Goal: Task Accomplishment & Management: Manage account settings

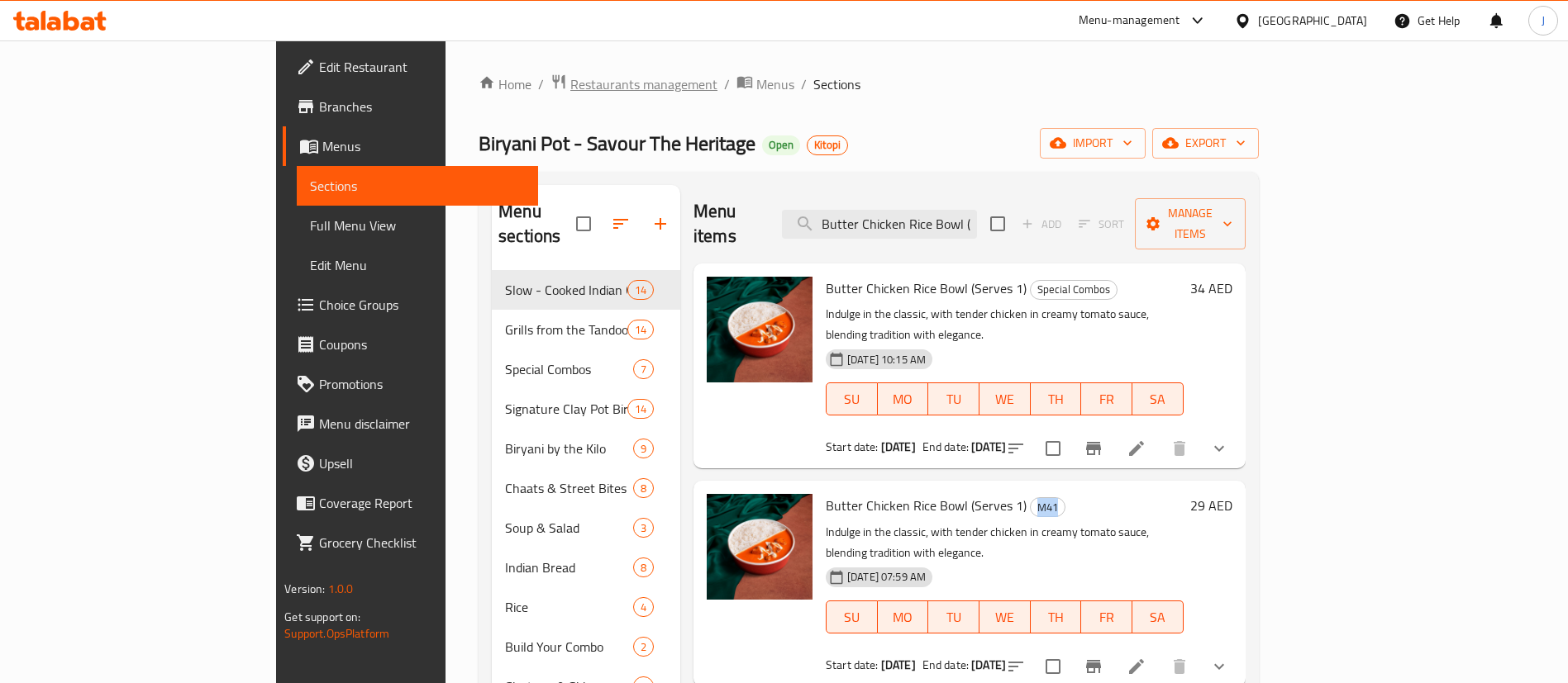
click at [570, 81] on span "Restaurants management" at bounding box center [644, 84] width 147 height 20
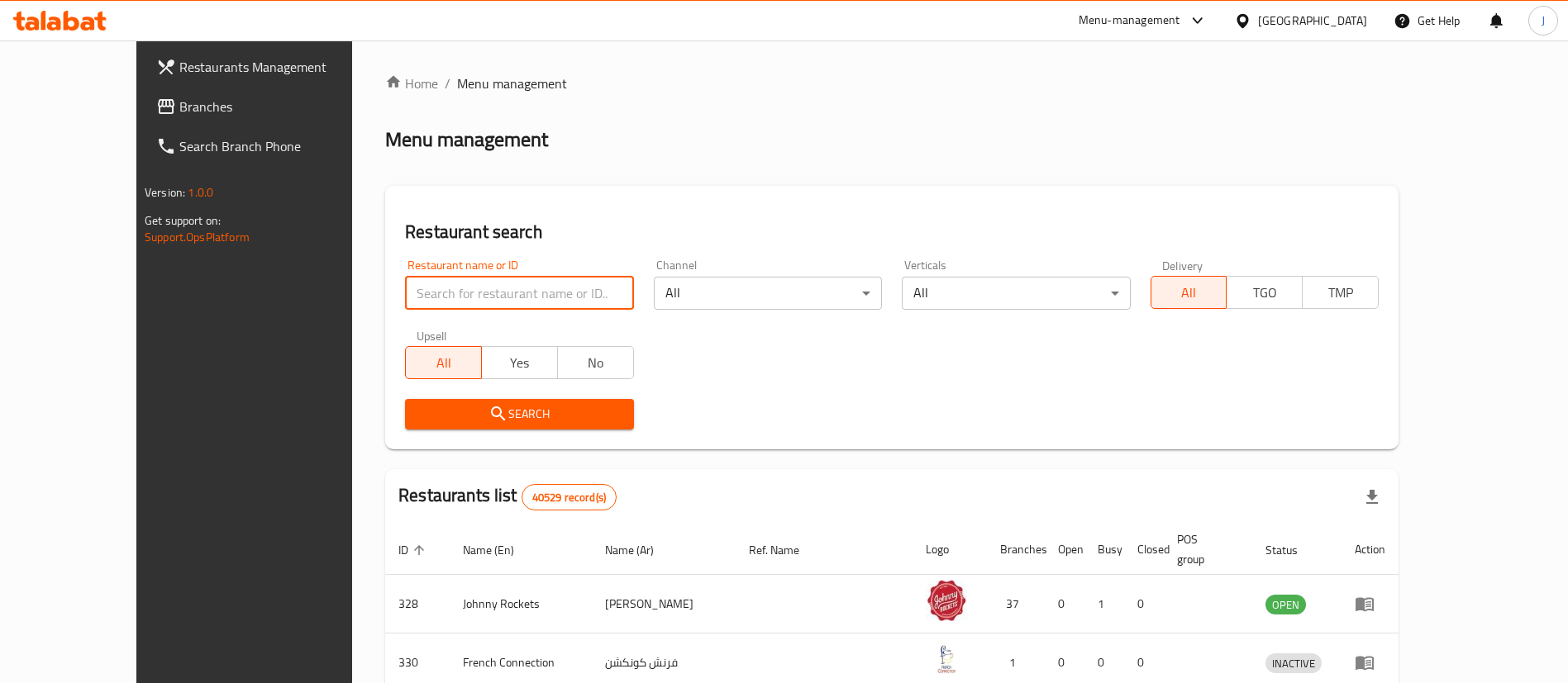
click at [486, 296] on input "search" at bounding box center [519, 293] width 228 height 33
paste input "6376"
type input "6376"
click button "Search" at bounding box center [519, 414] width 228 height 31
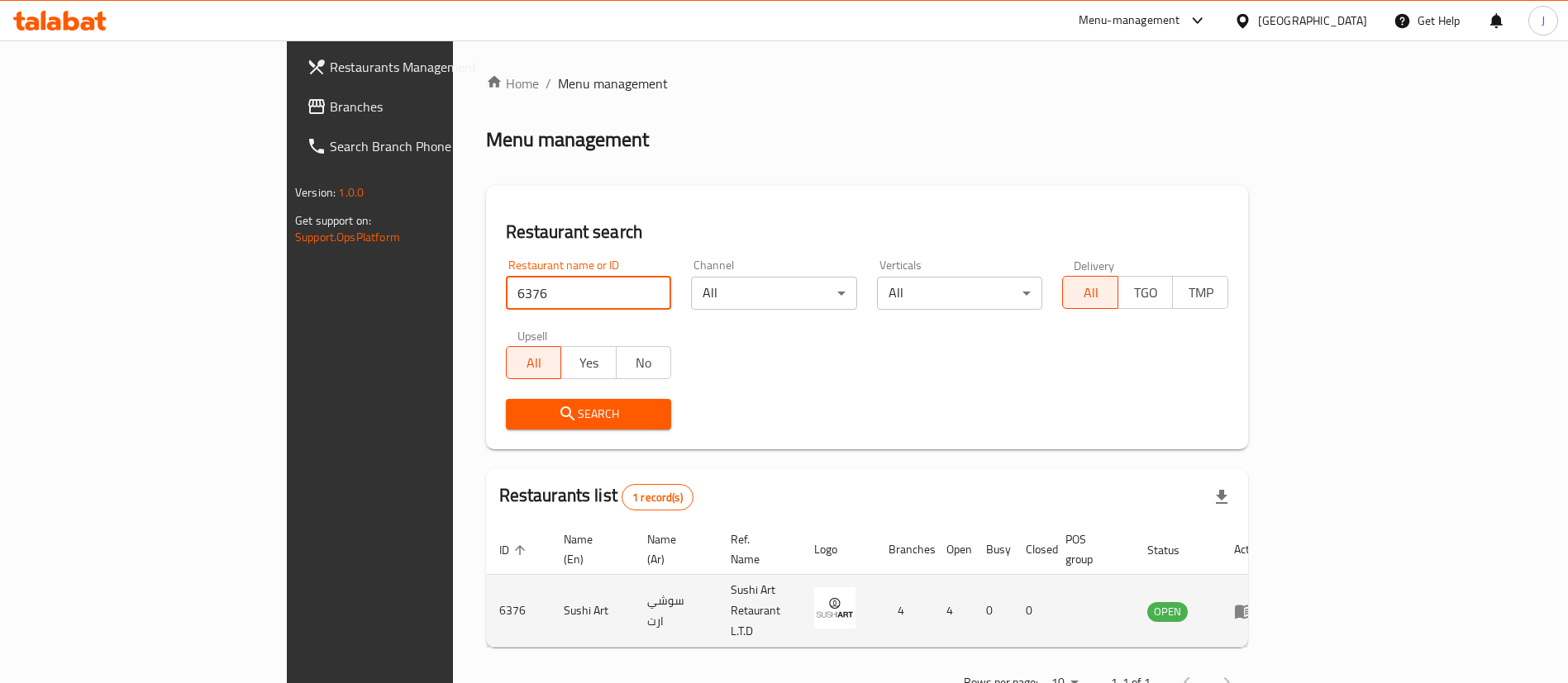
click at [1254, 602] on icon "enhanced table" at bounding box center [1243, 611] width 20 height 20
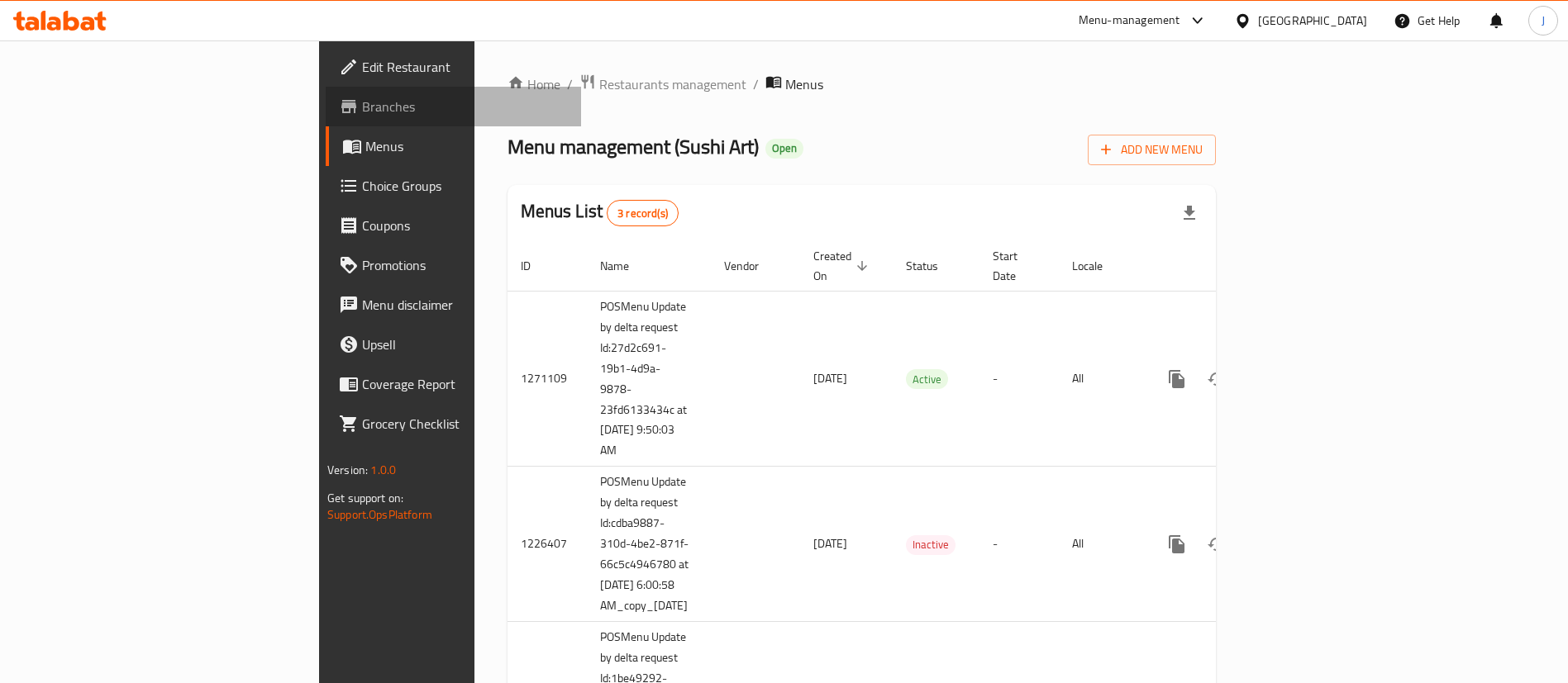
click at [362, 106] on span "Branches" at bounding box center [465, 106] width 206 height 20
click at [599, 83] on span "Restaurants management" at bounding box center [673, 83] width 147 height 20
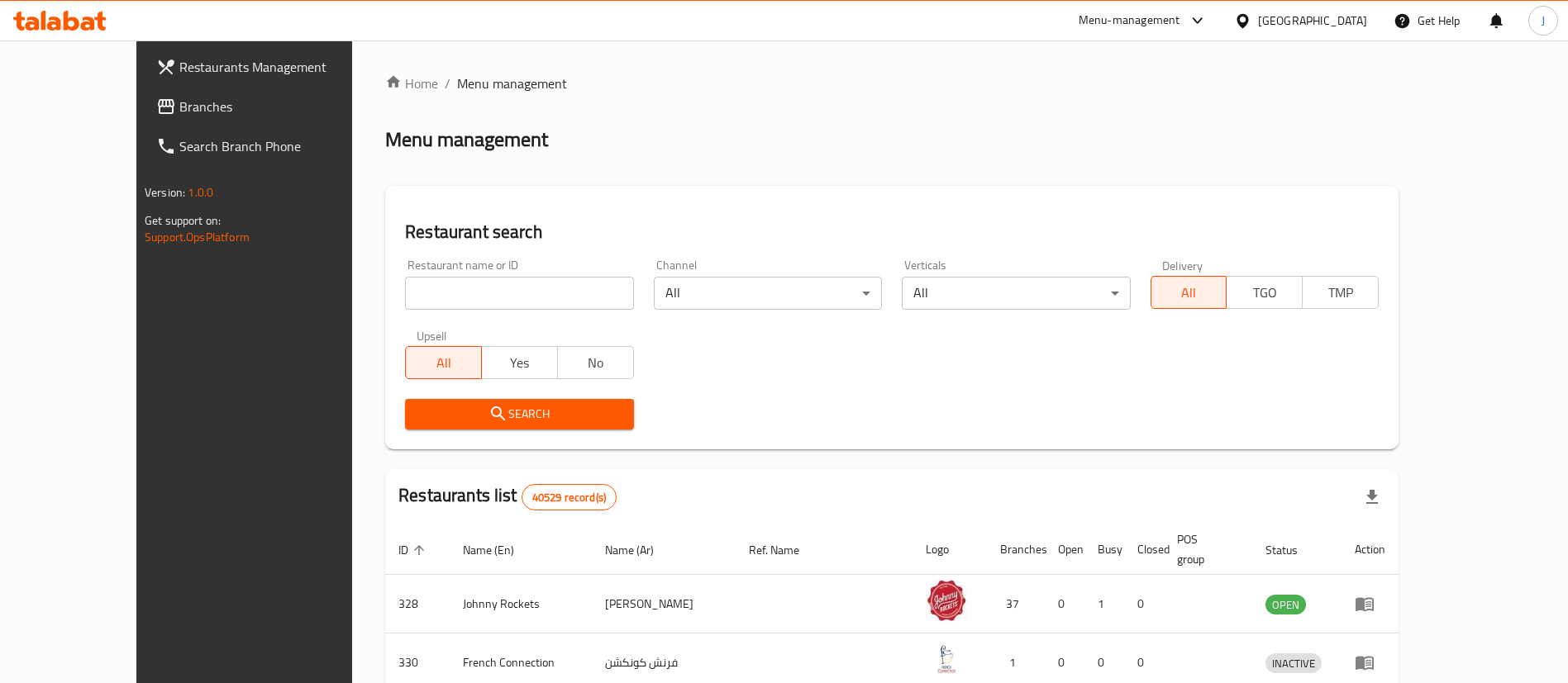
click at [440, 284] on input "search" at bounding box center [519, 293] width 228 height 33
paste input "Pokai by Sushi Art"
type input "Pokai by Sushi Art"
click button "Search" at bounding box center [519, 414] width 228 height 31
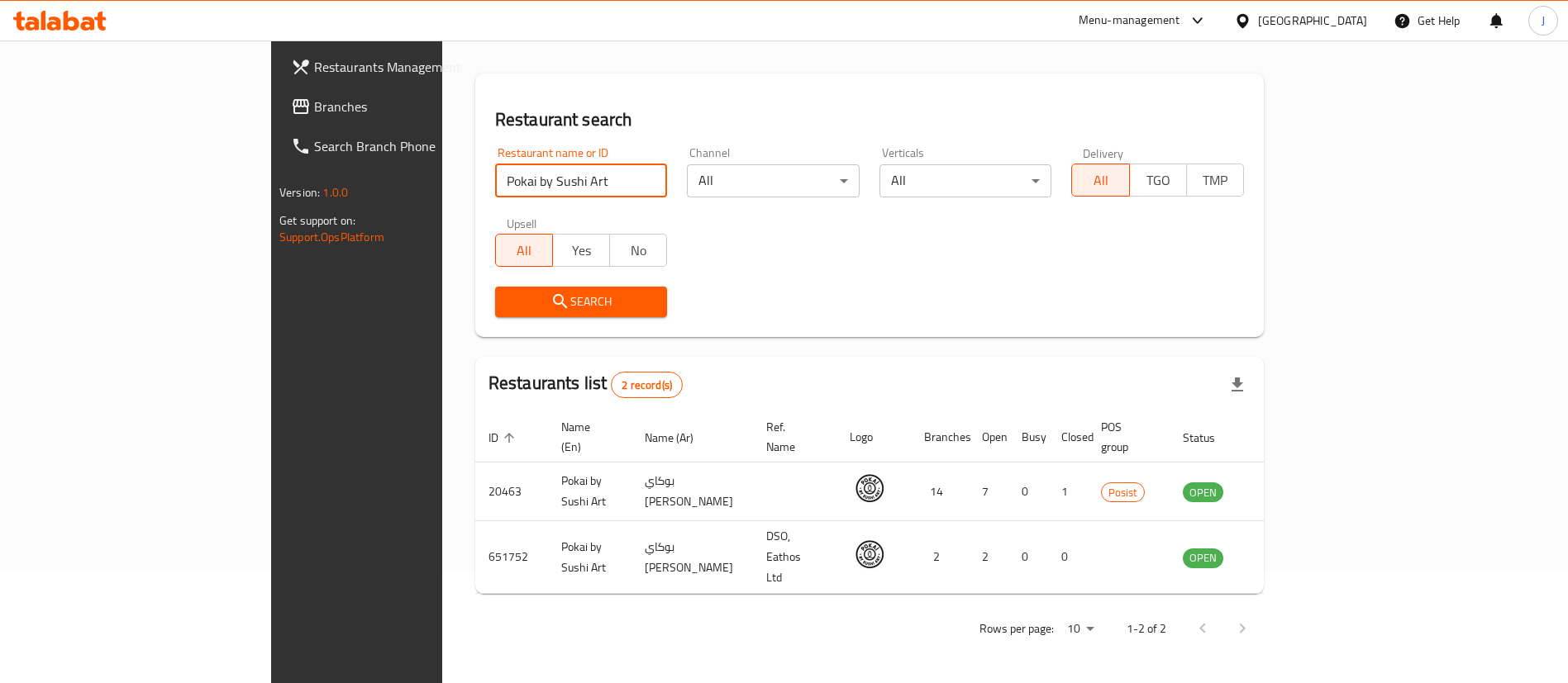
scroll to position [80, 0]
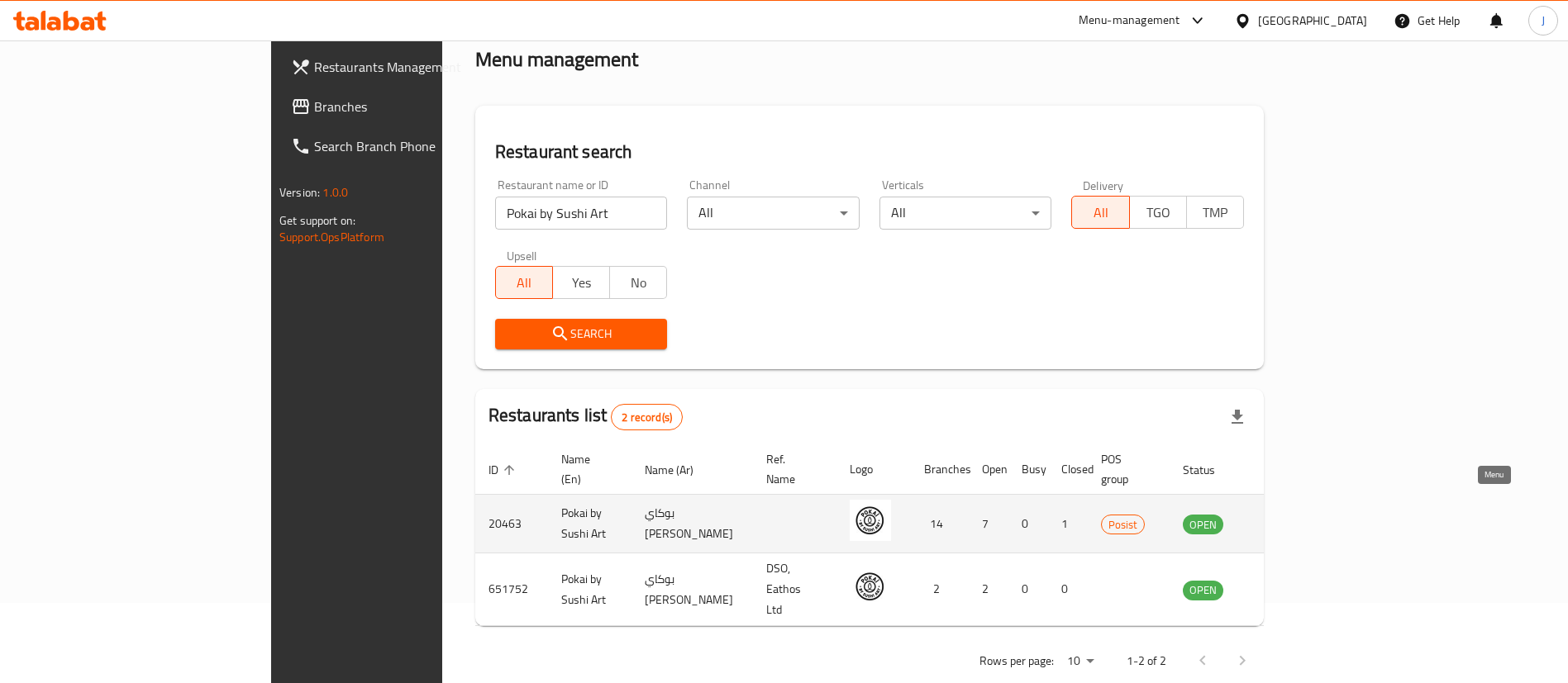
click at [1288, 518] on icon "enhanced table" at bounding box center [1279, 525] width 18 height 14
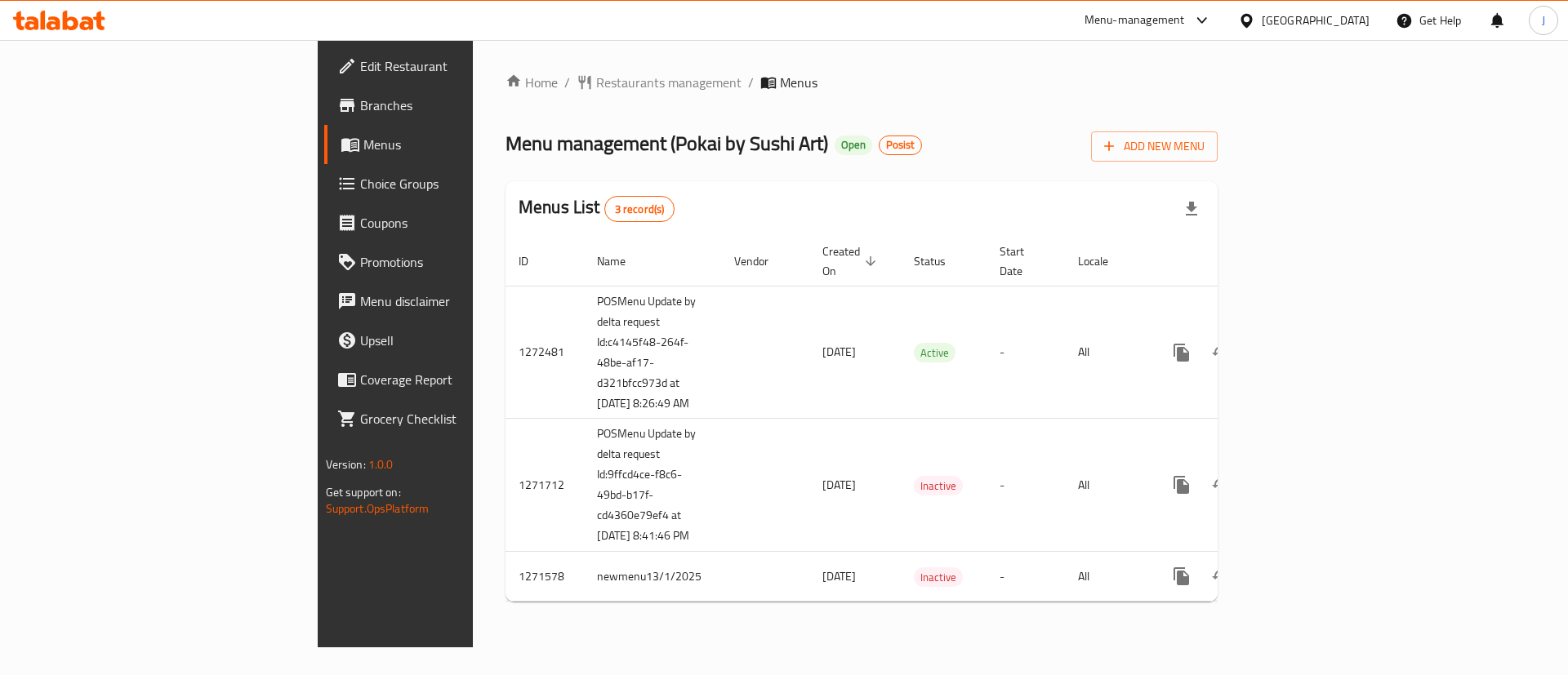
click at [360, 97] on span "Branches" at bounding box center [463, 105] width 207 height 20
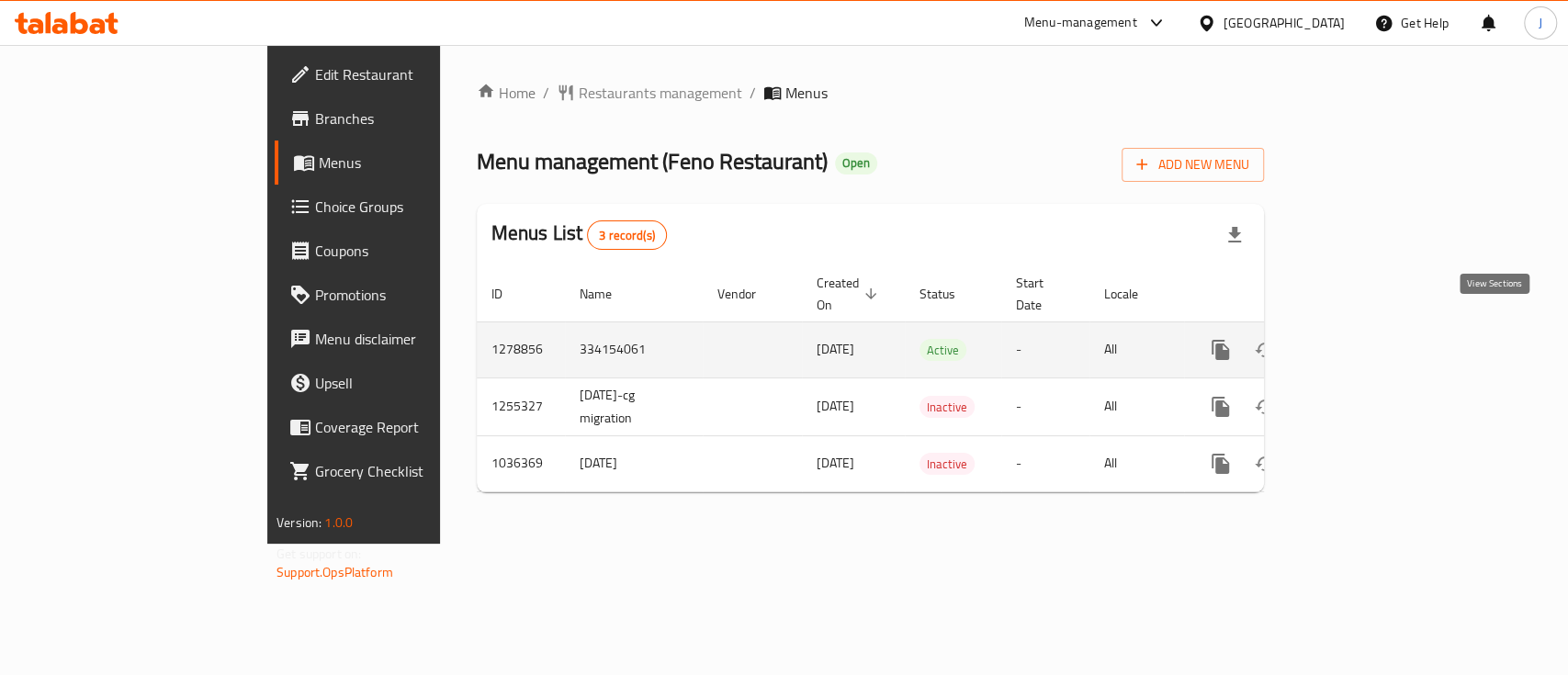
click at [1362, 341] on icon "enhanced table" at bounding box center [1353, 349] width 17 height 17
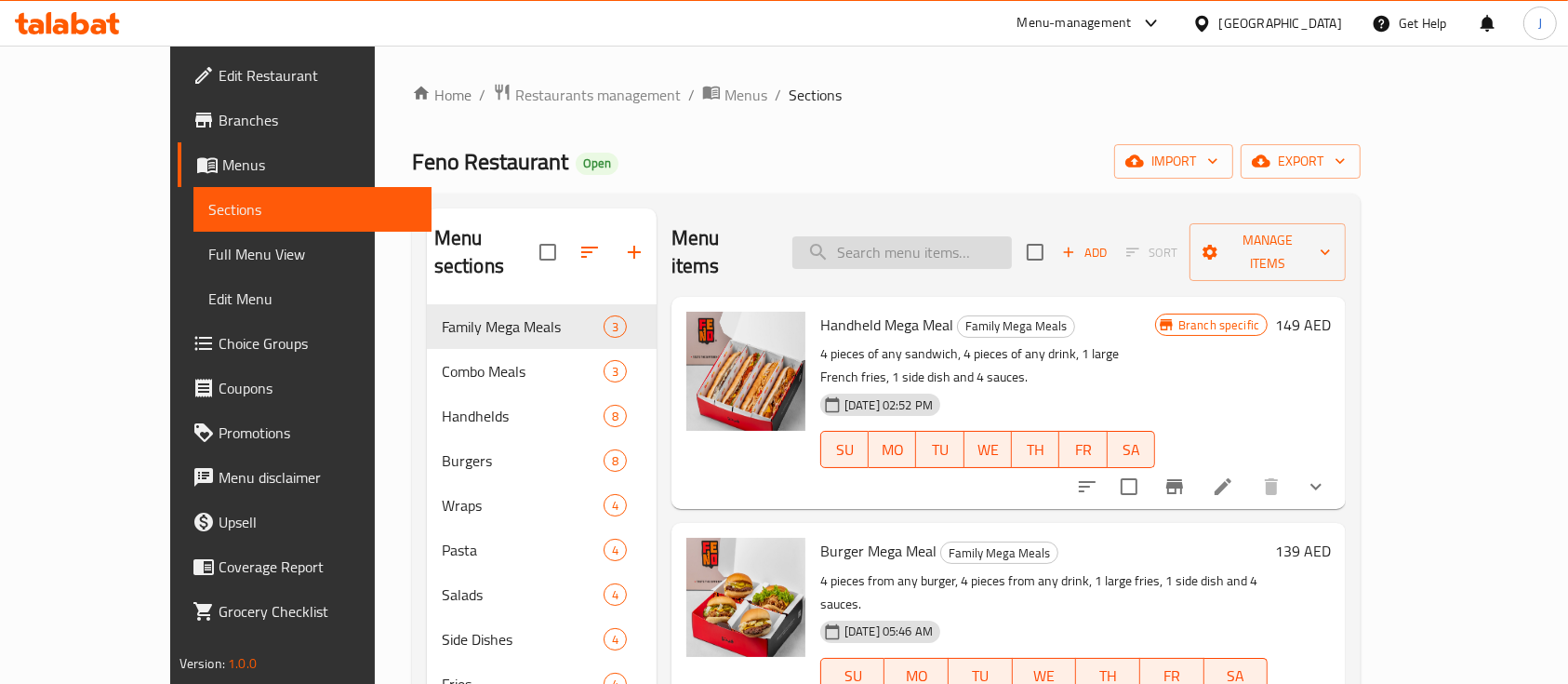
click at [918, 251] on input "search" at bounding box center [902, 252] width 220 height 33
paste input "Classic Chicken Burger"
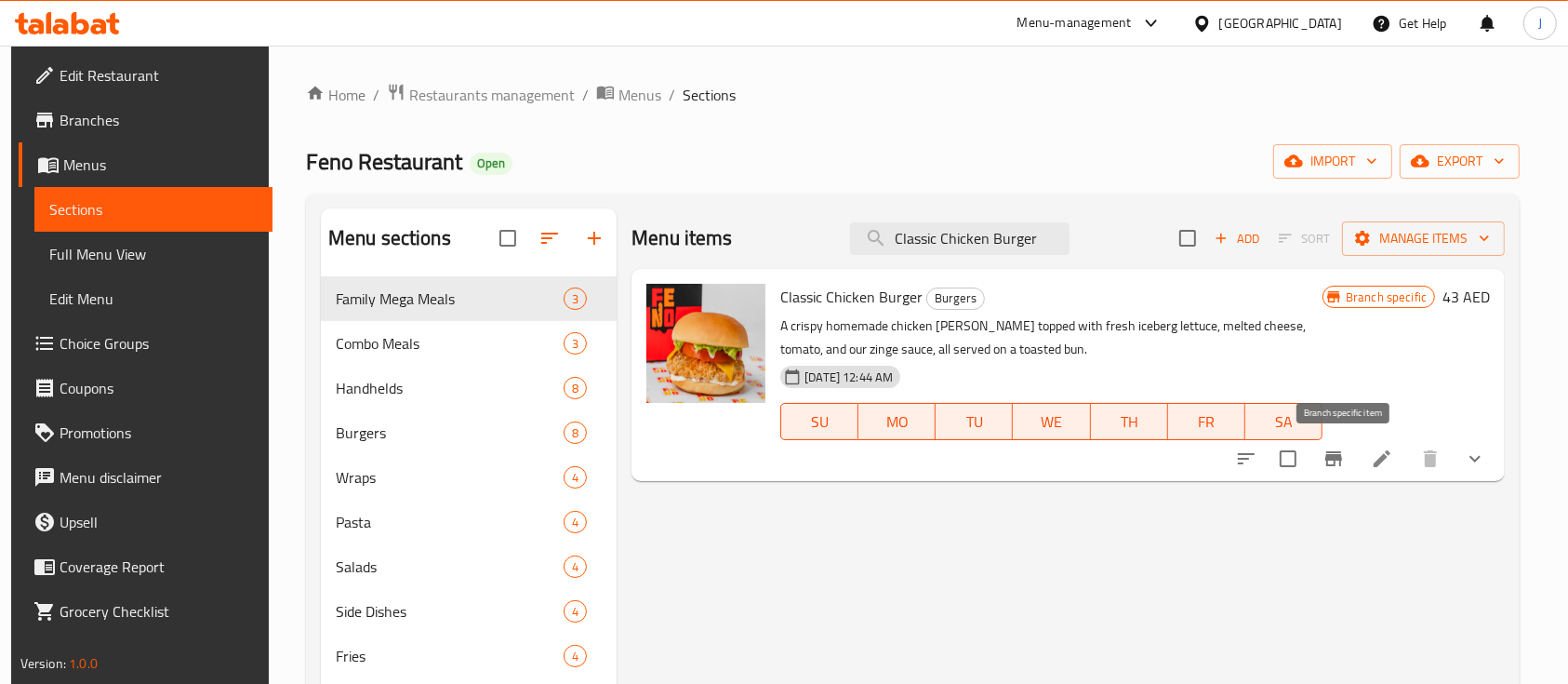
type input "Classic Chicken Burger"
click at [1345, 462] on icon "Branch-specific-item" at bounding box center [1334, 458] width 23 height 23
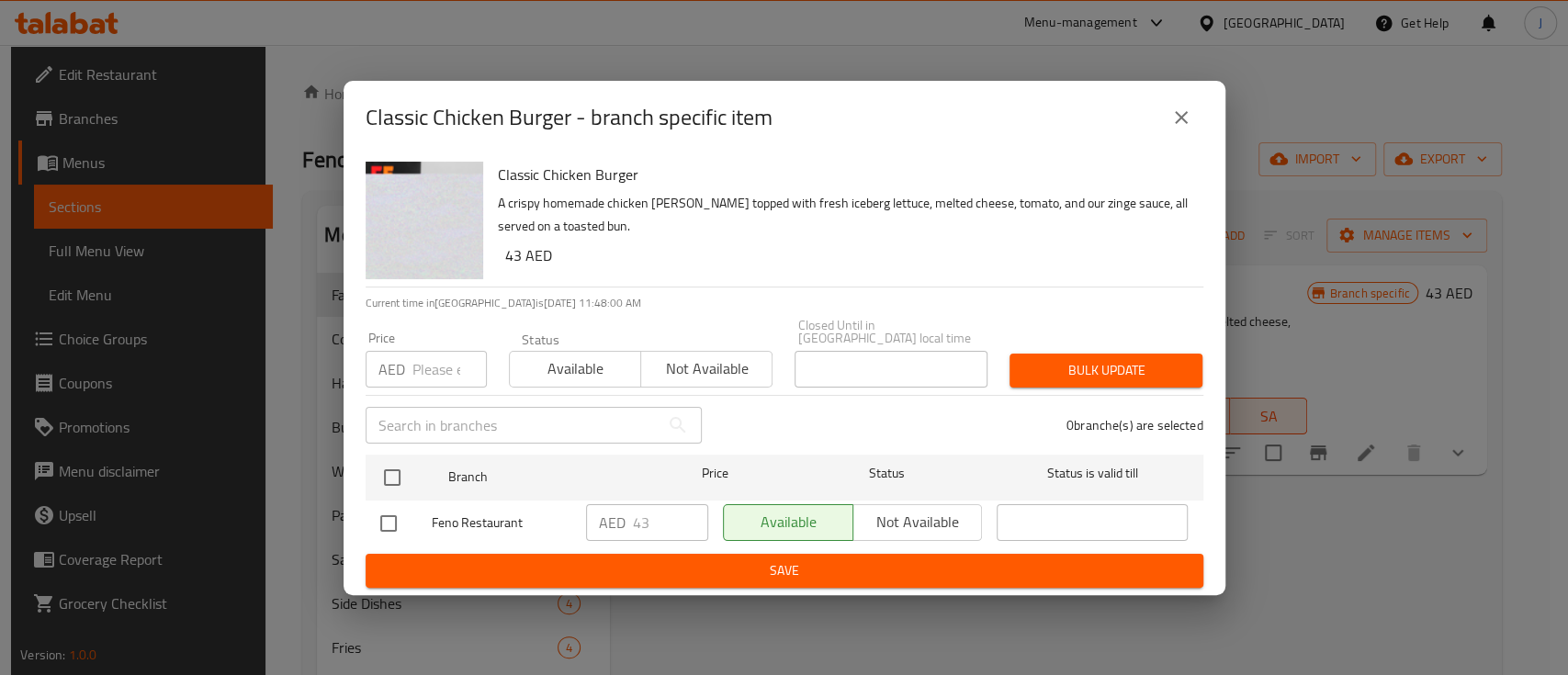
click at [1185, 124] on icon "close" at bounding box center [1181, 118] width 22 height 22
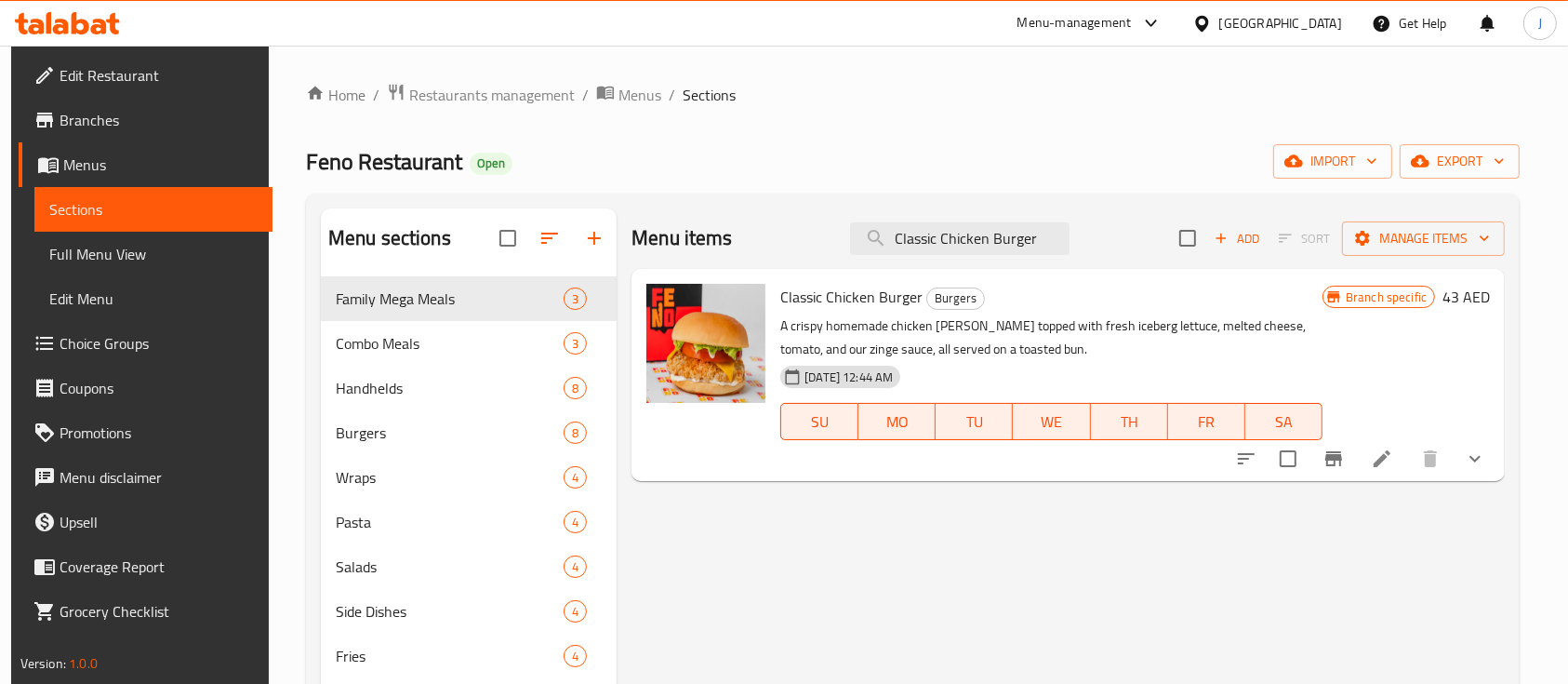
click at [59, 121] on span "Branches" at bounding box center [159, 119] width 199 height 23
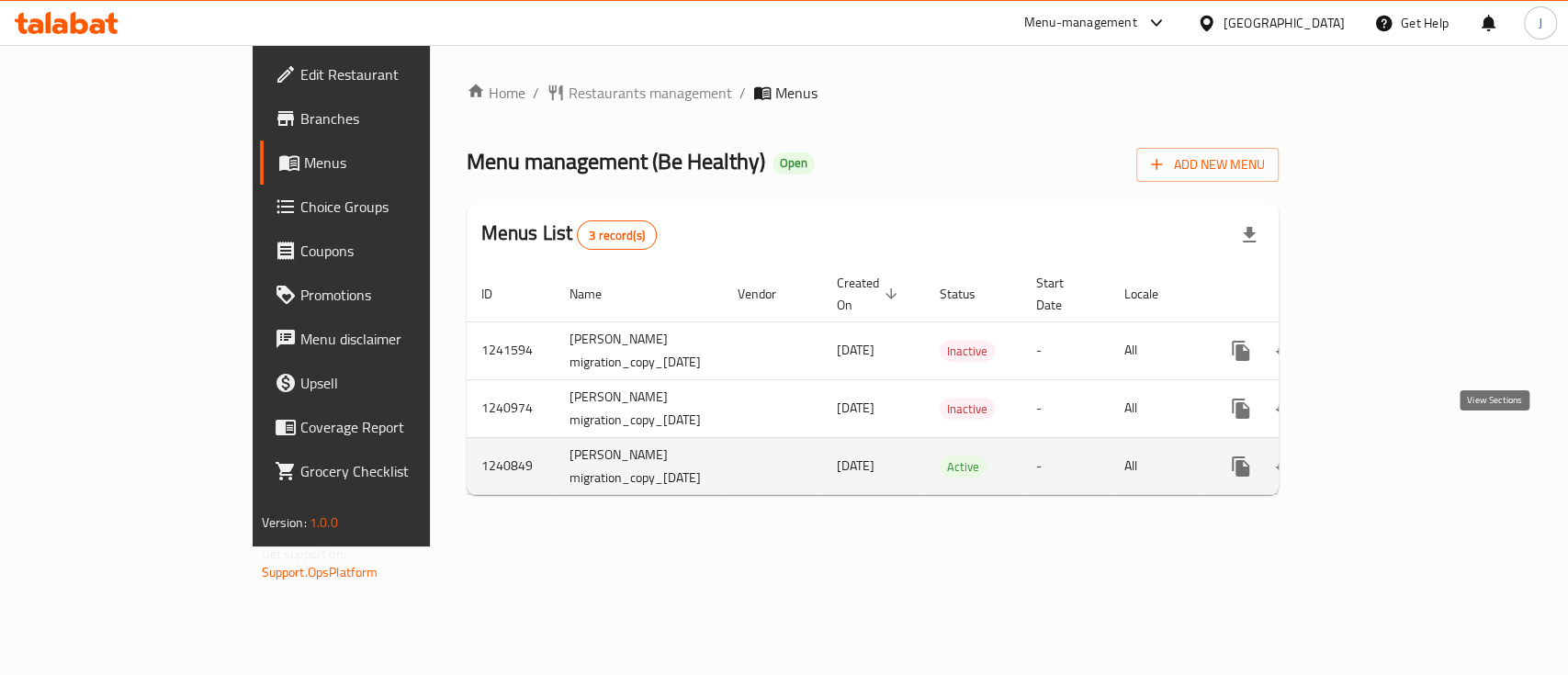
click at [1384, 455] on icon "enhanced table" at bounding box center [1373, 466] width 22 height 22
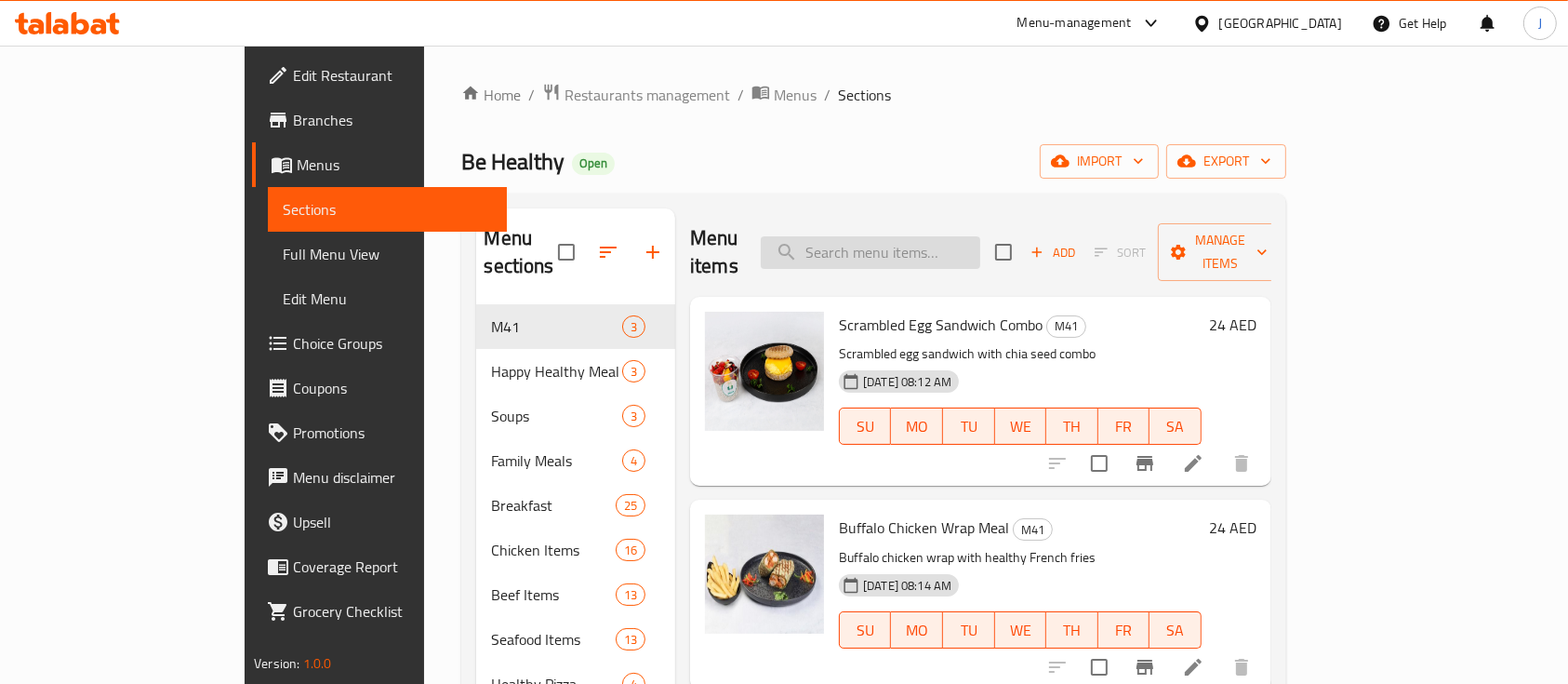
click at [903, 237] on input "search" at bounding box center [871, 252] width 220 height 33
paste input "chicken pasta"
type input "chicken pasta"
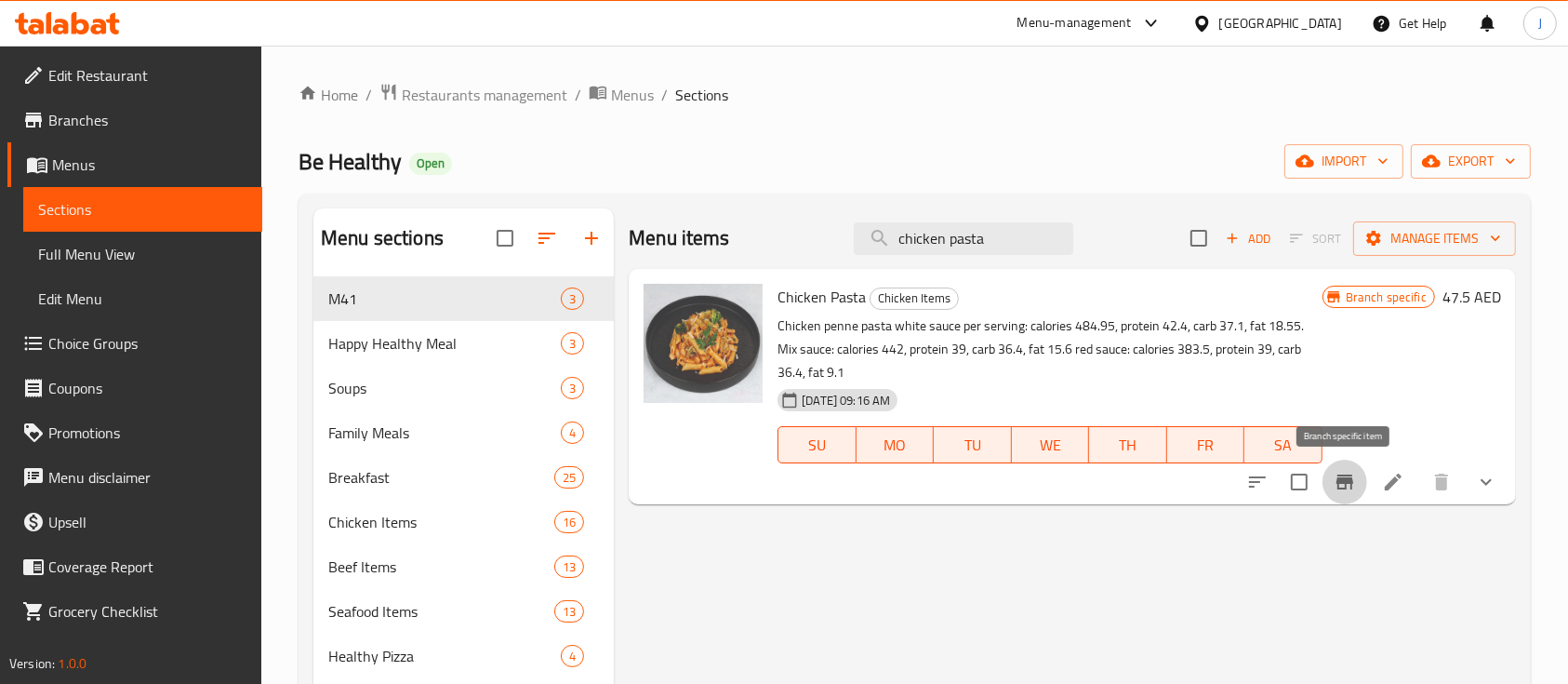
click at [1346, 488] on icon "Branch-specific-item" at bounding box center [1344, 482] width 23 height 23
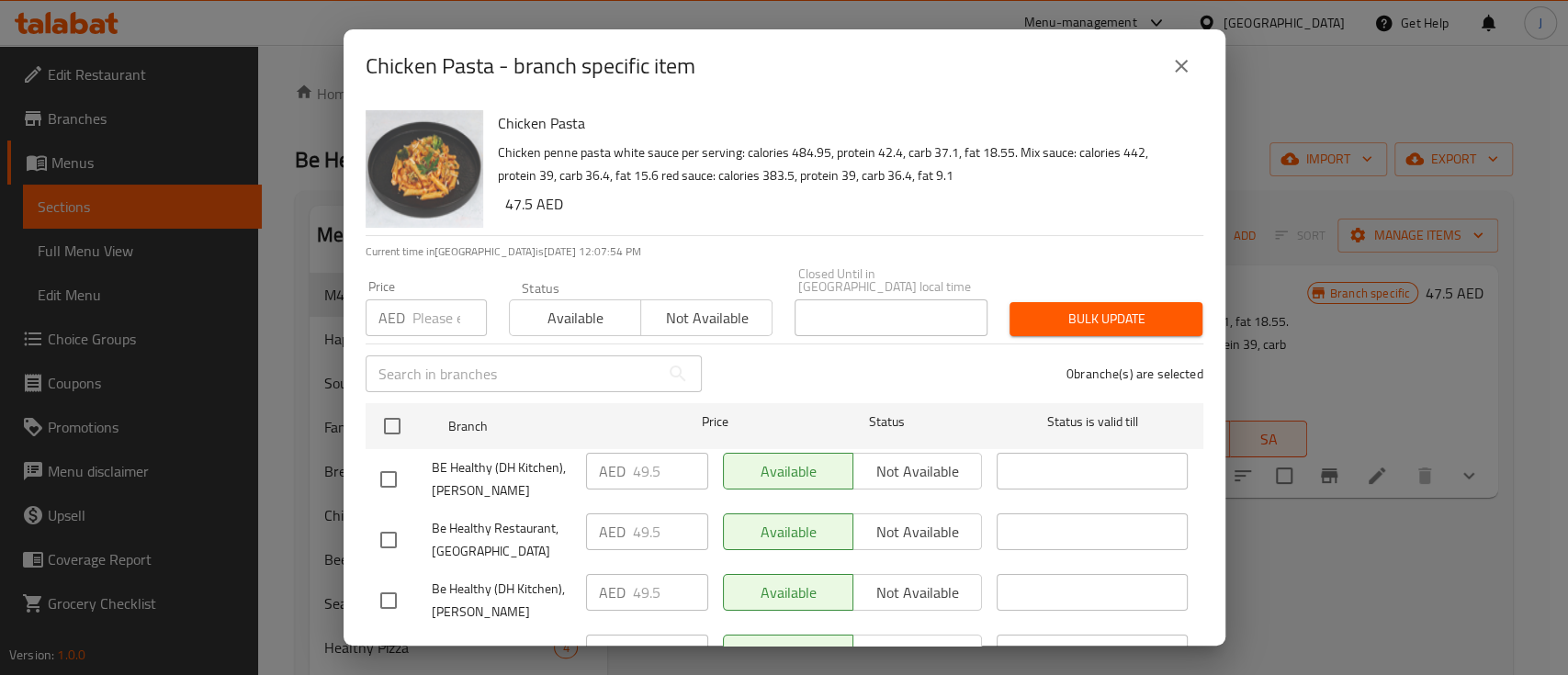
click at [1182, 62] on icon "close" at bounding box center [1181, 66] width 22 height 22
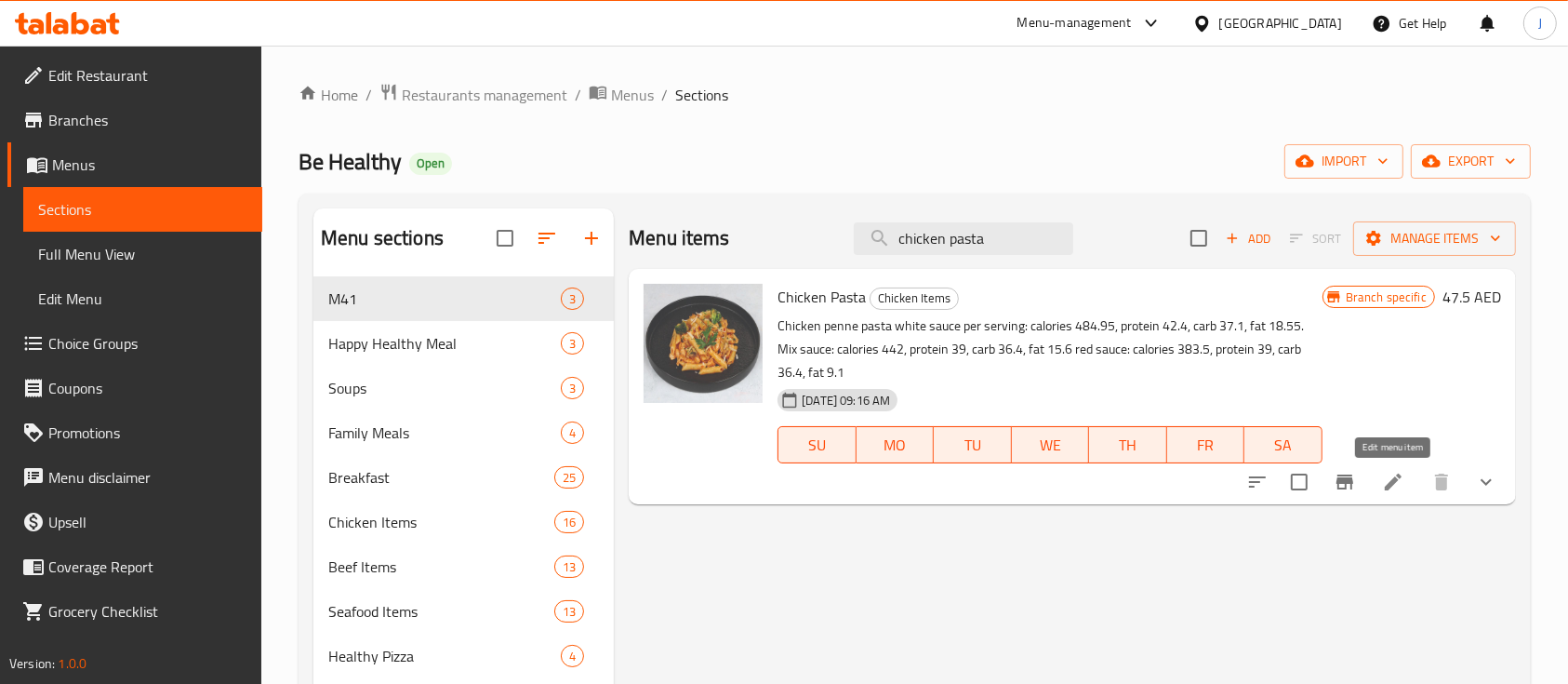
click at [1403, 485] on icon at bounding box center [1393, 482] width 23 height 23
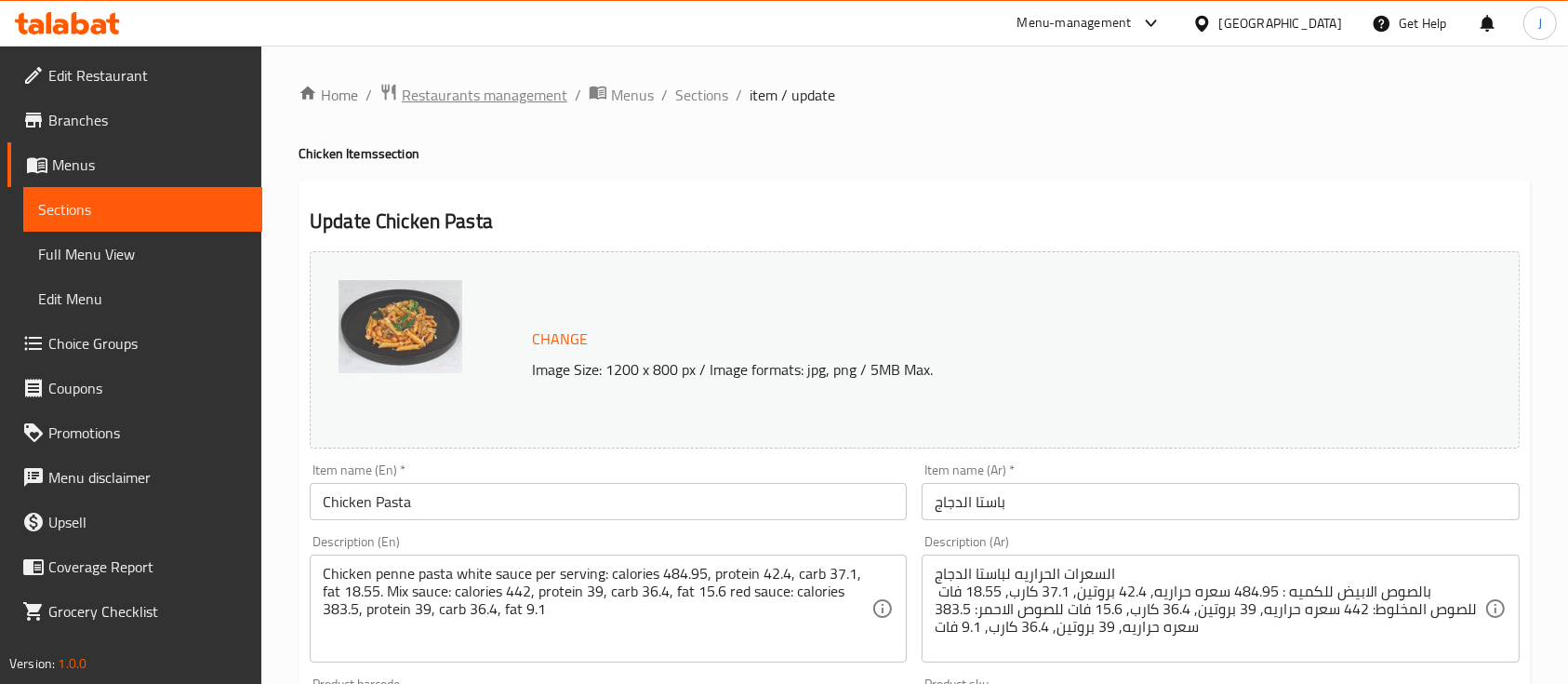
click at [455, 84] on span "Restaurants management" at bounding box center [485, 95] width 165 height 23
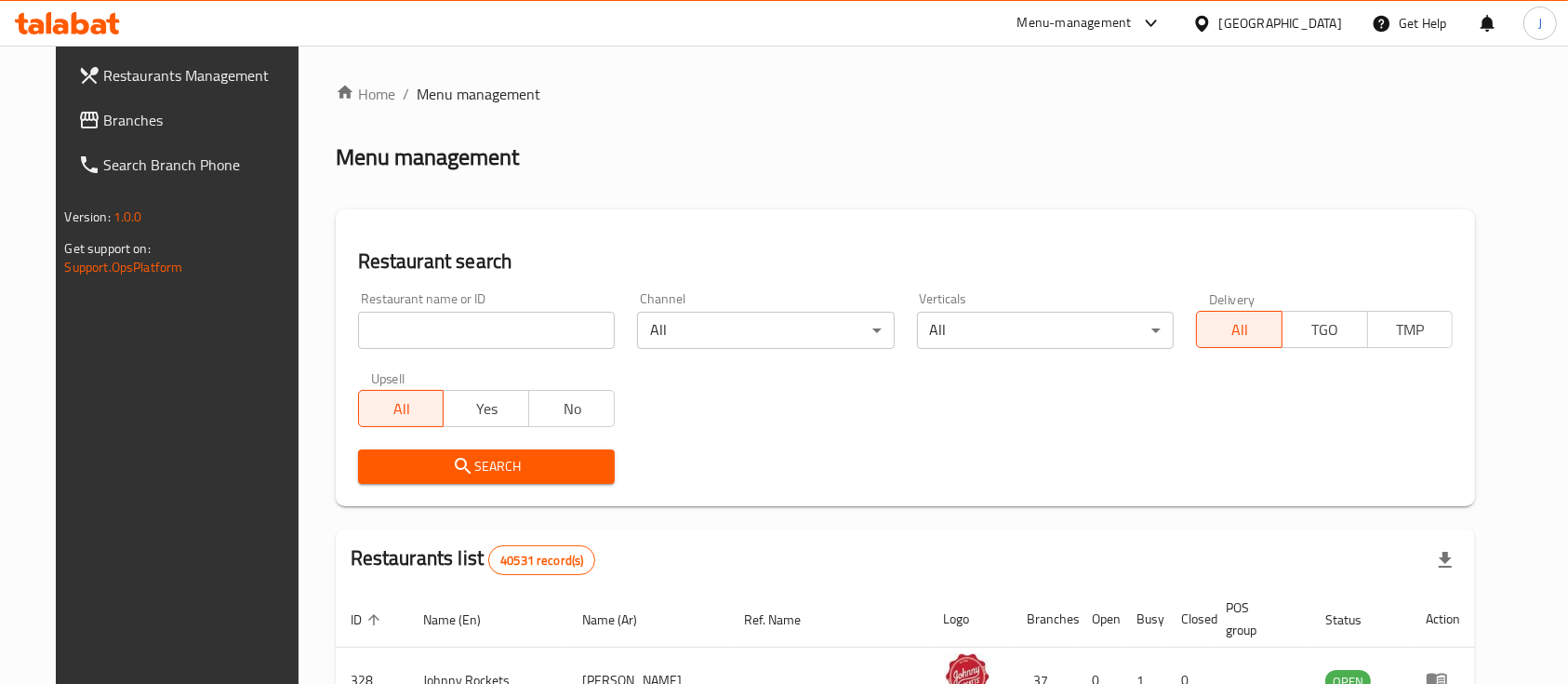
click at [404, 324] on input "search" at bounding box center [487, 330] width 257 height 37
paste input "689467"
type input "689467"
click button "Search" at bounding box center [487, 466] width 257 height 34
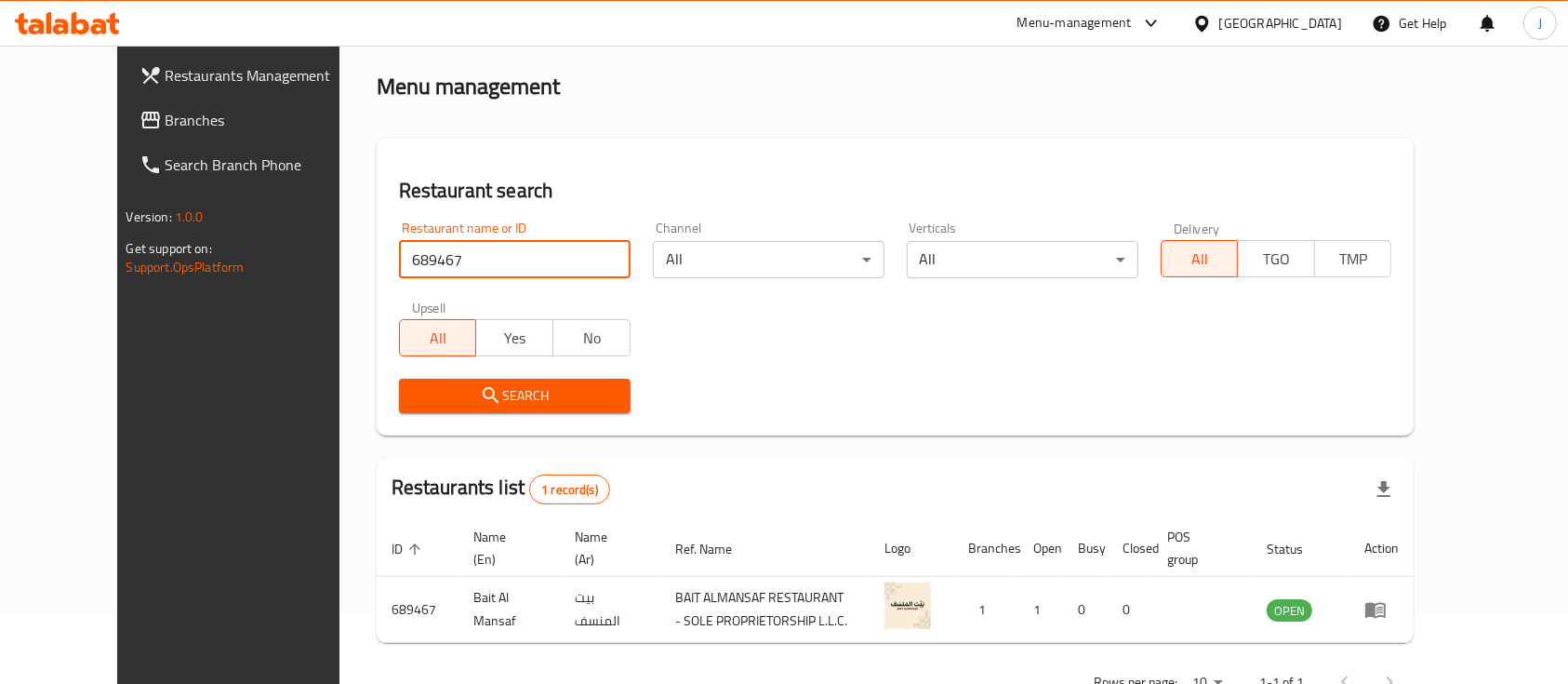
scroll to position [129, 0]
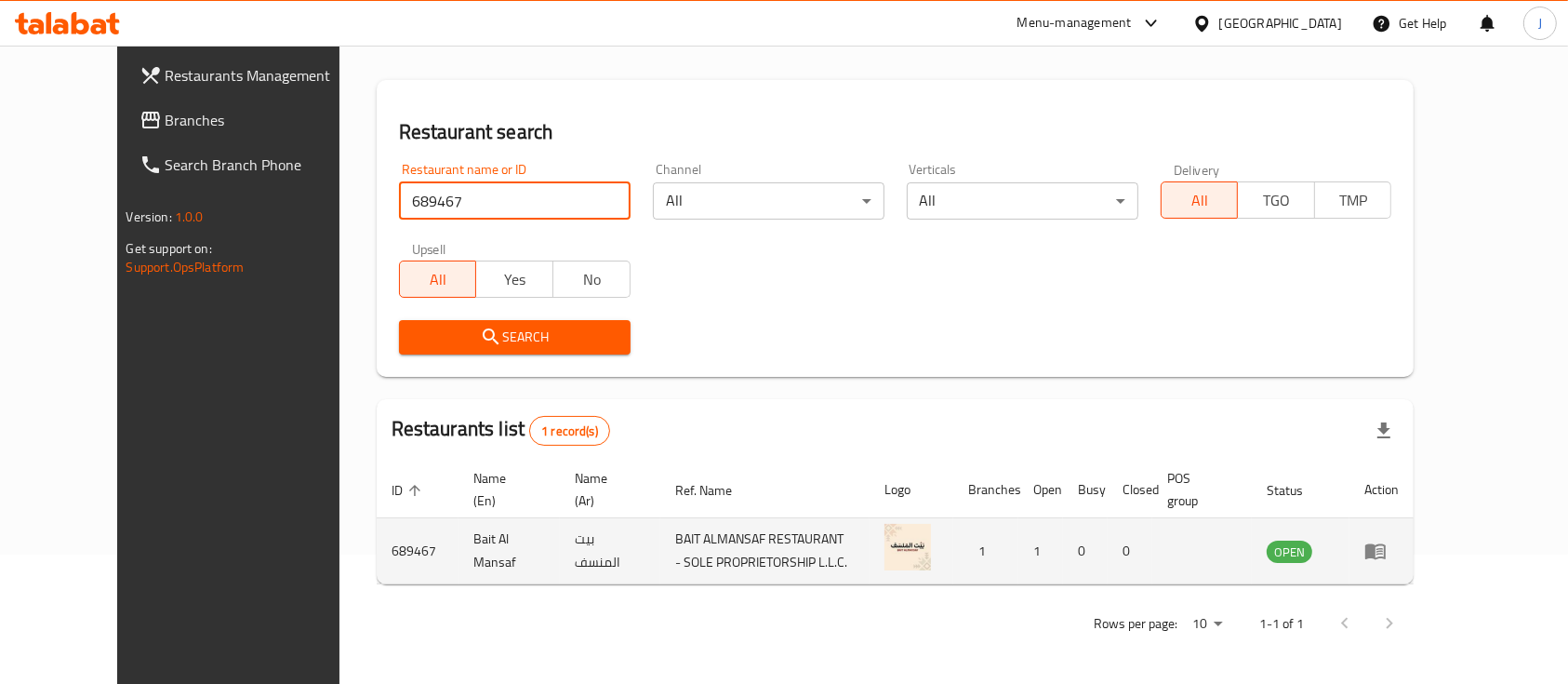
click at [1387, 541] on icon "enhanced table" at bounding box center [1375, 551] width 23 height 23
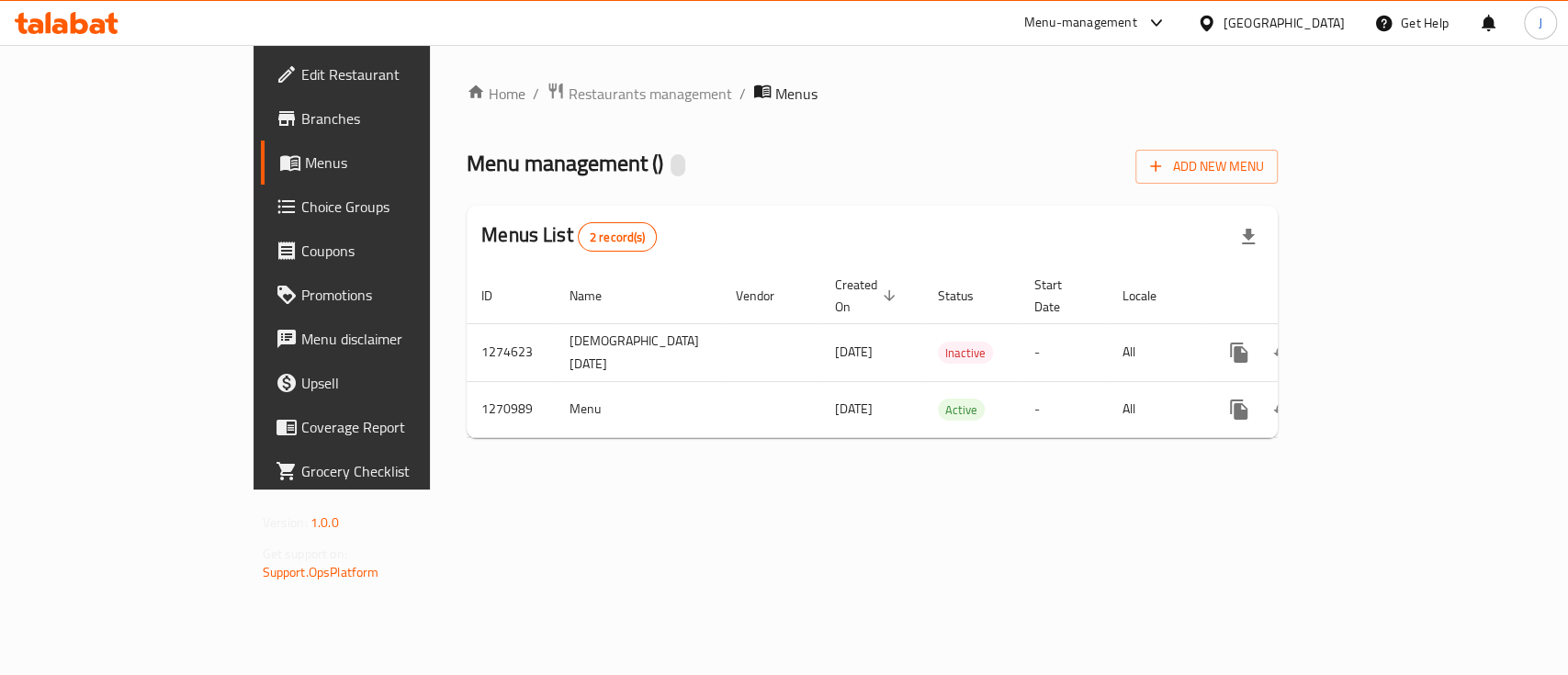
click at [302, 124] on span "Branches" at bounding box center [401, 118] width 199 height 22
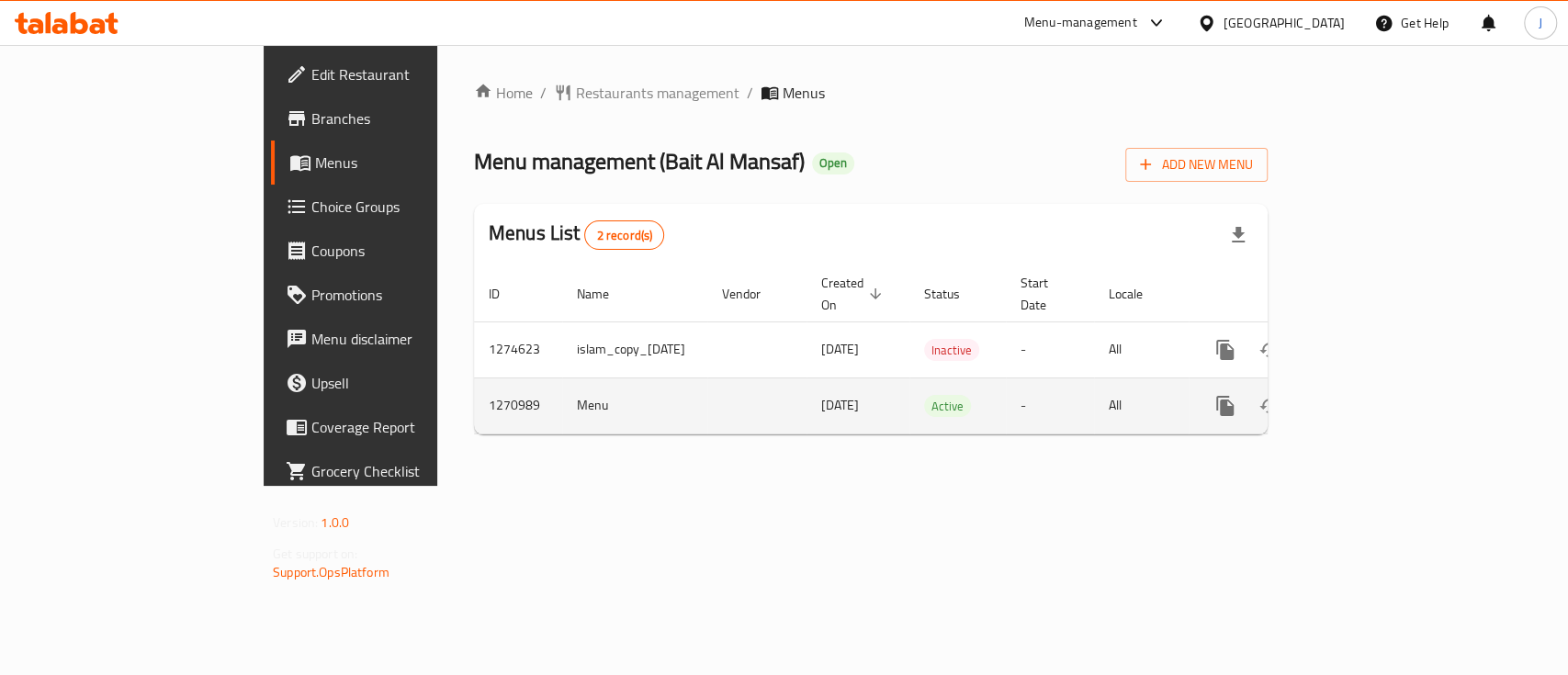
click at [1380, 384] on link "enhanced table" at bounding box center [1357, 406] width 44 height 44
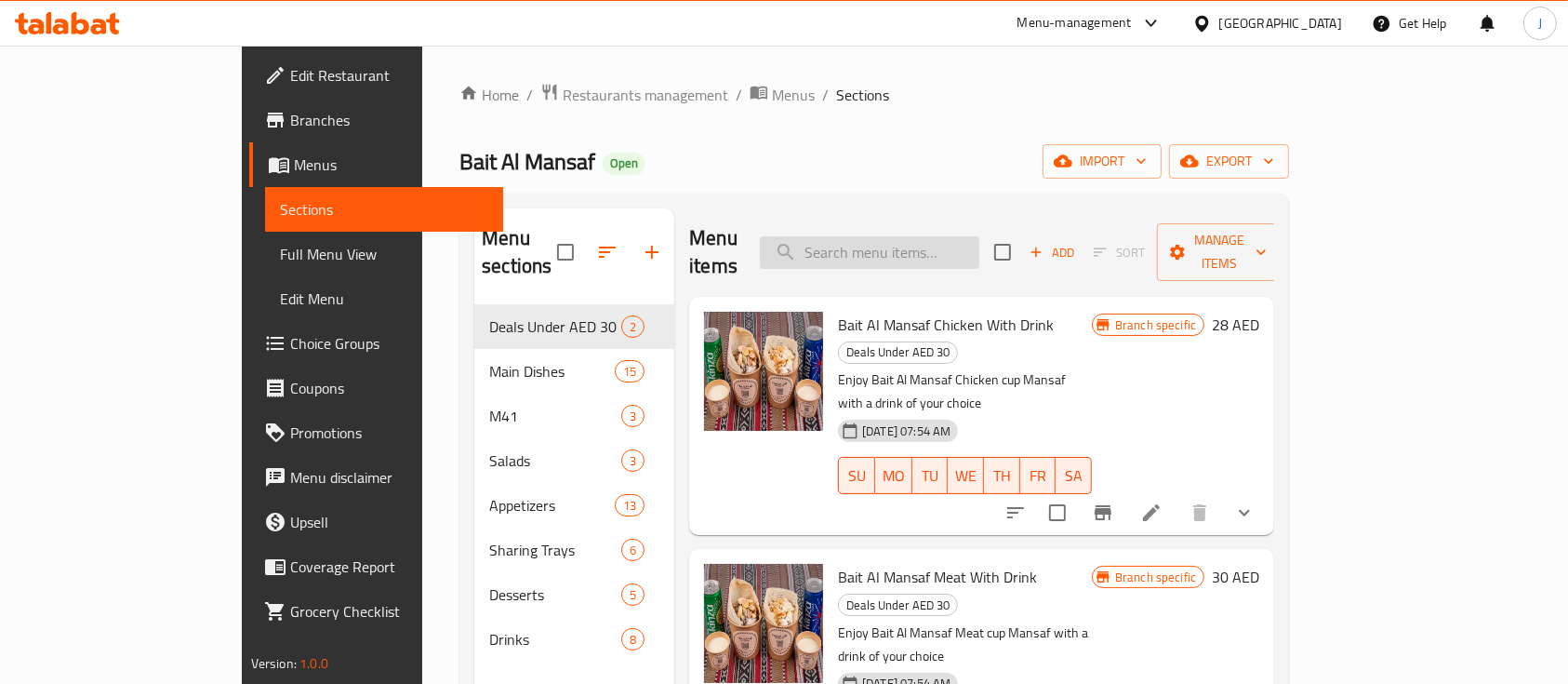
click at [975, 250] on input "search" at bounding box center [870, 252] width 220 height 33
paste input "Molokhia Chicken"
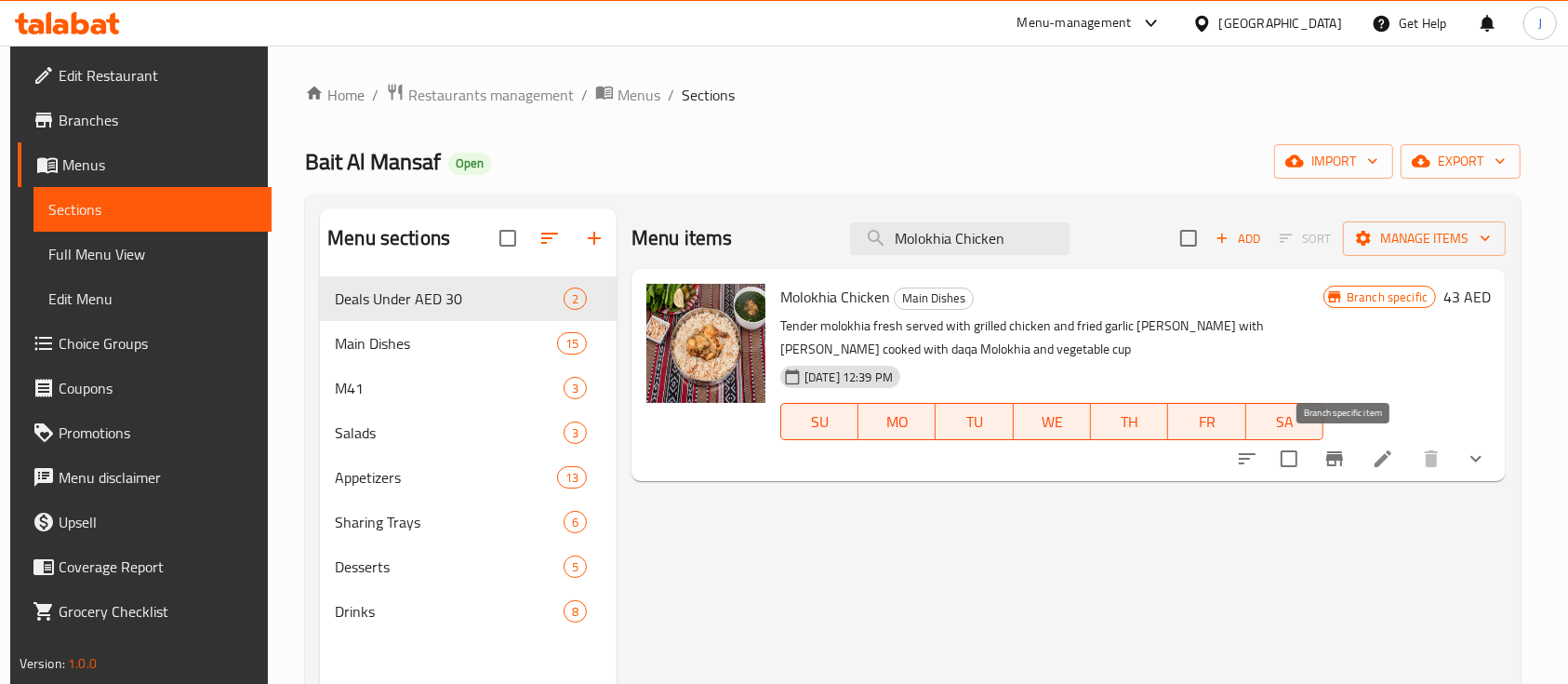
type input "Molokhia Chicken"
click at [1352, 471] on button "Branch-specific-item" at bounding box center [1335, 458] width 44 height 44
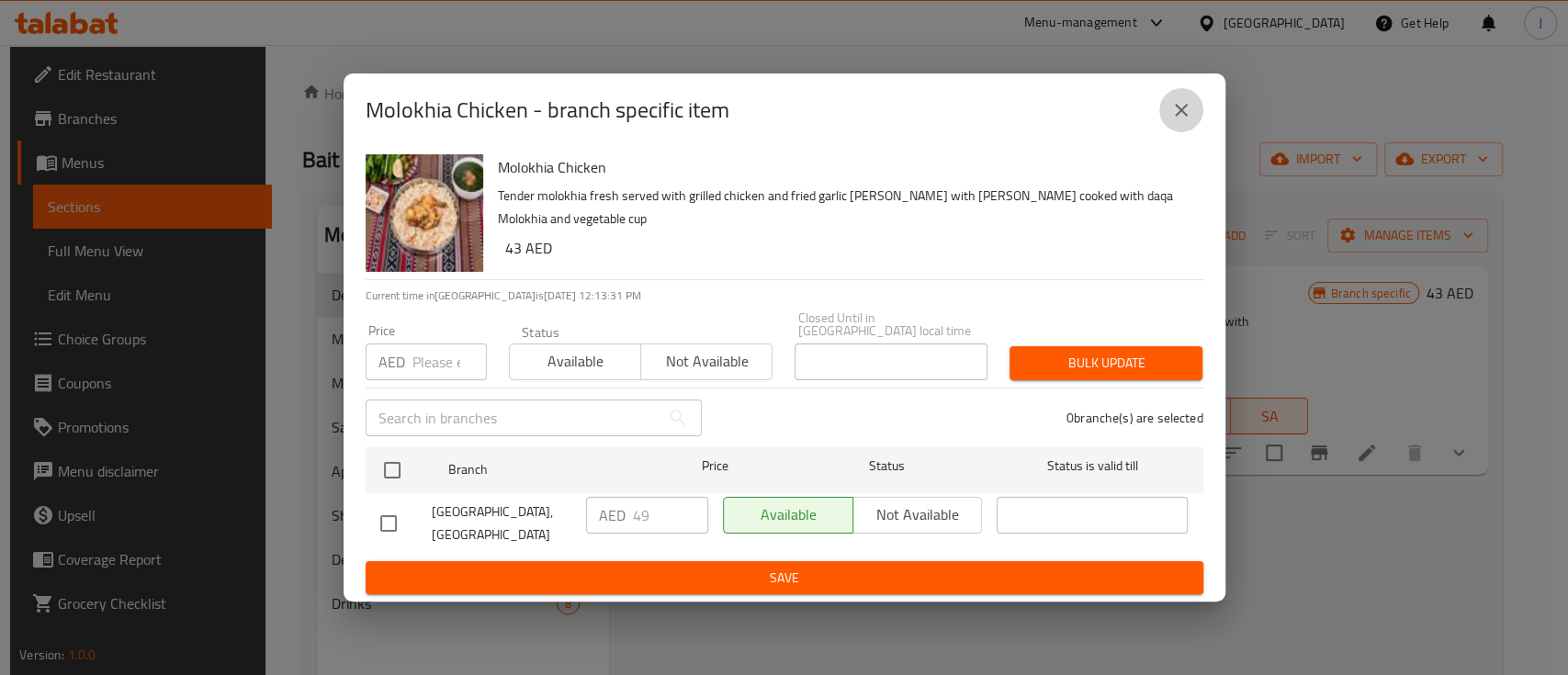
drag, startPoint x: 1186, startPoint y: 96, endPoint x: 1066, endPoint y: 11, distance: 147.1
click at [1185, 96] on button "close" at bounding box center [1181, 110] width 44 height 44
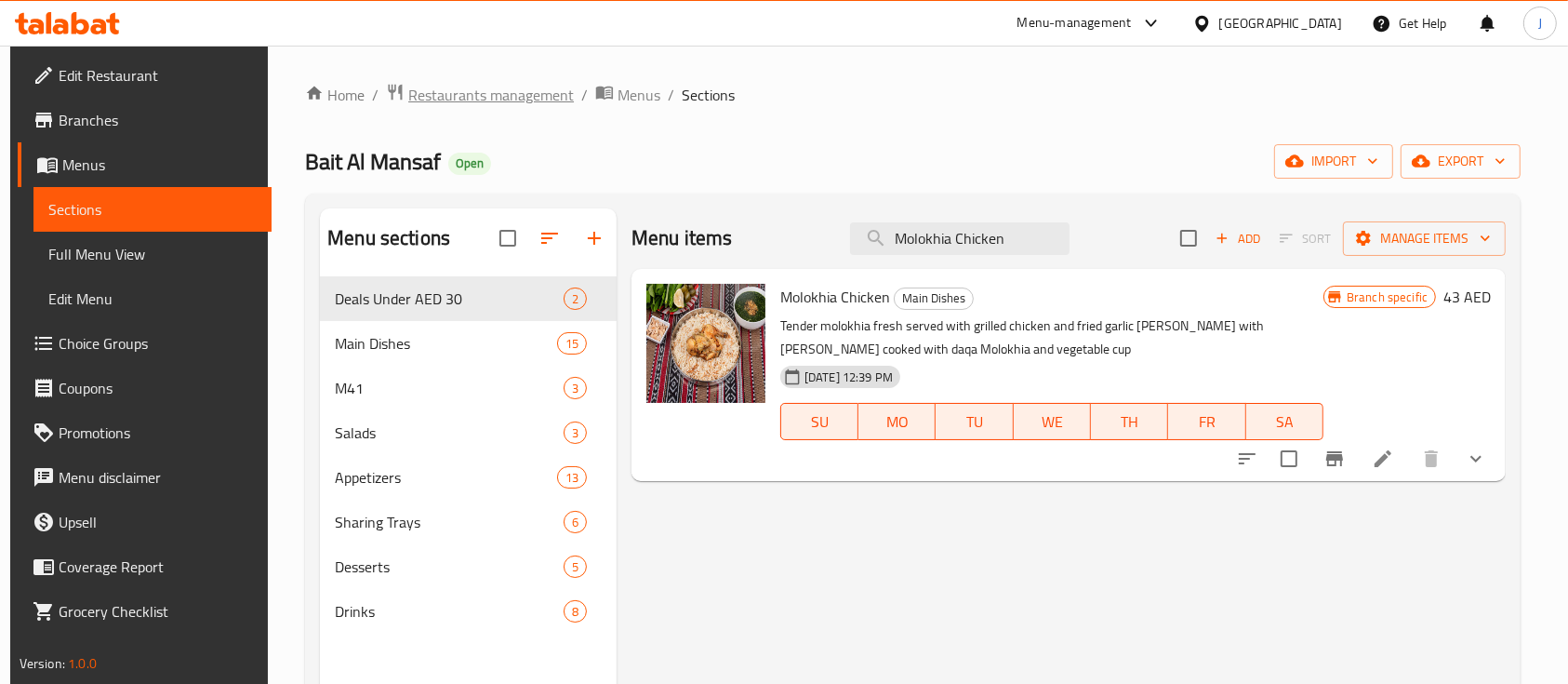
click at [444, 85] on span "Restaurants management" at bounding box center [491, 95] width 165 height 23
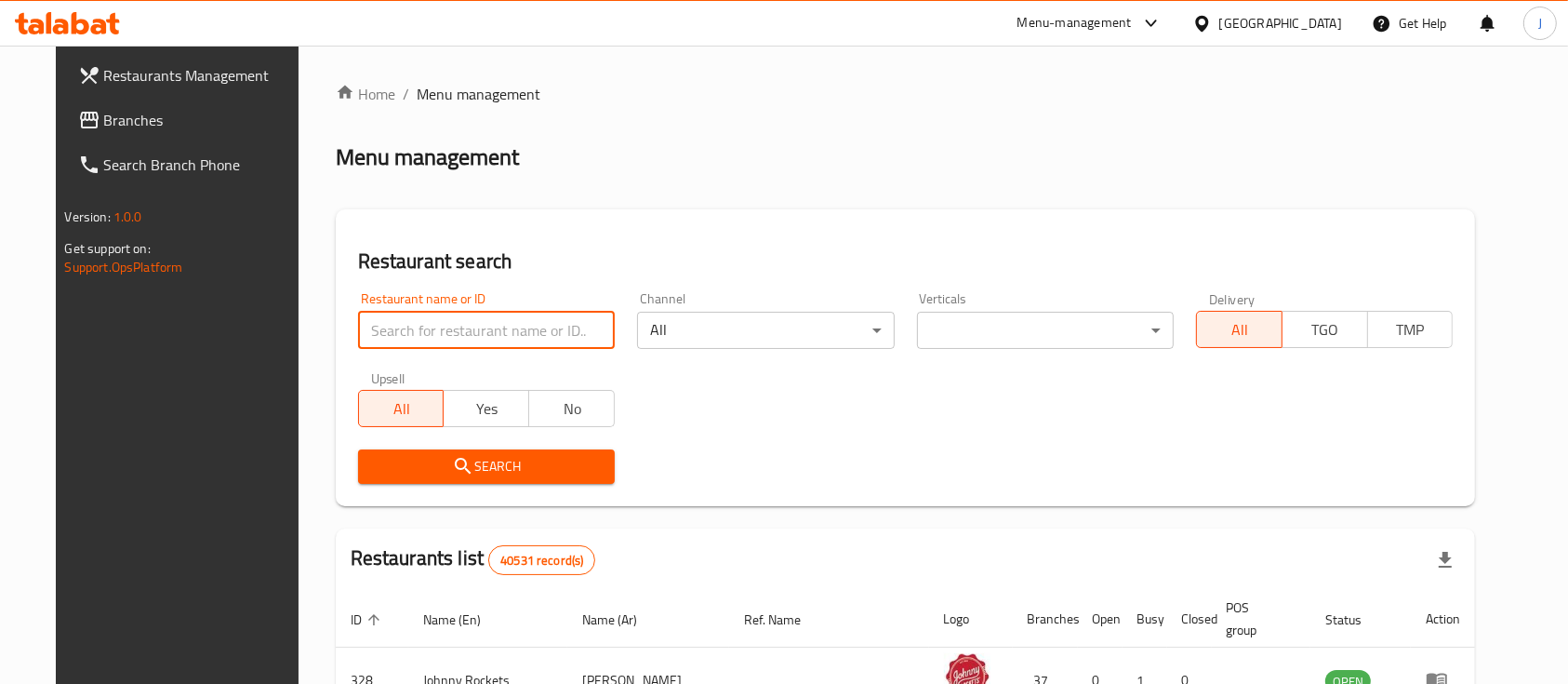
click at [410, 311] on input "search" at bounding box center [487, 330] width 257 height 37
paste input "656374"
type input "656374"
click button "Search" at bounding box center [487, 466] width 257 height 34
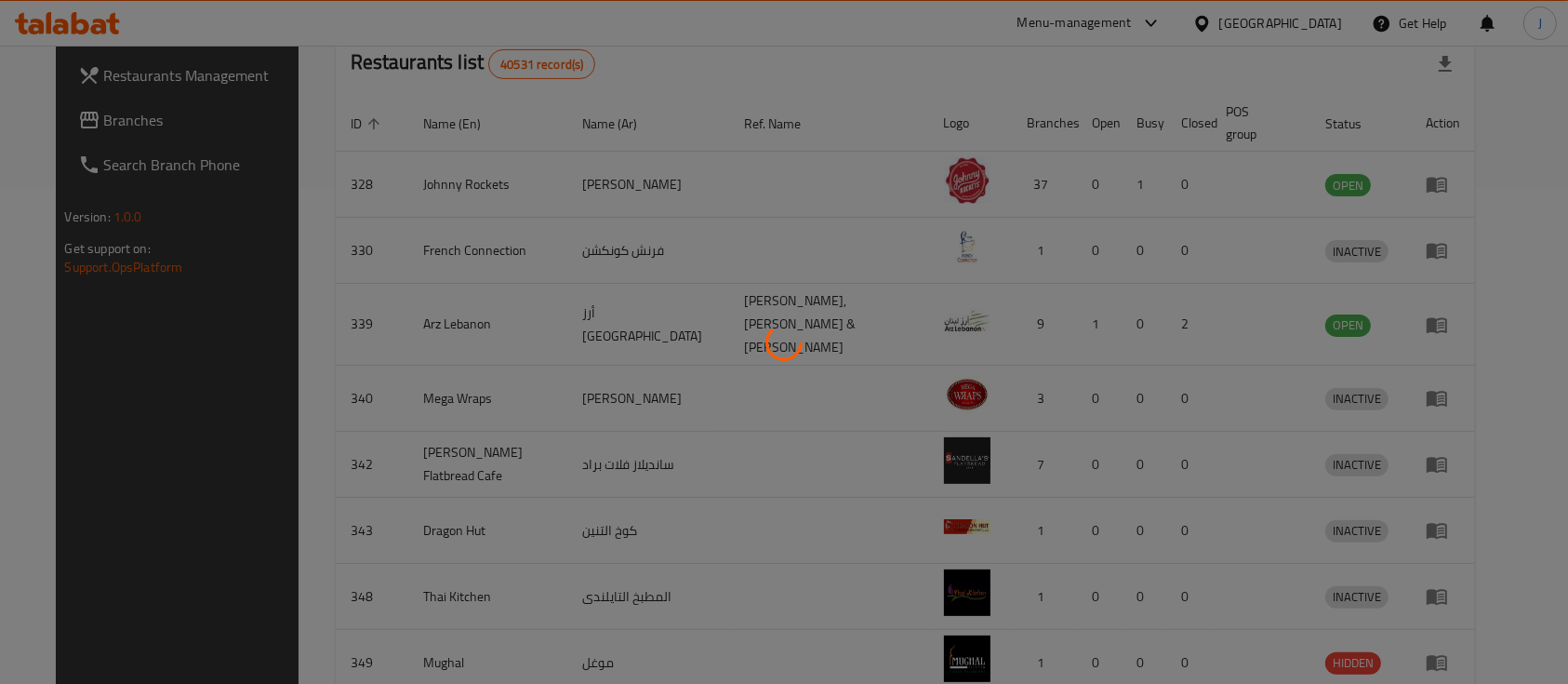
scroll to position [108, 0]
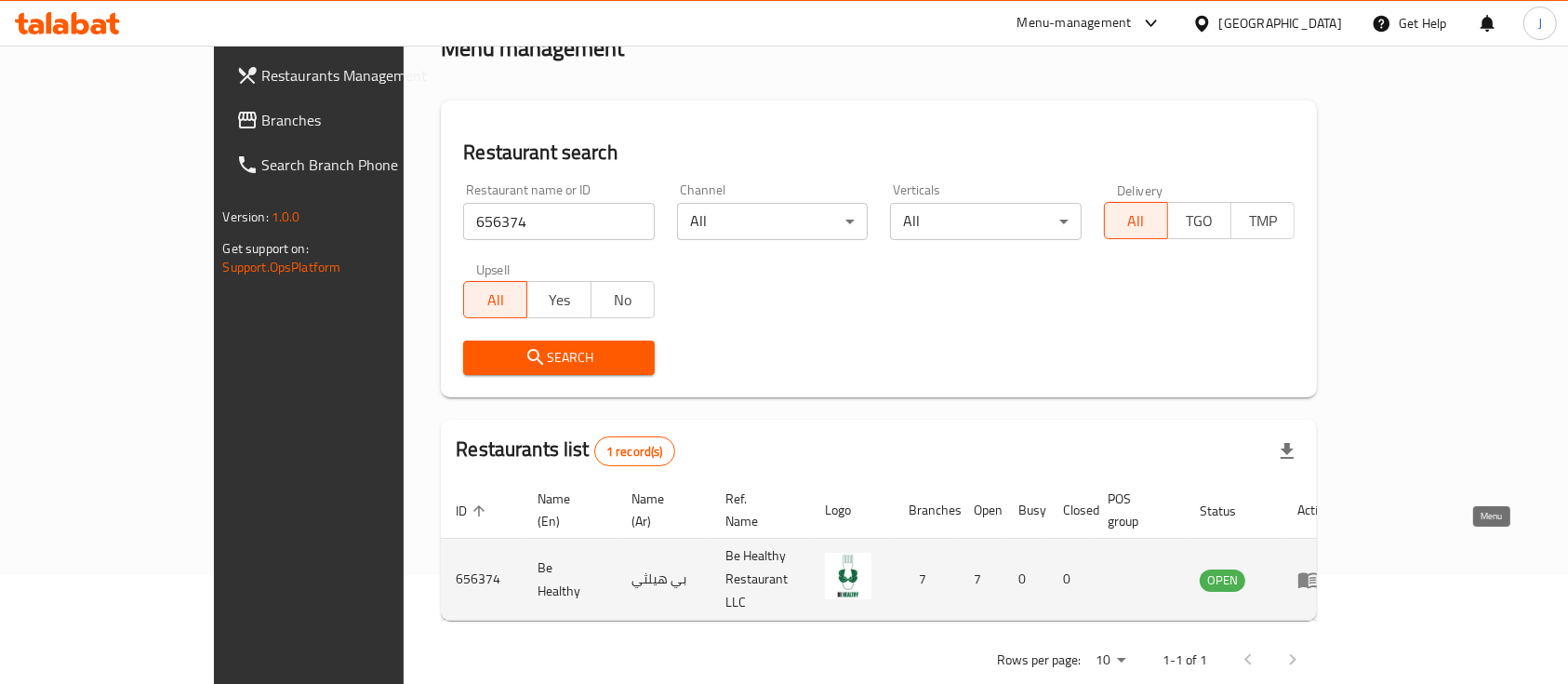
click at [1319, 573] on icon "enhanced table" at bounding box center [1308, 581] width 21 height 16
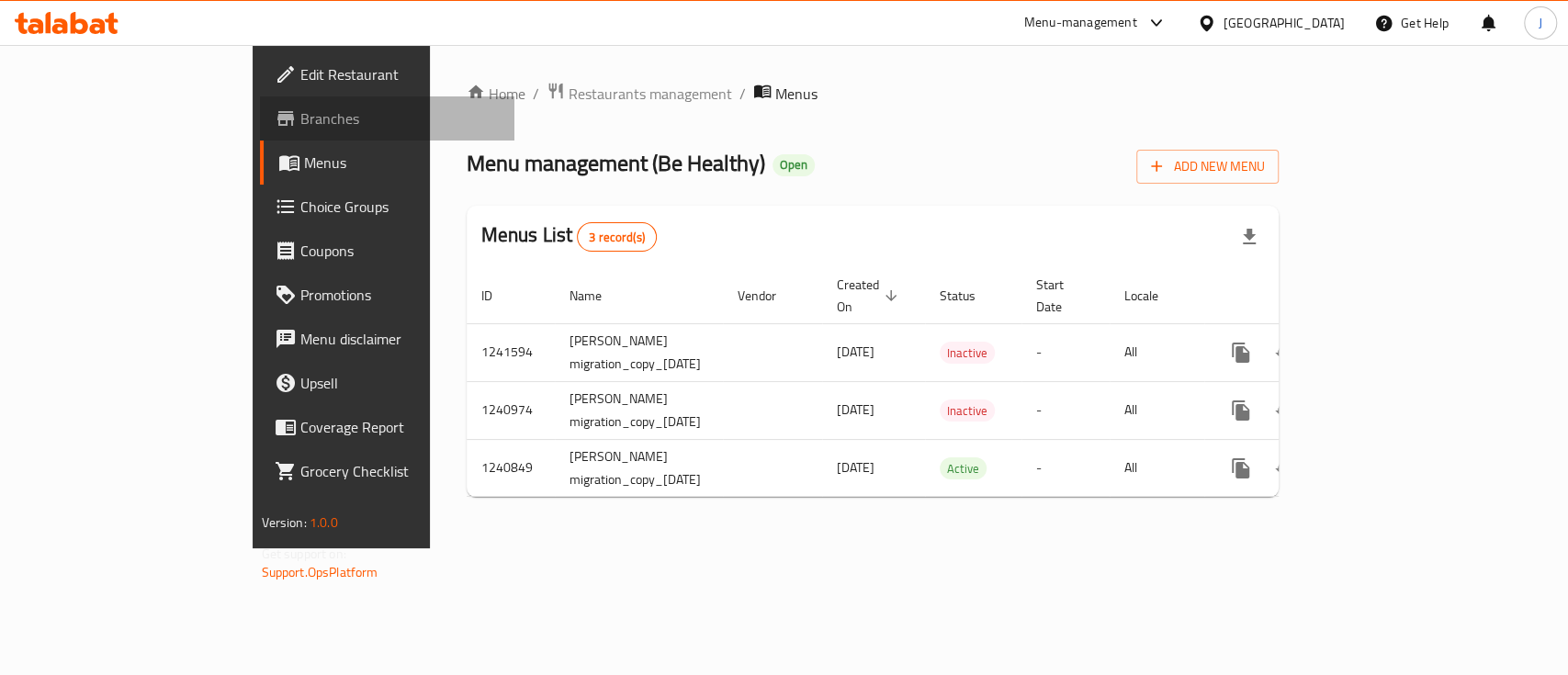
click at [274, 109] on icon at bounding box center [285, 118] width 22 height 22
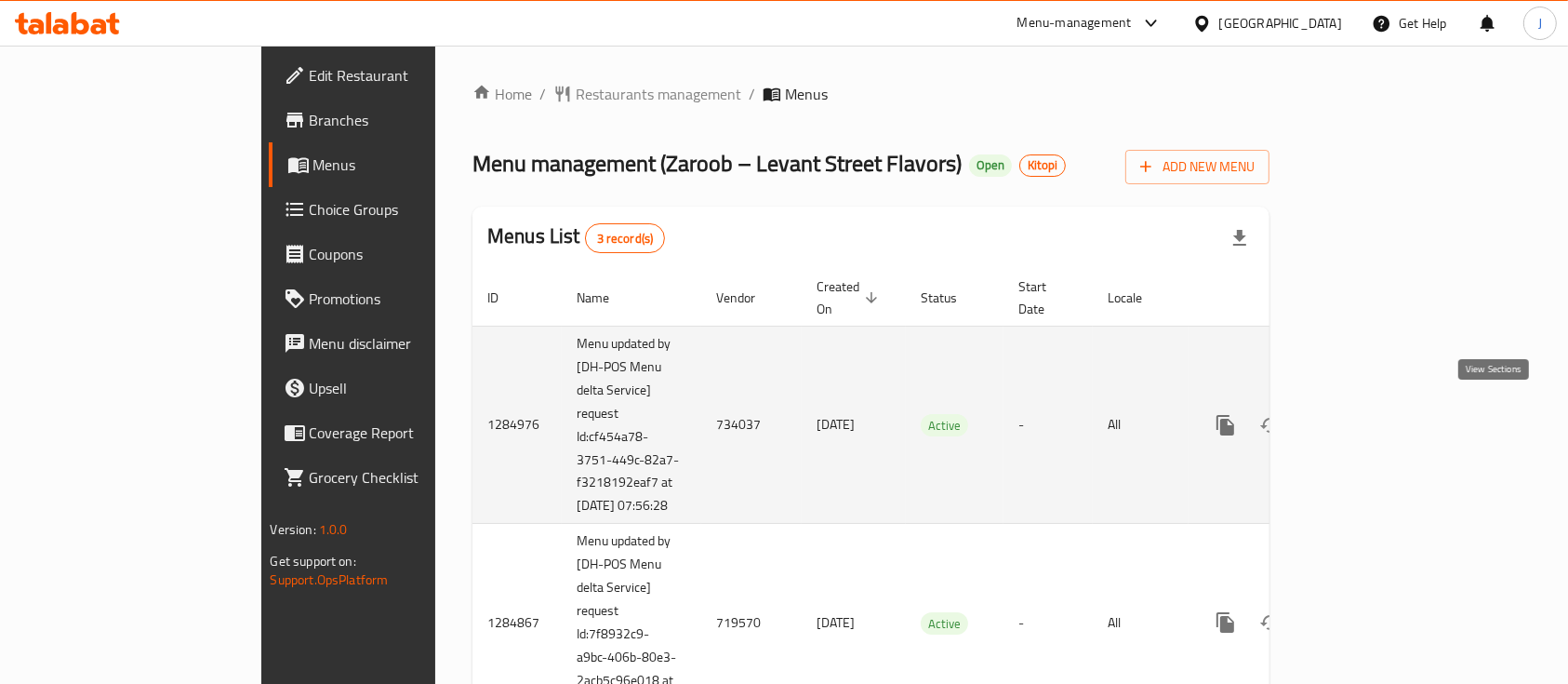
click at [1371, 414] on icon "enhanced table" at bounding box center [1359, 425] width 23 height 23
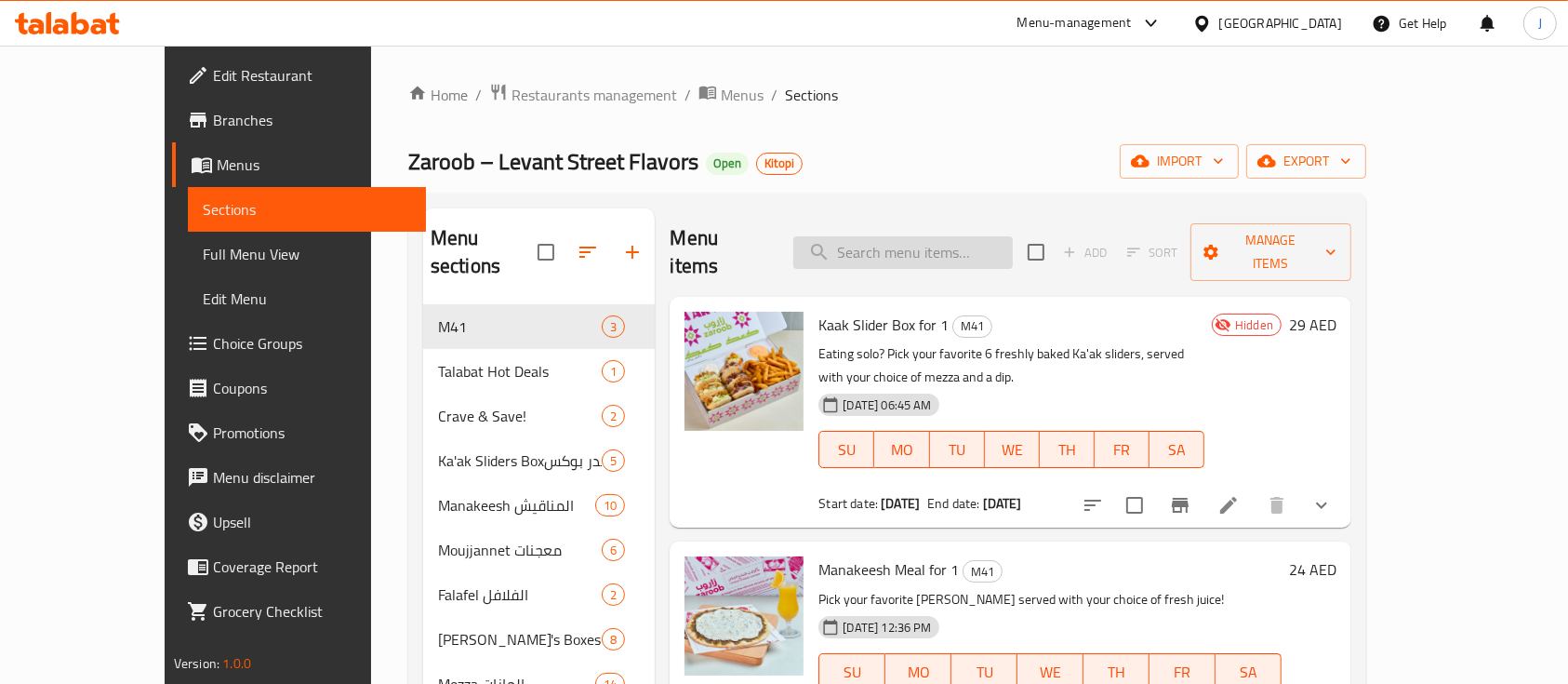
click at [909, 241] on input "search" at bounding box center [903, 252] width 220 height 33
paste input "Pocket Meal for 1"
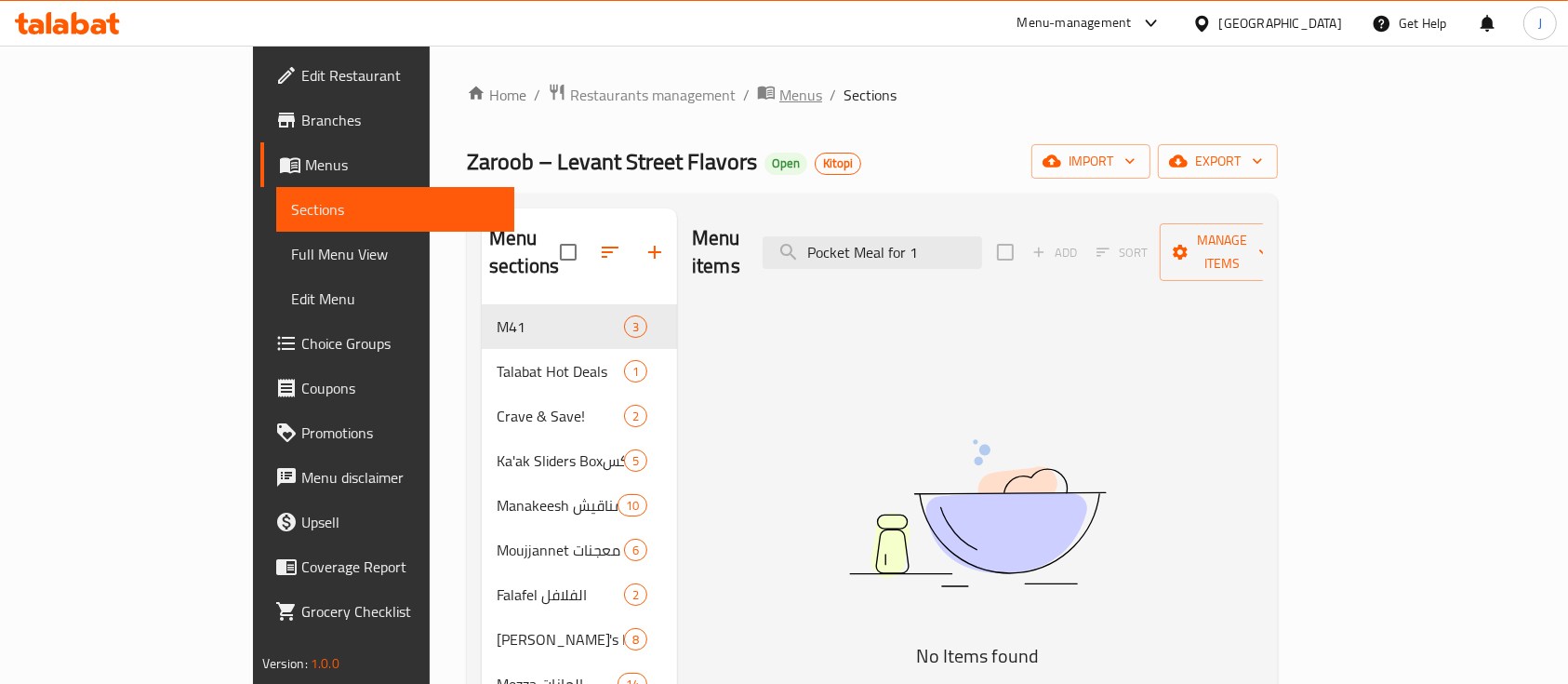
type input "Pocket Meal for 1"
click at [779, 93] on span "Menus" at bounding box center [800, 95] width 42 height 23
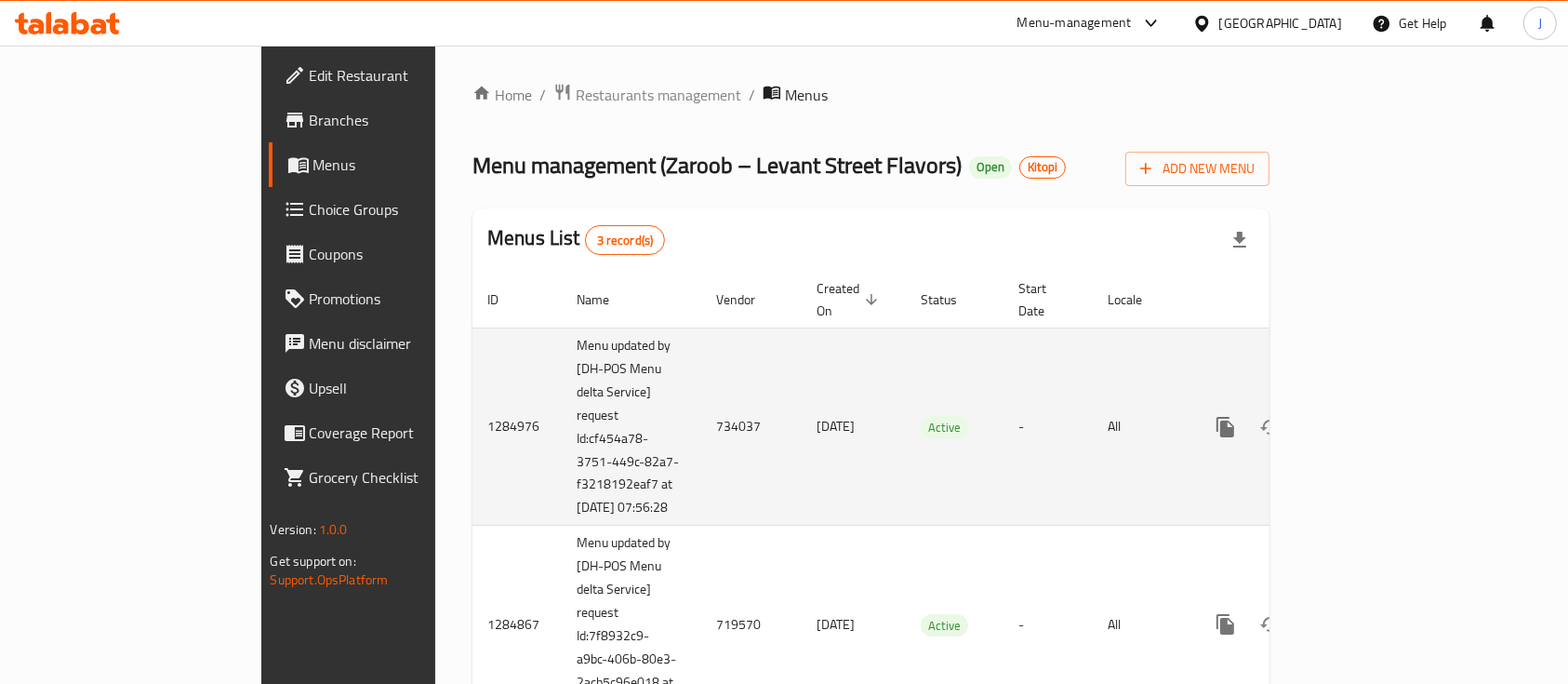
scroll to position [293, 0]
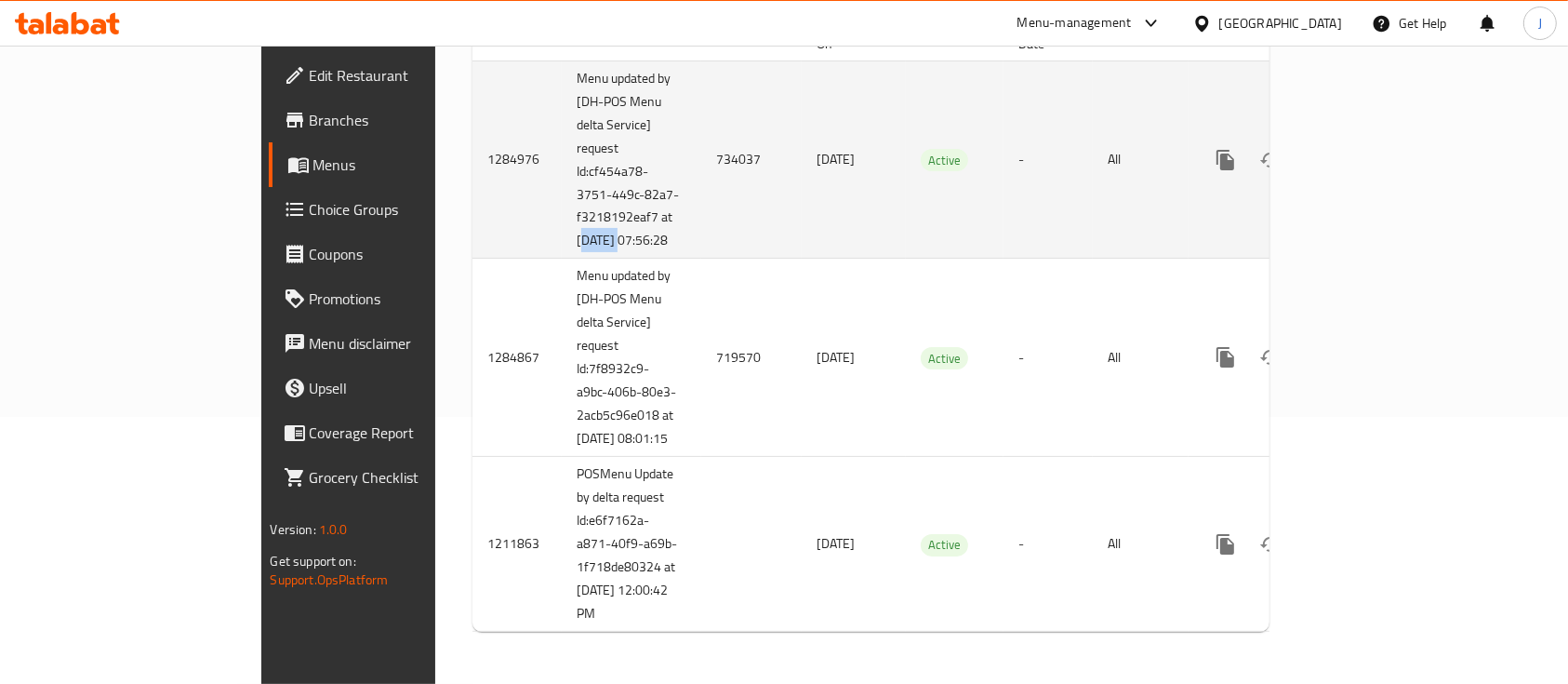
drag, startPoint x: 408, startPoint y: 202, endPoint x: 481, endPoint y: 202, distance: 73.0
click at [561, 202] on td "Menu updated by [DH-POS Menu delta Service] request Id:cf454a78-3751-449c-82a7-…" at bounding box center [631, 159] width 140 height 198
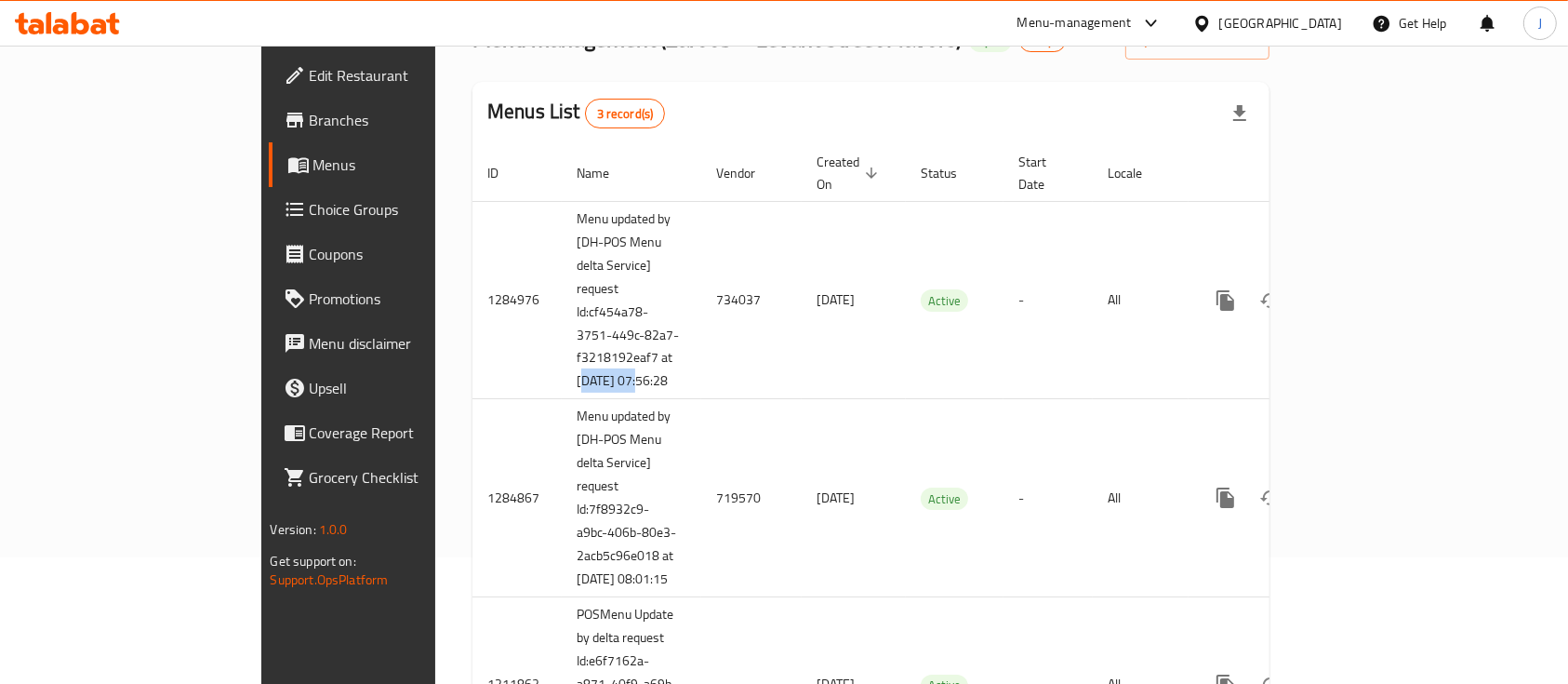
scroll to position [0, 0]
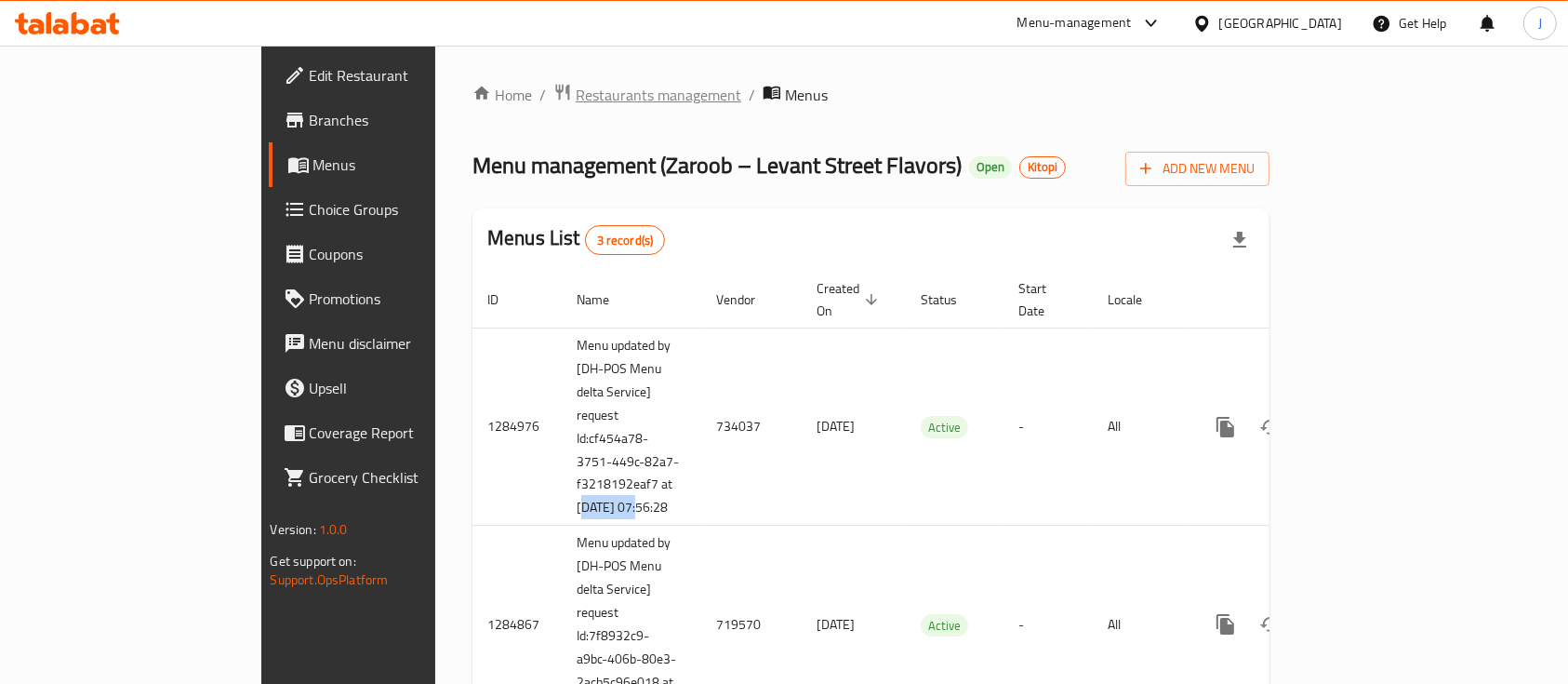
click at [576, 95] on span "Restaurants management" at bounding box center [659, 95] width 165 height 23
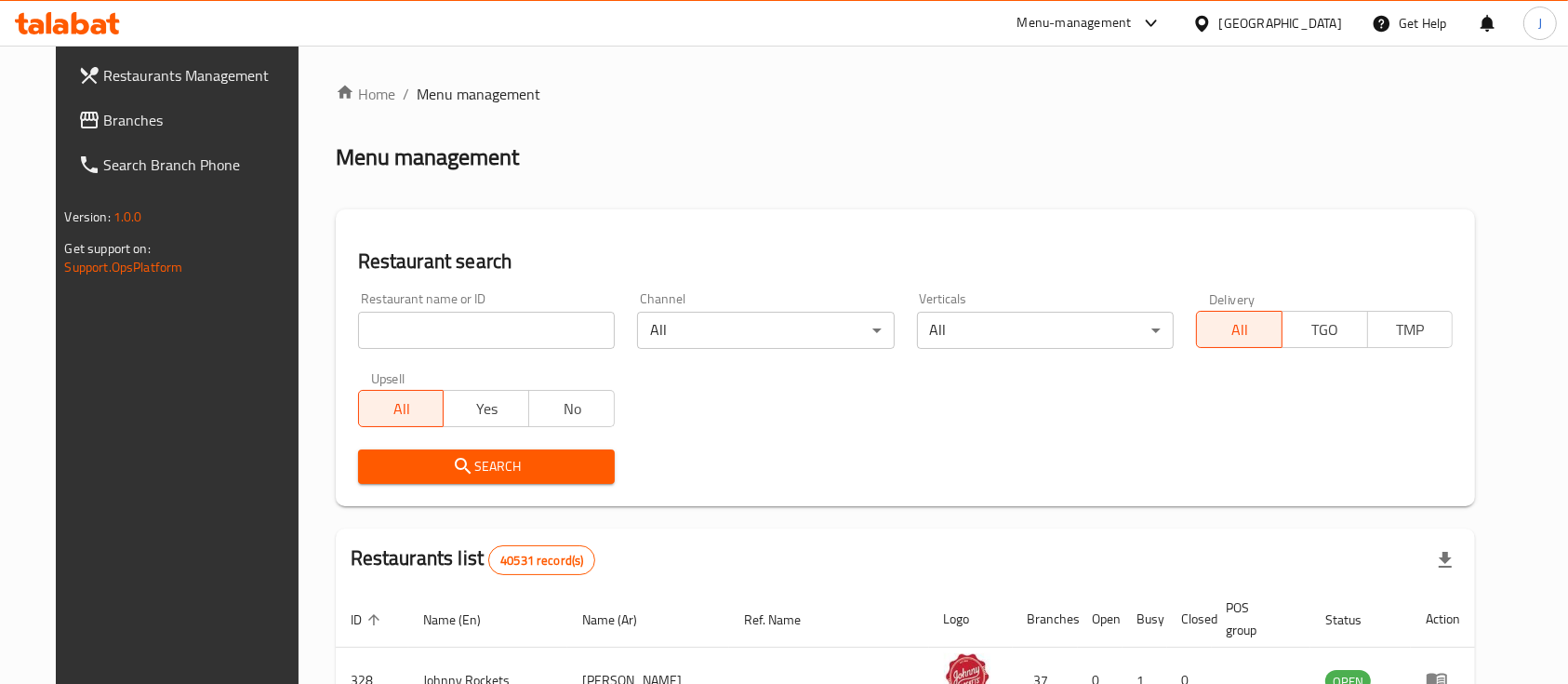
click at [405, 329] on input "search" at bounding box center [487, 330] width 257 height 37
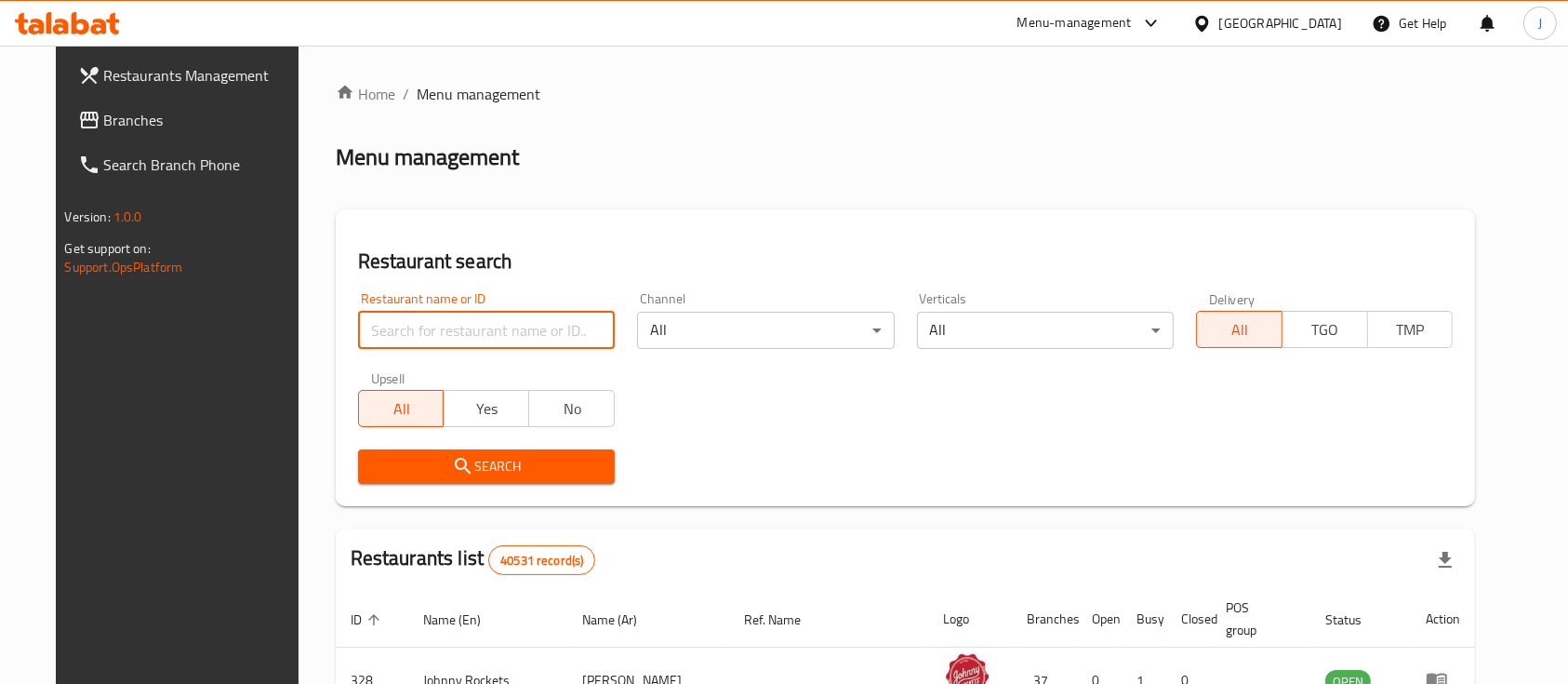
paste input "1577"
type input "1577"
click button "Search" at bounding box center [487, 466] width 257 height 34
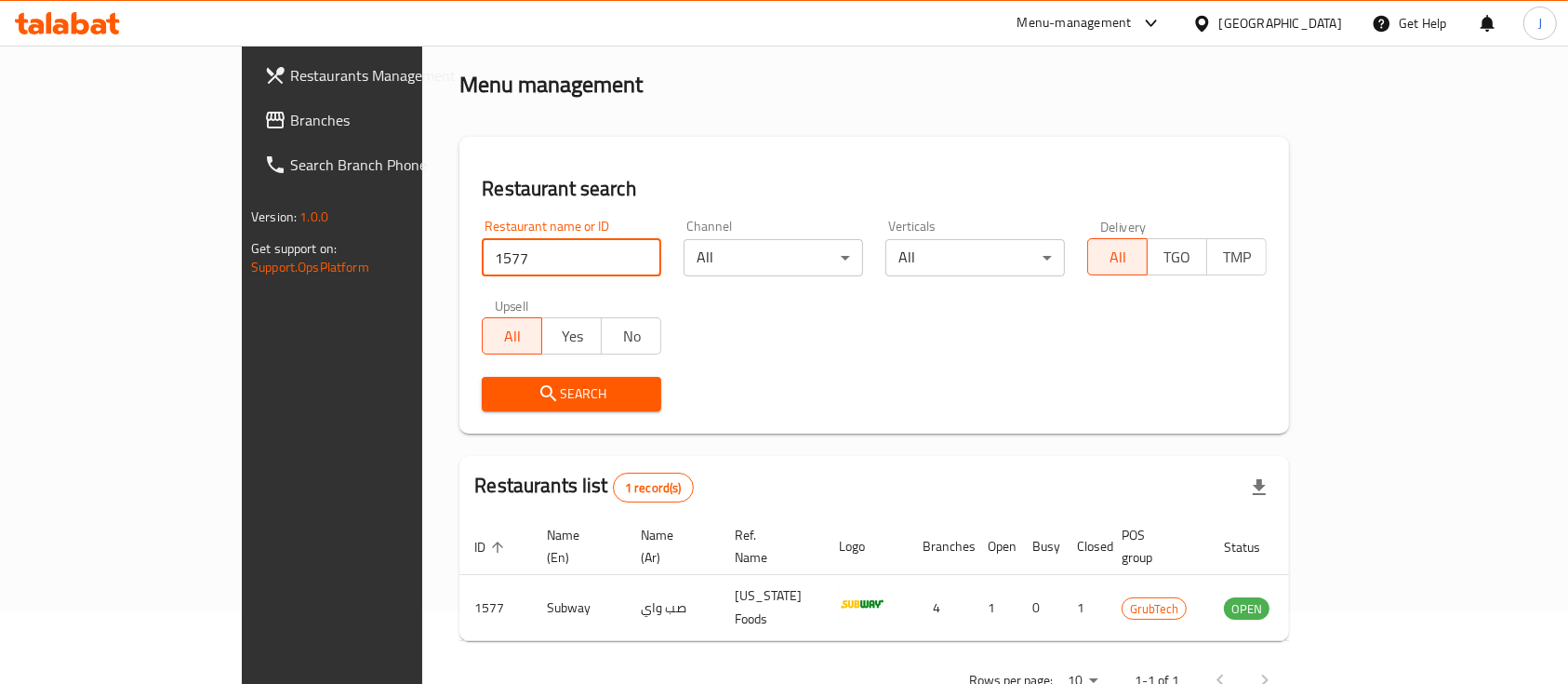
scroll to position [108, 0]
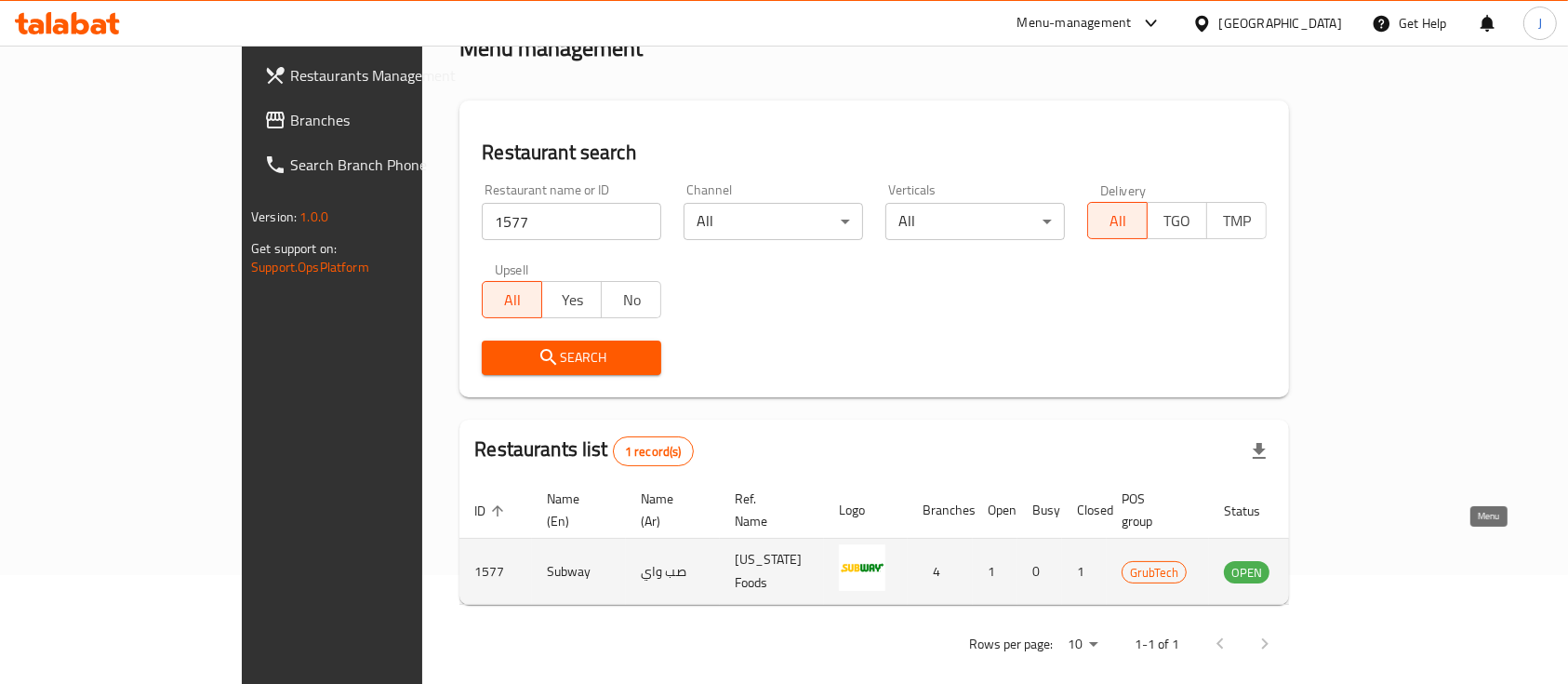
click at [1344, 561] on icon "enhanced table" at bounding box center [1333, 572] width 23 height 23
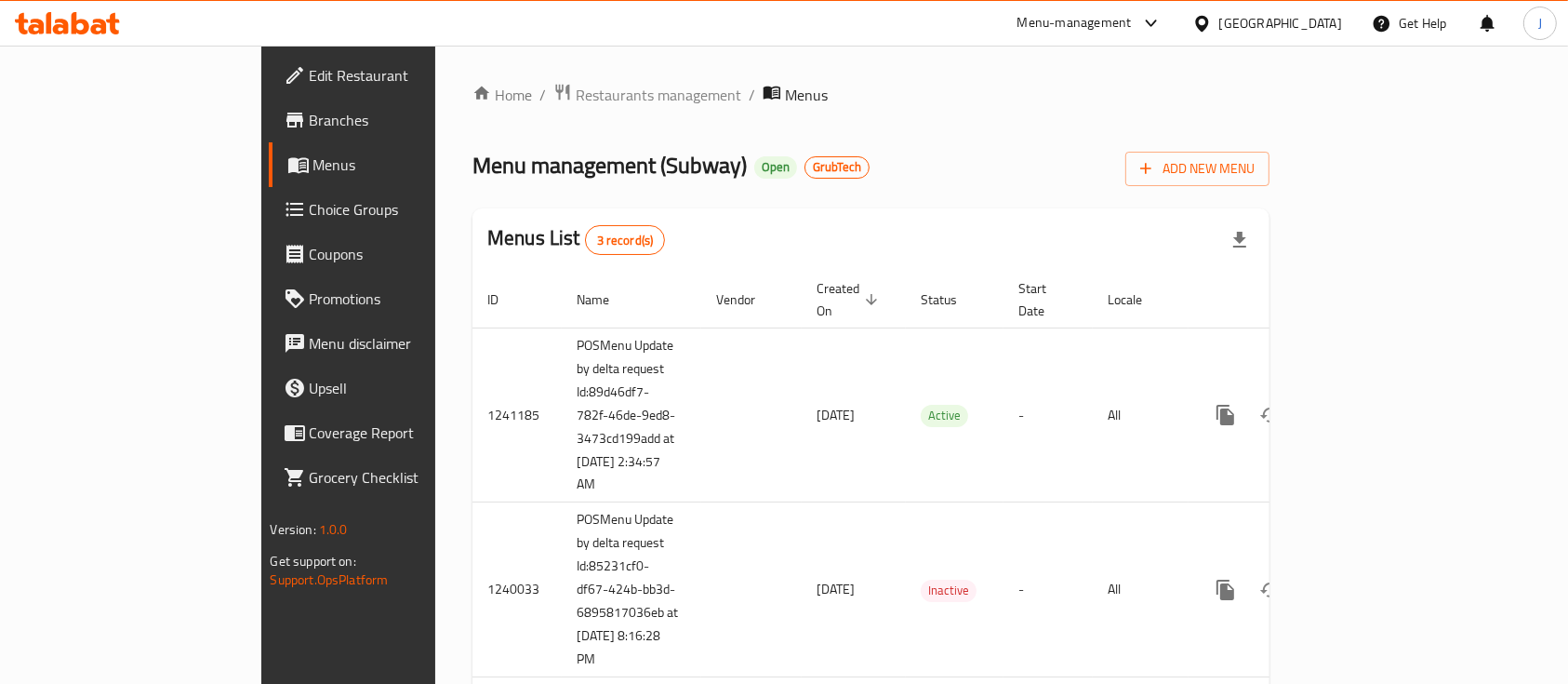
click at [309, 125] on span "Branches" at bounding box center [409, 119] width 199 height 23
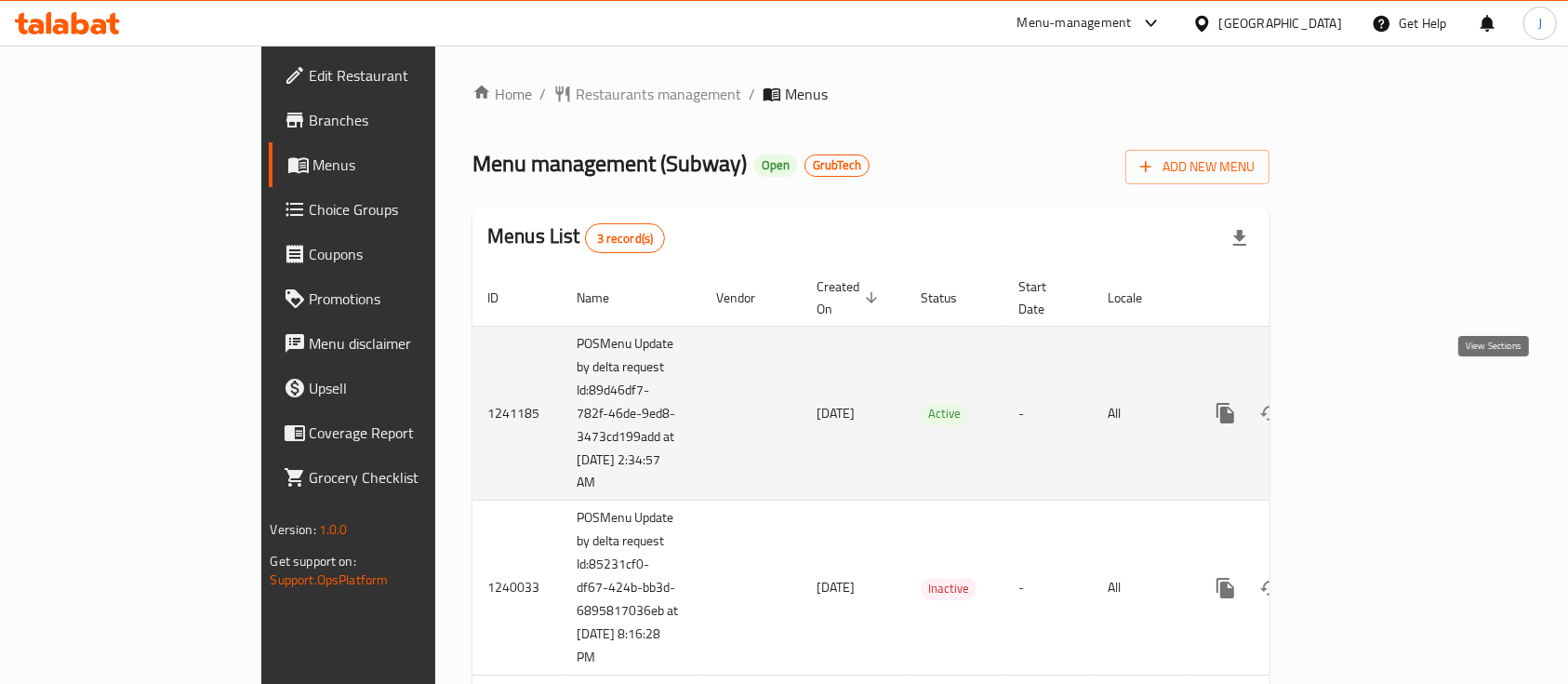
click at [1382, 391] on link "enhanced table" at bounding box center [1359, 413] width 44 height 44
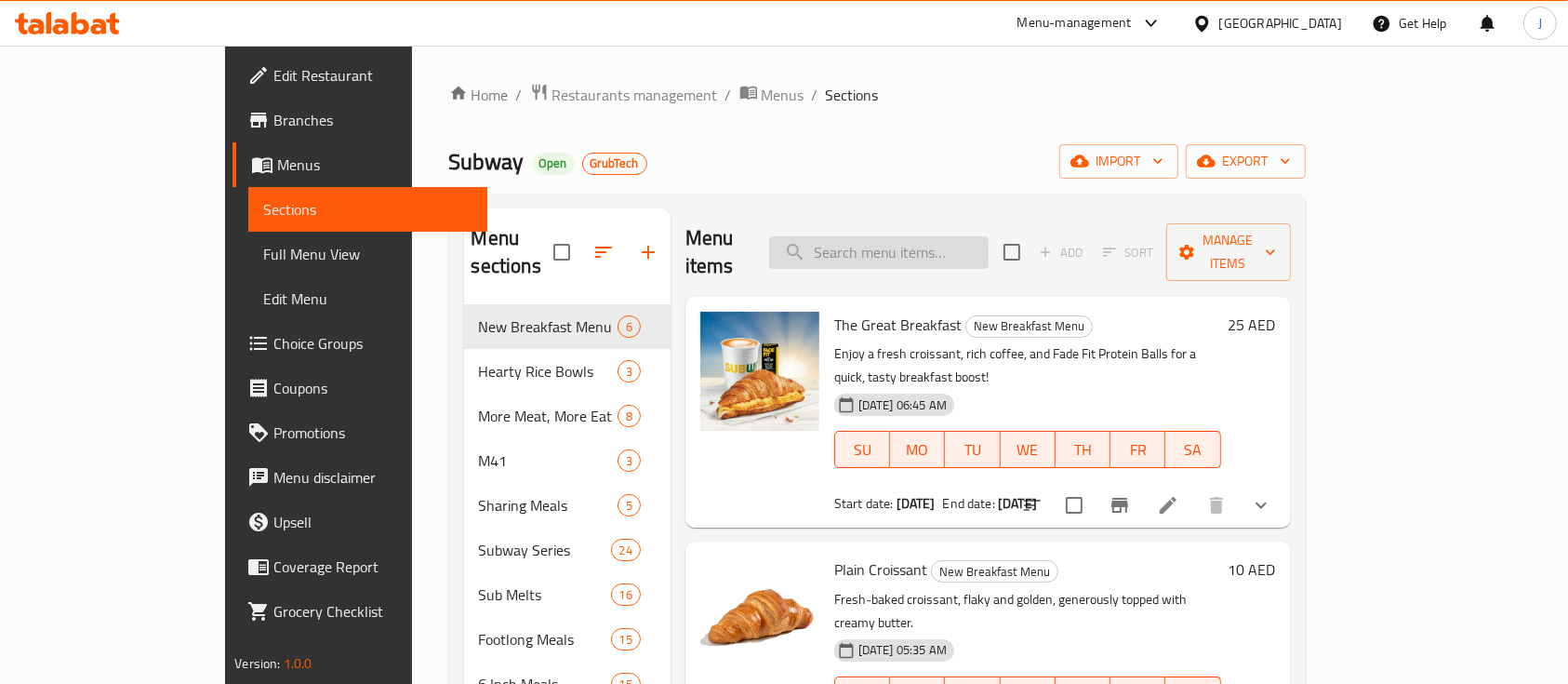
click at [927, 242] on input "search" at bounding box center [879, 252] width 220 height 33
paste input "una Catch 6 inches san"
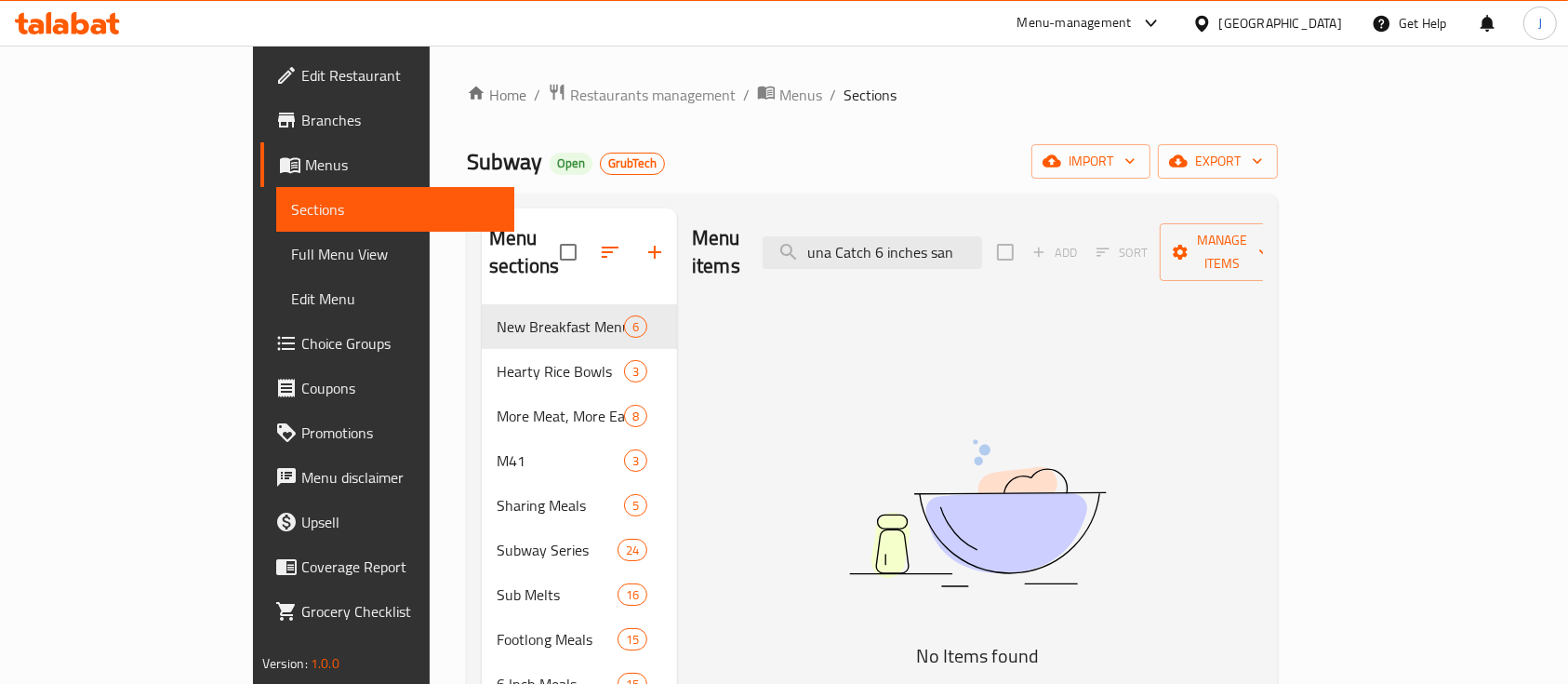
drag, startPoint x: 998, startPoint y: 235, endPoint x: 1079, endPoint y: 236, distance: 81.0
click at [1079, 236] on div "Menu items una Catch 6 inches san Add Sort Manage items" at bounding box center [978, 253] width 571 height 89
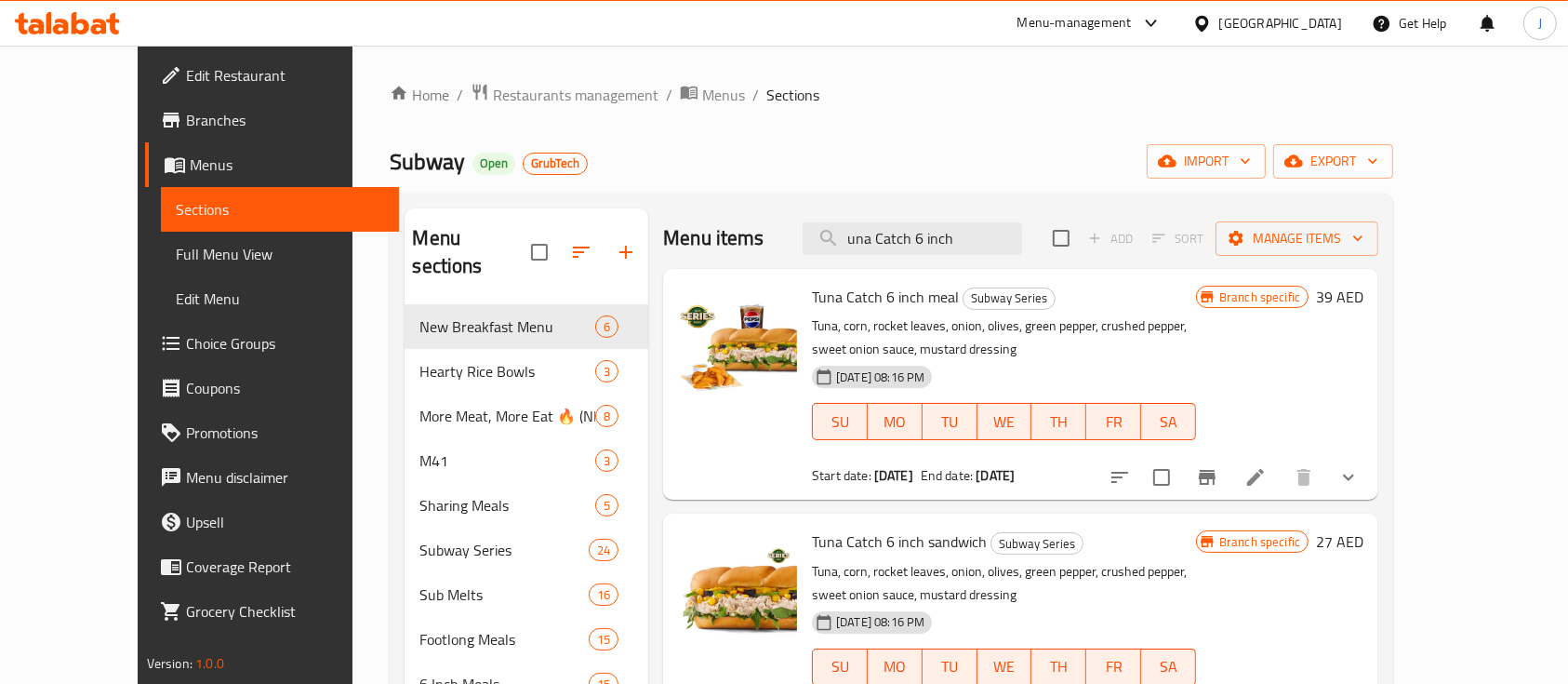
type input "una Catch 6 inch"
click at [866, 545] on span "Tuna Catch 6 inch sandwich" at bounding box center [899, 541] width 175 height 28
copy h6 "Tuna Catch 6 inch sandwich"
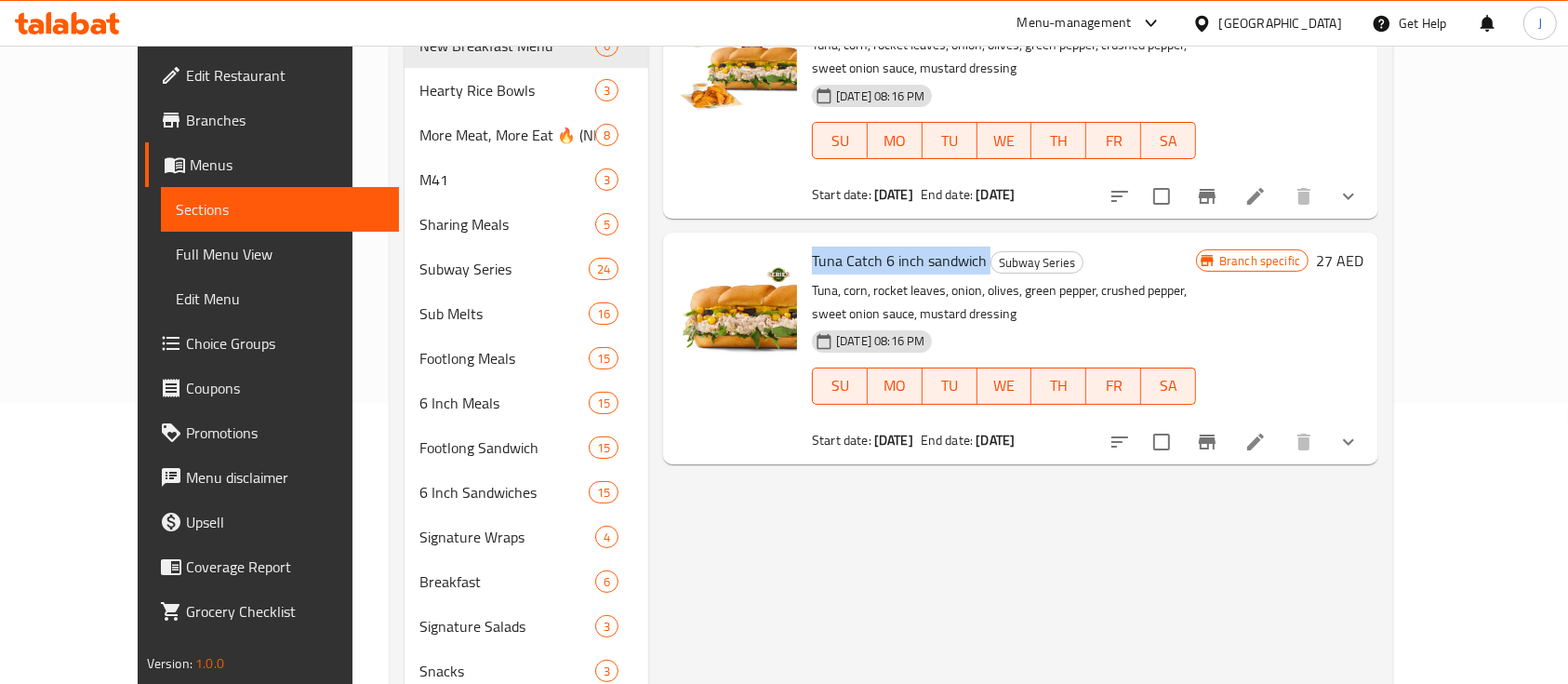
scroll to position [373, 0]
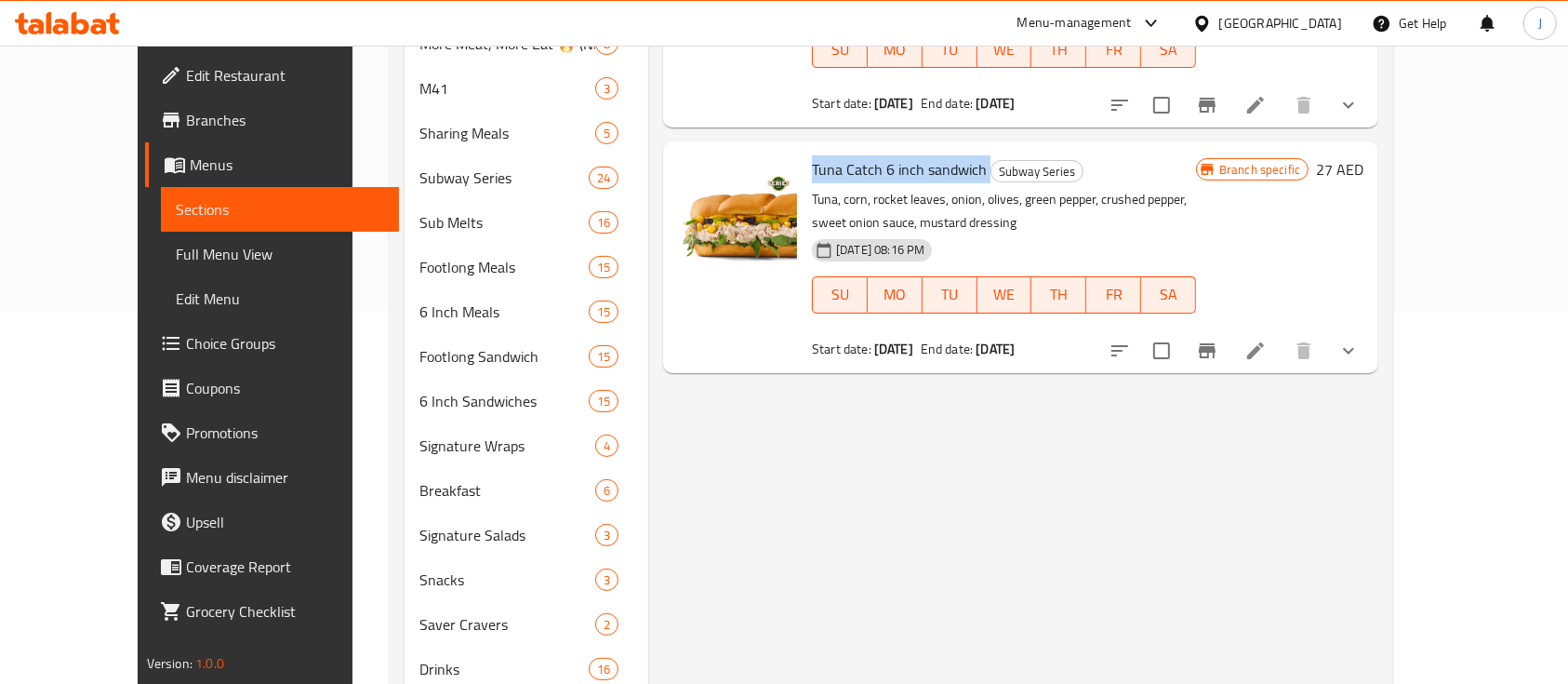
click at [1215, 355] on icon "Branch-specific-item" at bounding box center [1207, 350] width 17 height 15
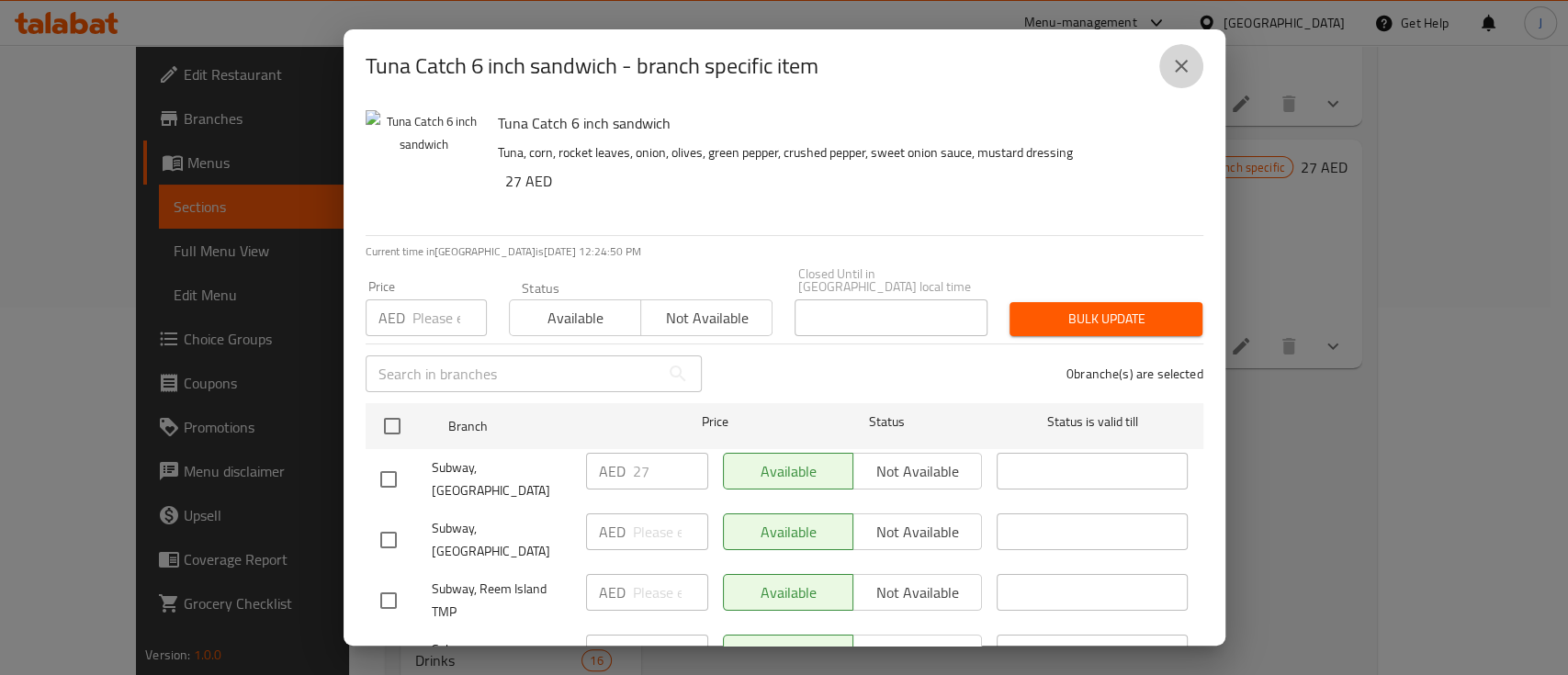
click at [1181, 74] on icon "close" at bounding box center [1181, 66] width 22 height 22
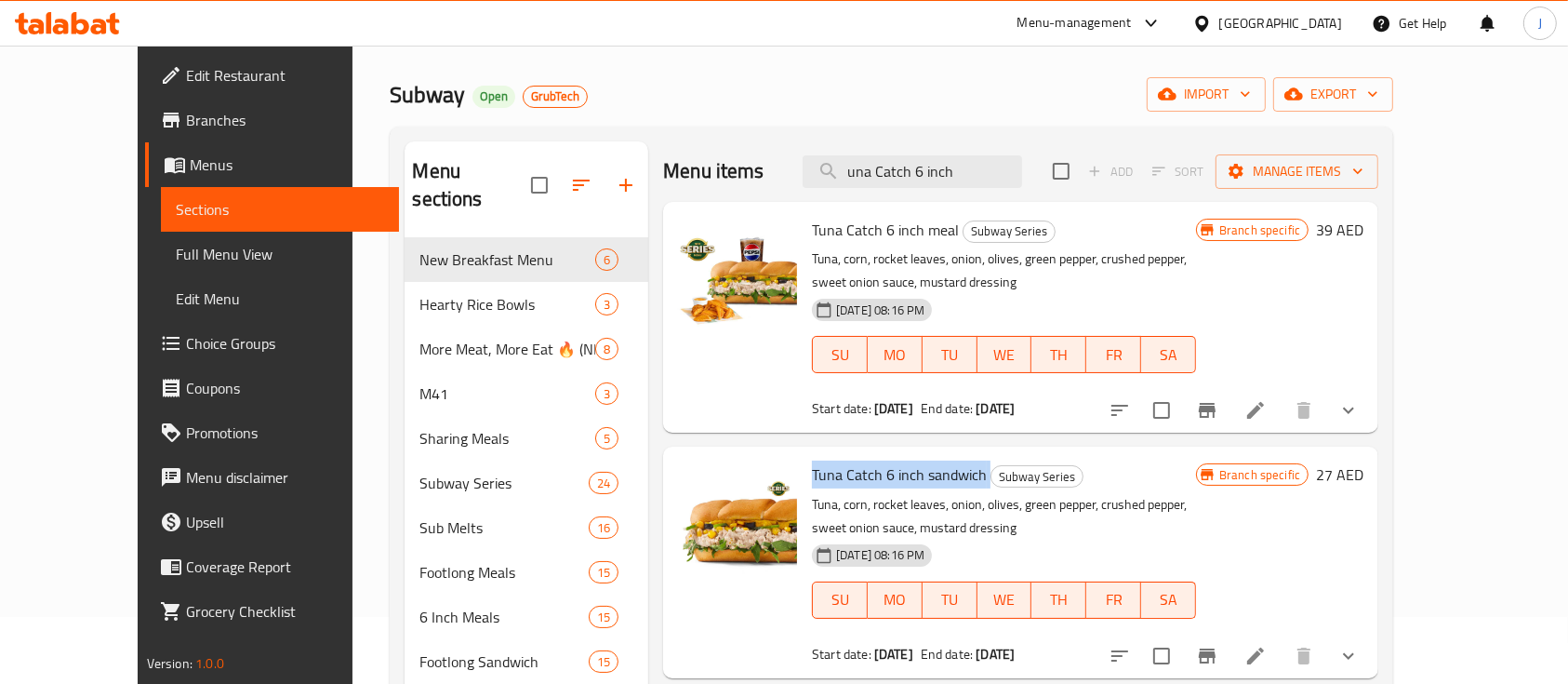
scroll to position [0, 0]
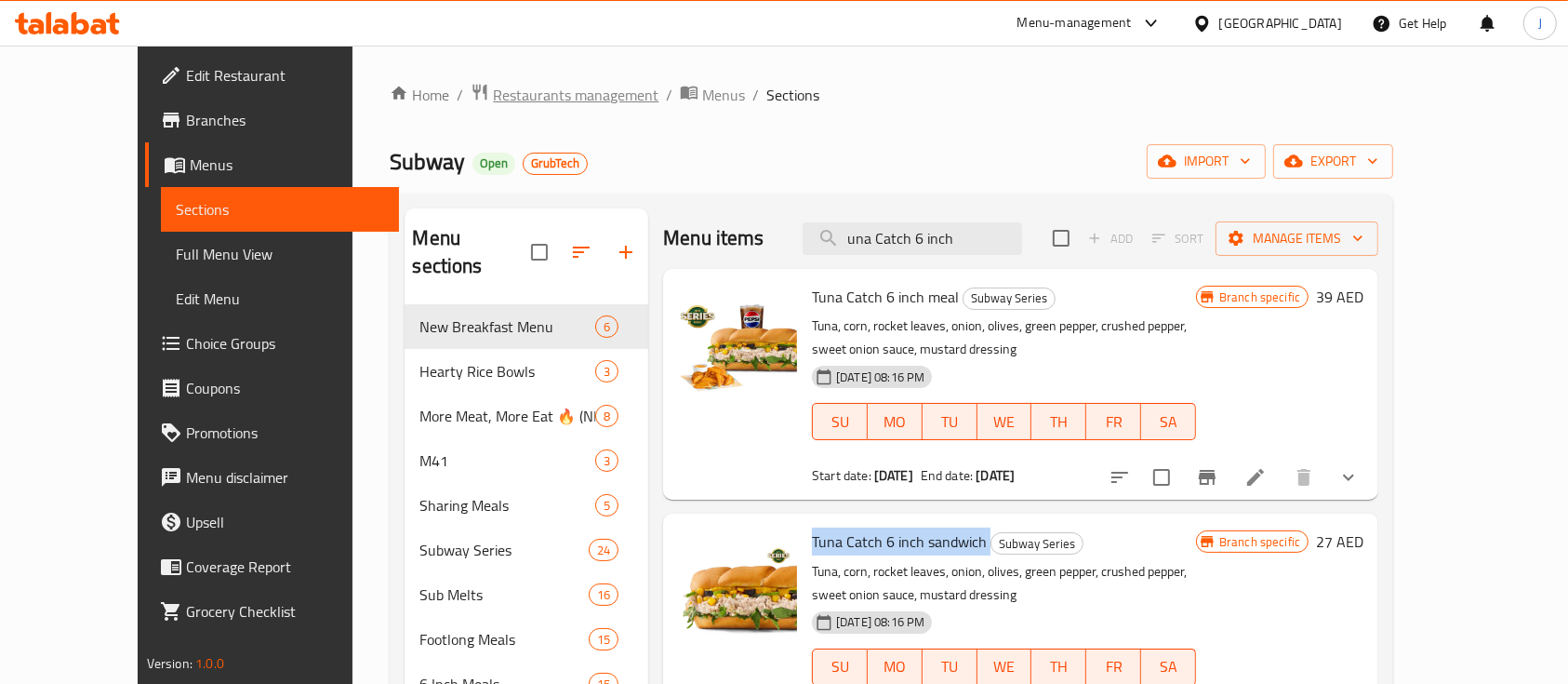
click at [493, 103] on span "Restaurants management" at bounding box center [576, 95] width 165 height 23
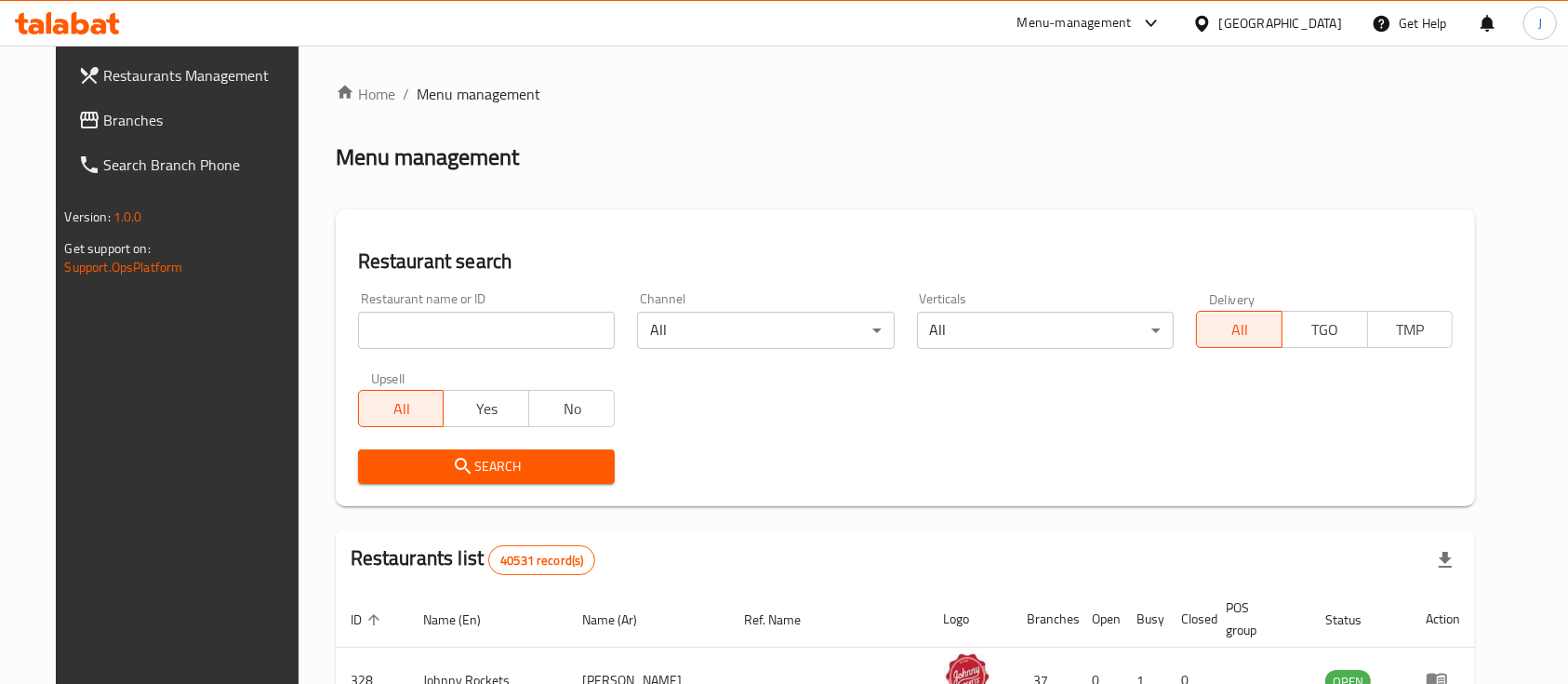
click at [384, 334] on input "search" at bounding box center [487, 330] width 257 height 37
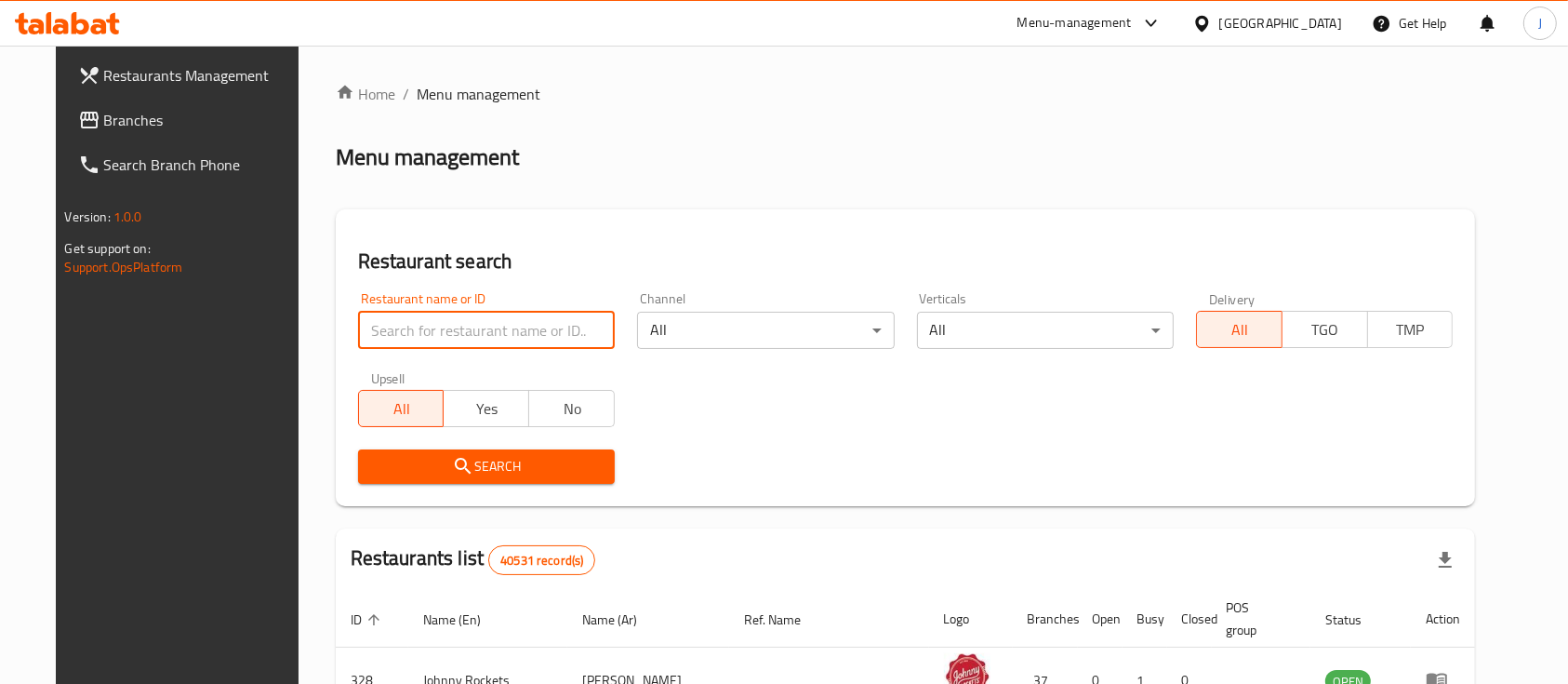
paste input "3350"
type input "3350"
click button "Search" at bounding box center [487, 466] width 257 height 34
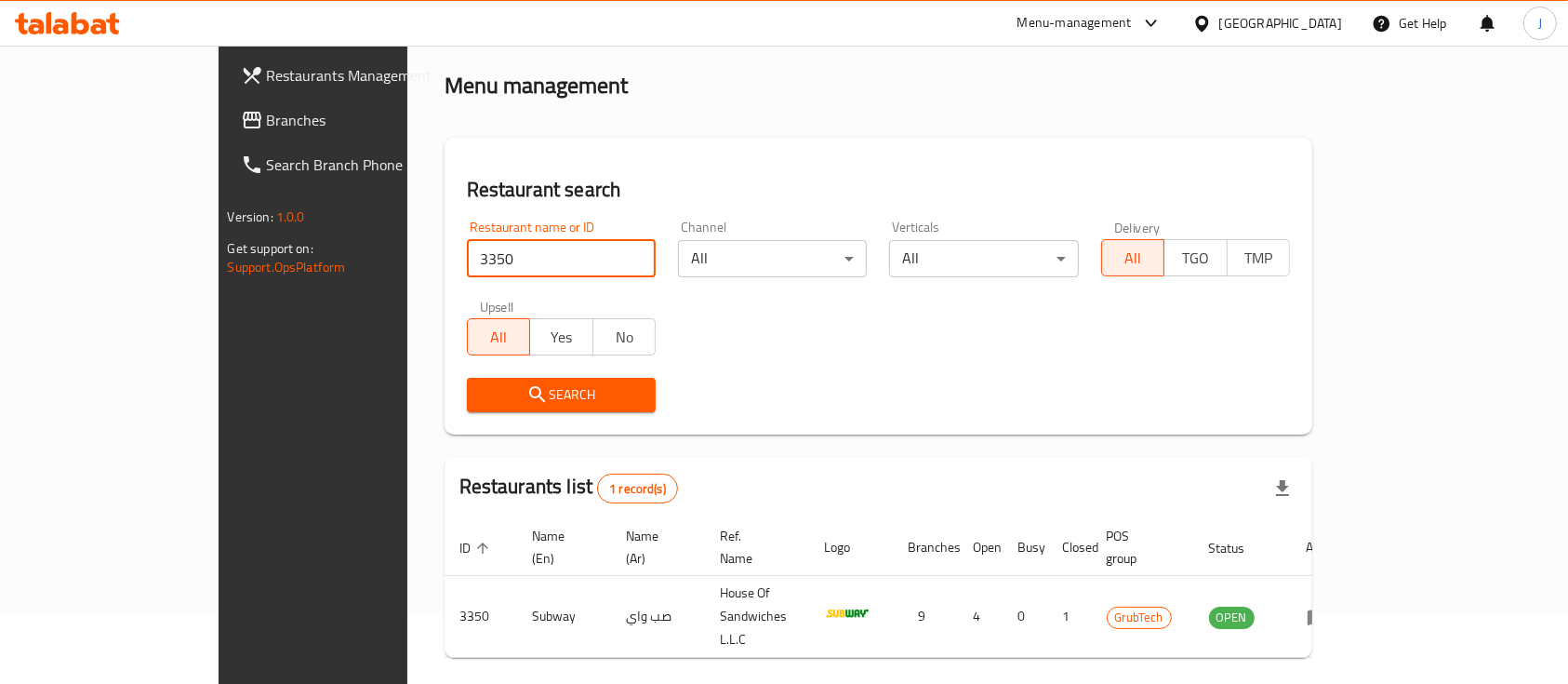
scroll to position [108, 0]
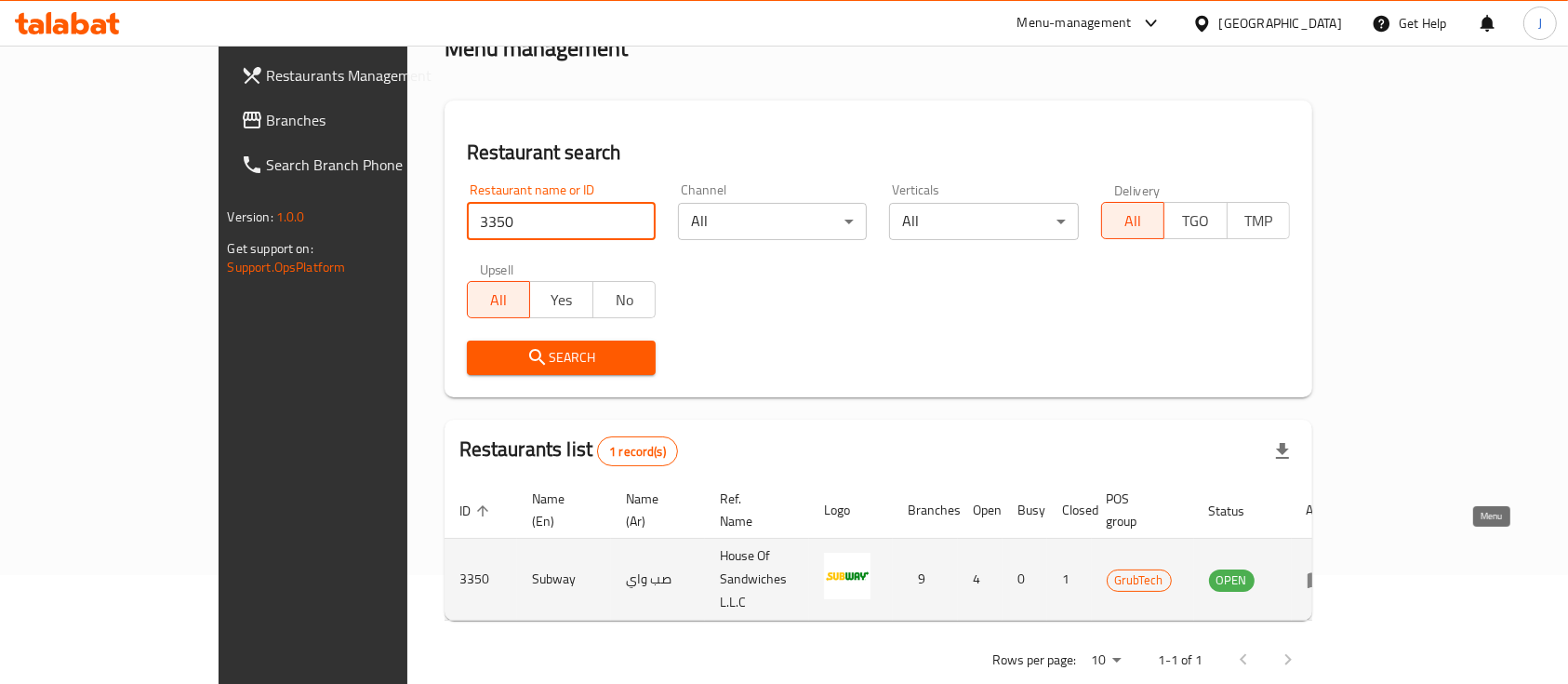
click at [1330, 569] on icon "enhanced table" at bounding box center [1318, 580] width 23 height 23
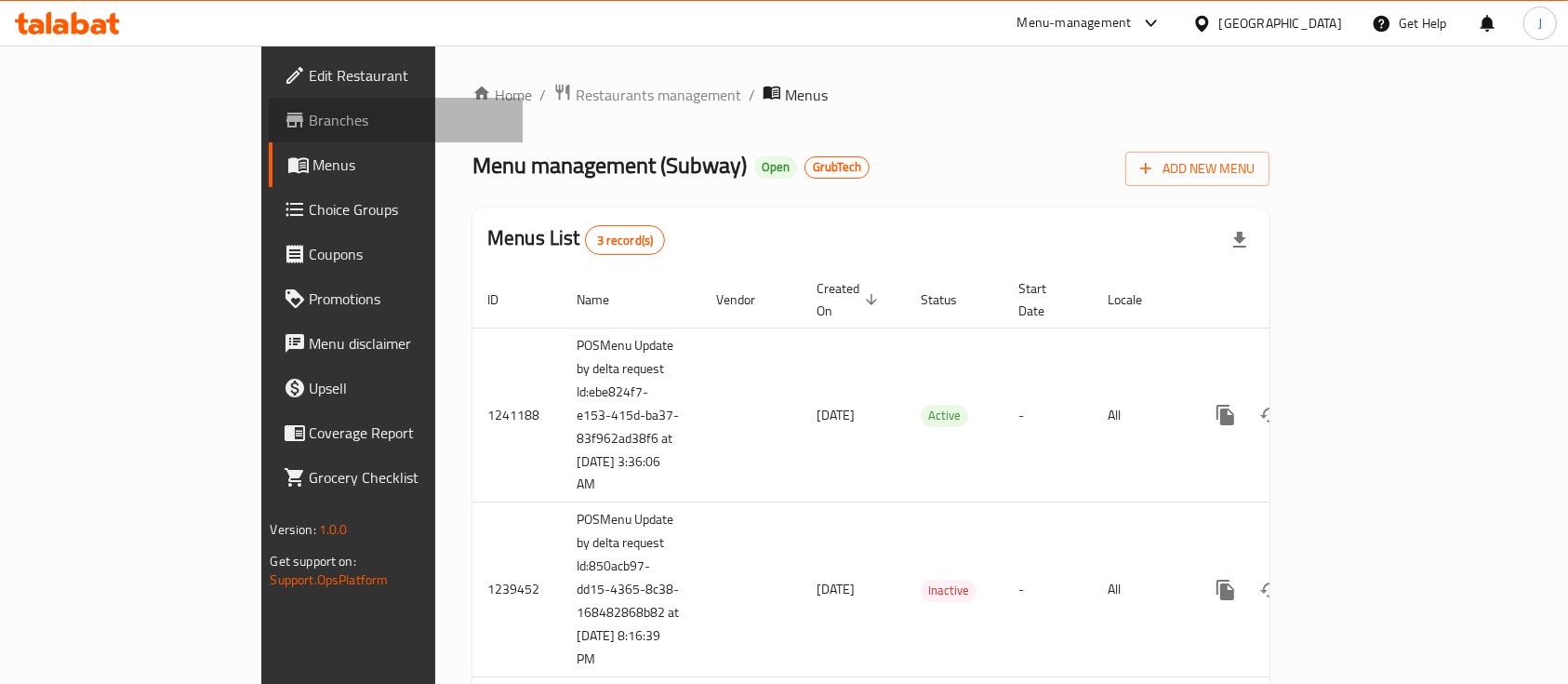
click at [309, 122] on span "Branches" at bounding box center [409, 119] width 199 height 23
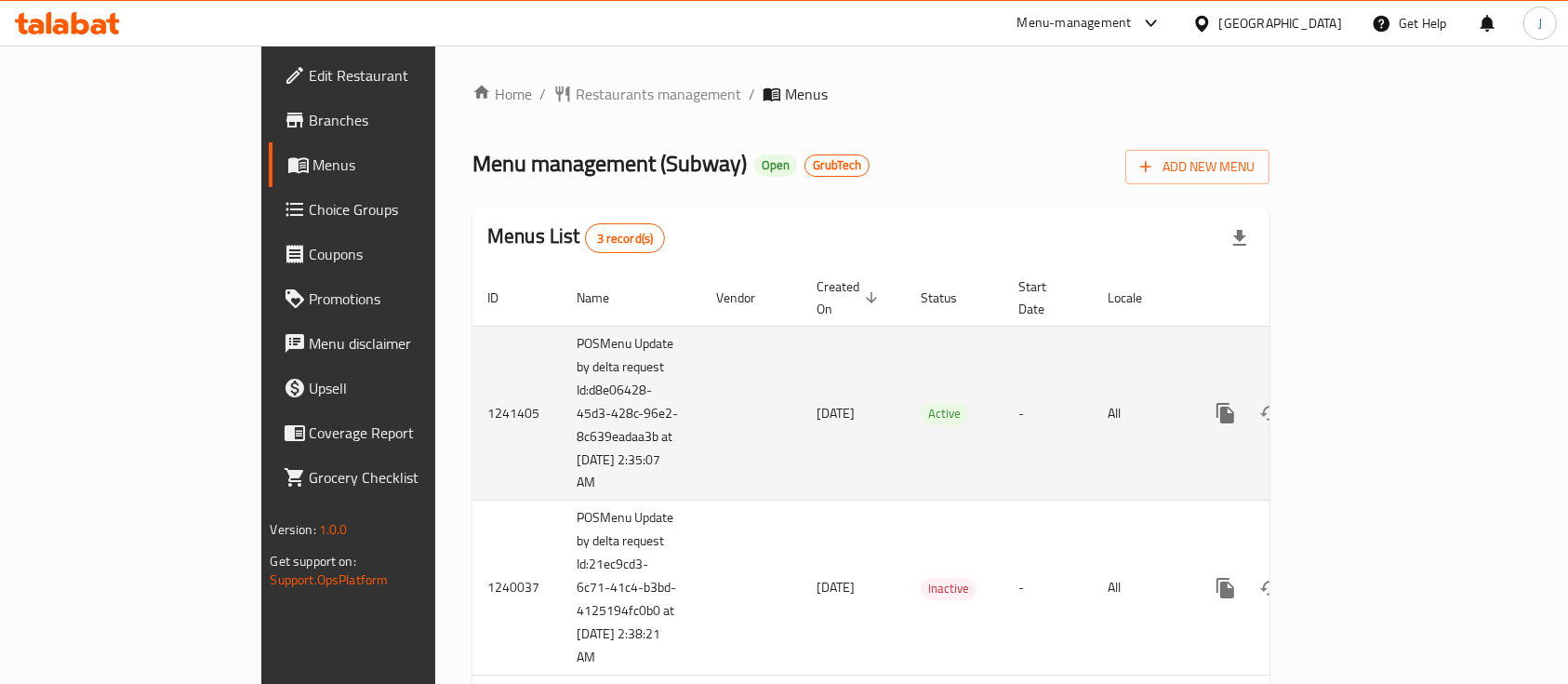
click at [1368, 405] on icon "enhanced table" at bounding box center [1359, 413] width 17 height 17
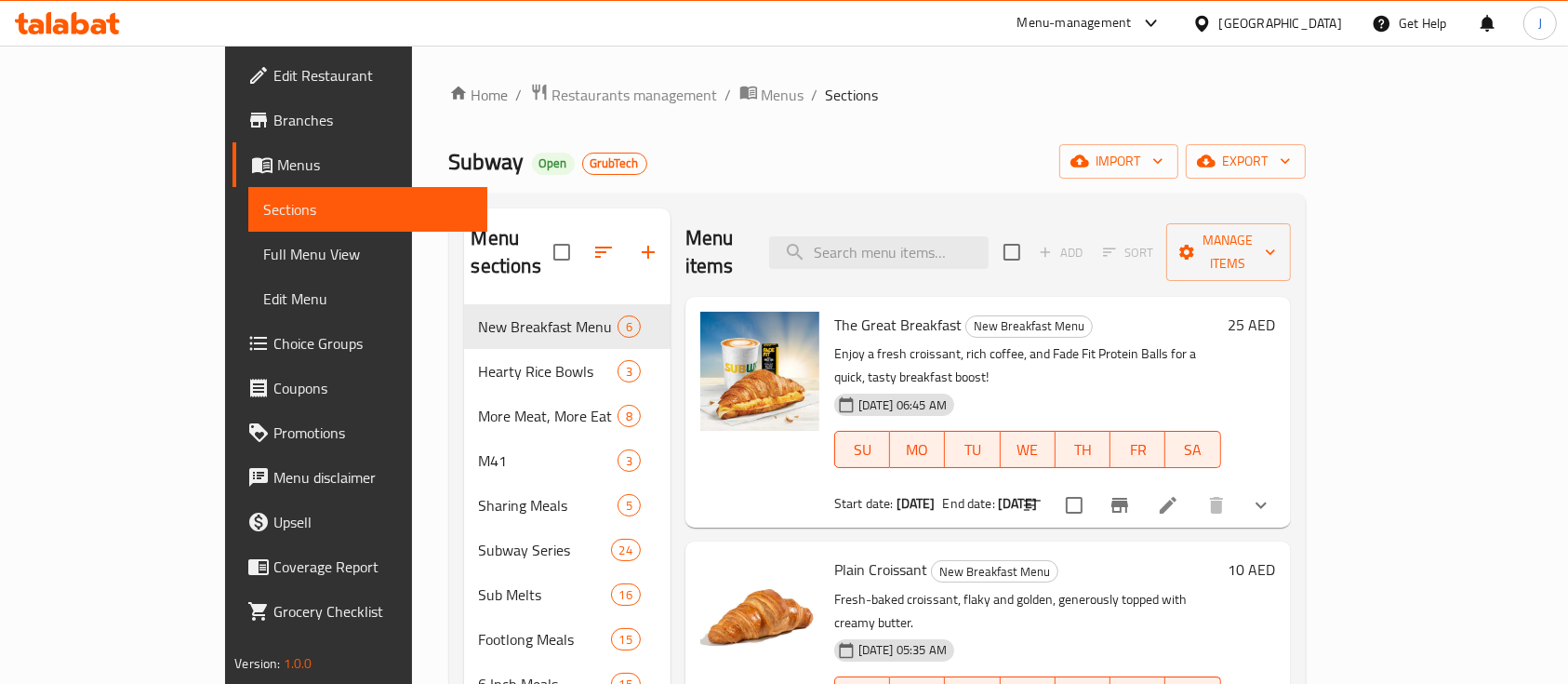
click at [943, 220] on div "Menu items Add Sort Manage items" at bounding box center [988, 253] width 606 height 89
click at [935, 237] on input "search" at bounding box center [879, 252] width 220 height 33
paste input "Tuna Catch 6 inches san"
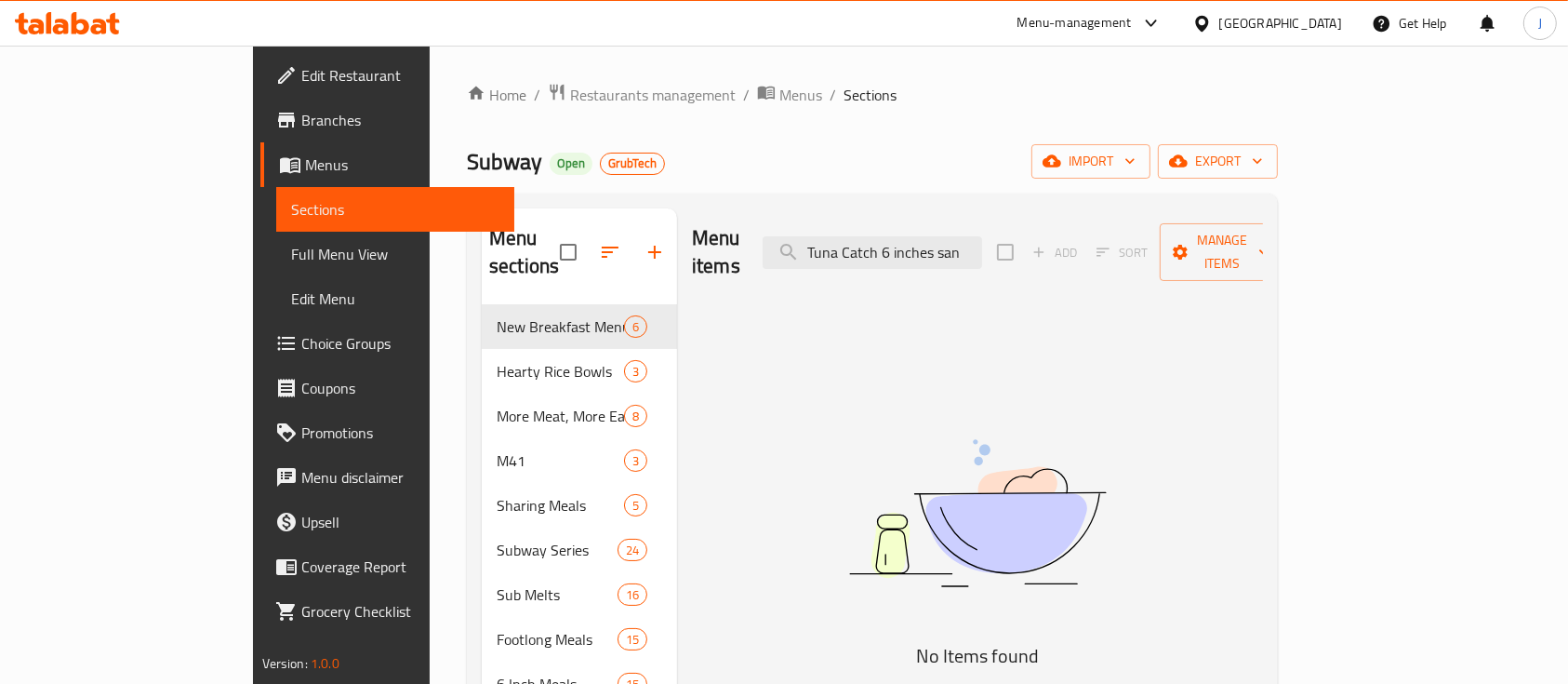
type input "Tuna Catch 6 inches san"
click at [570, 84] on span "Restaurants management" at bounding box center [653, 95] width 165 height 23
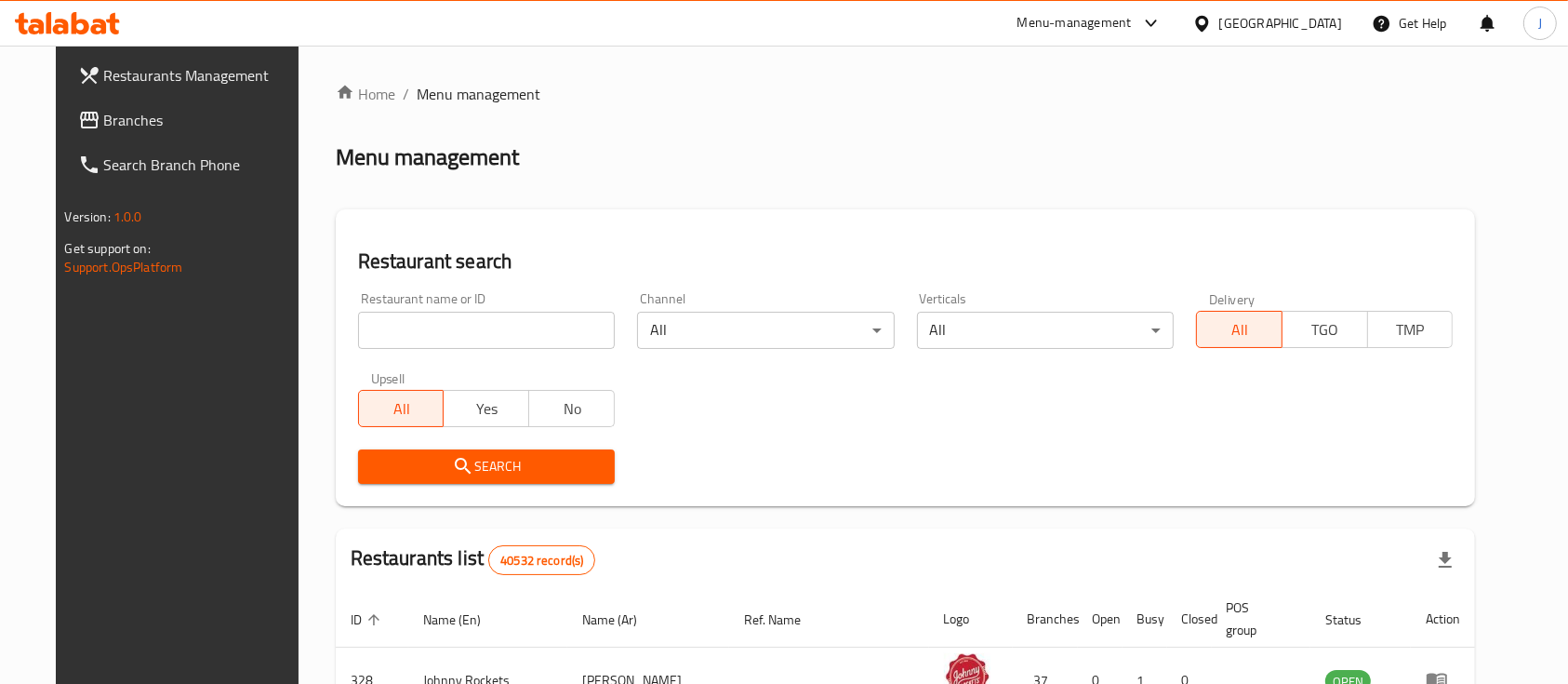
click at [414, 320] on input "search" at bounding box center [487, 330] width 257 height 37
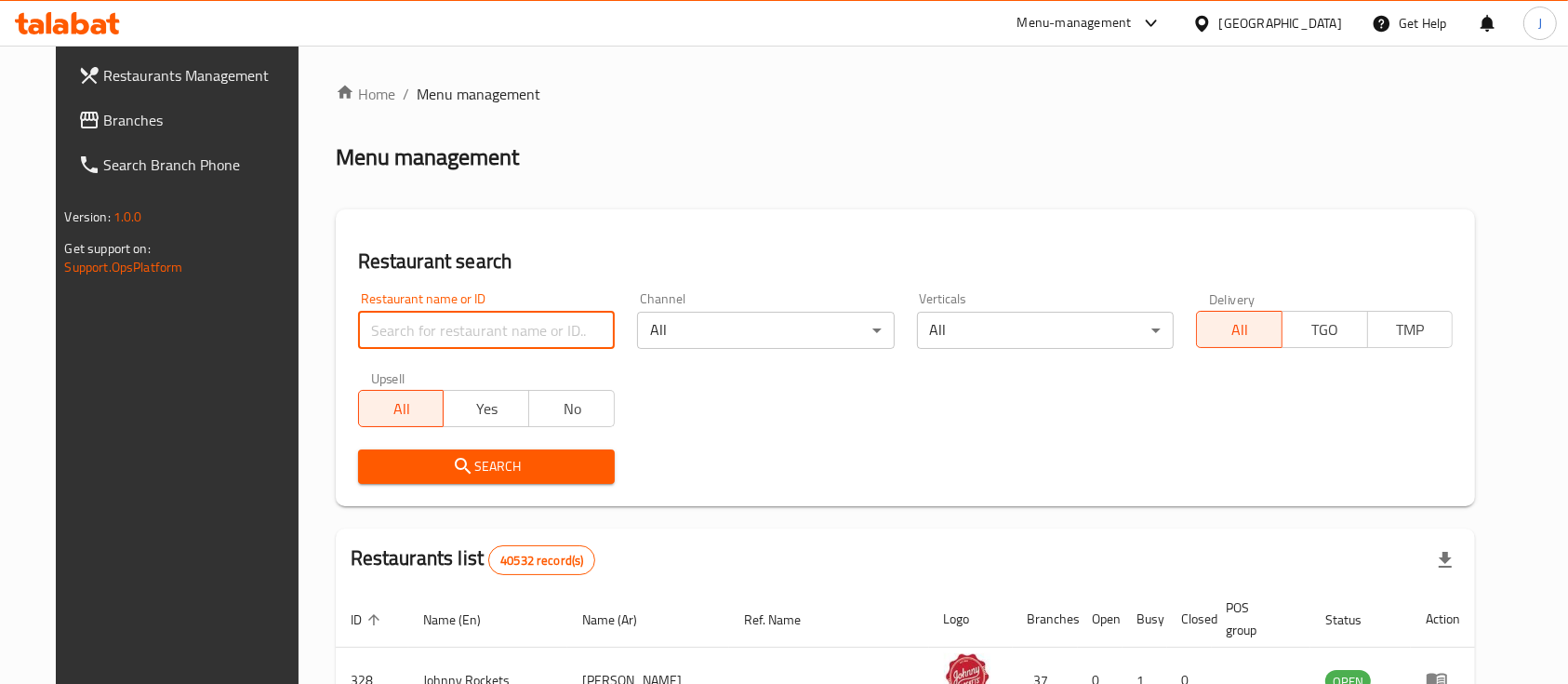
paste input "700252"
type input "700252"
click button "Search" at bounding box center [487, 466] width 257 height 34
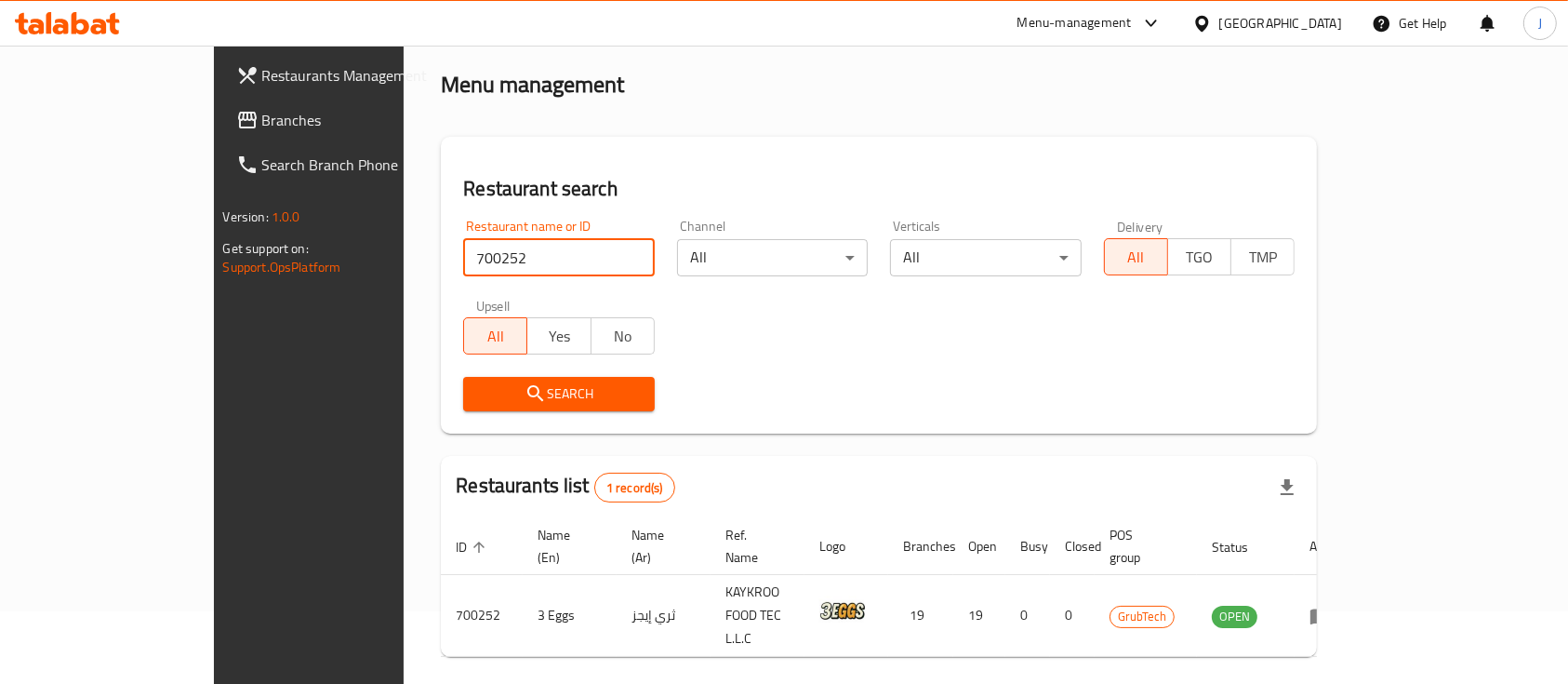
scroll to position [108, 0]
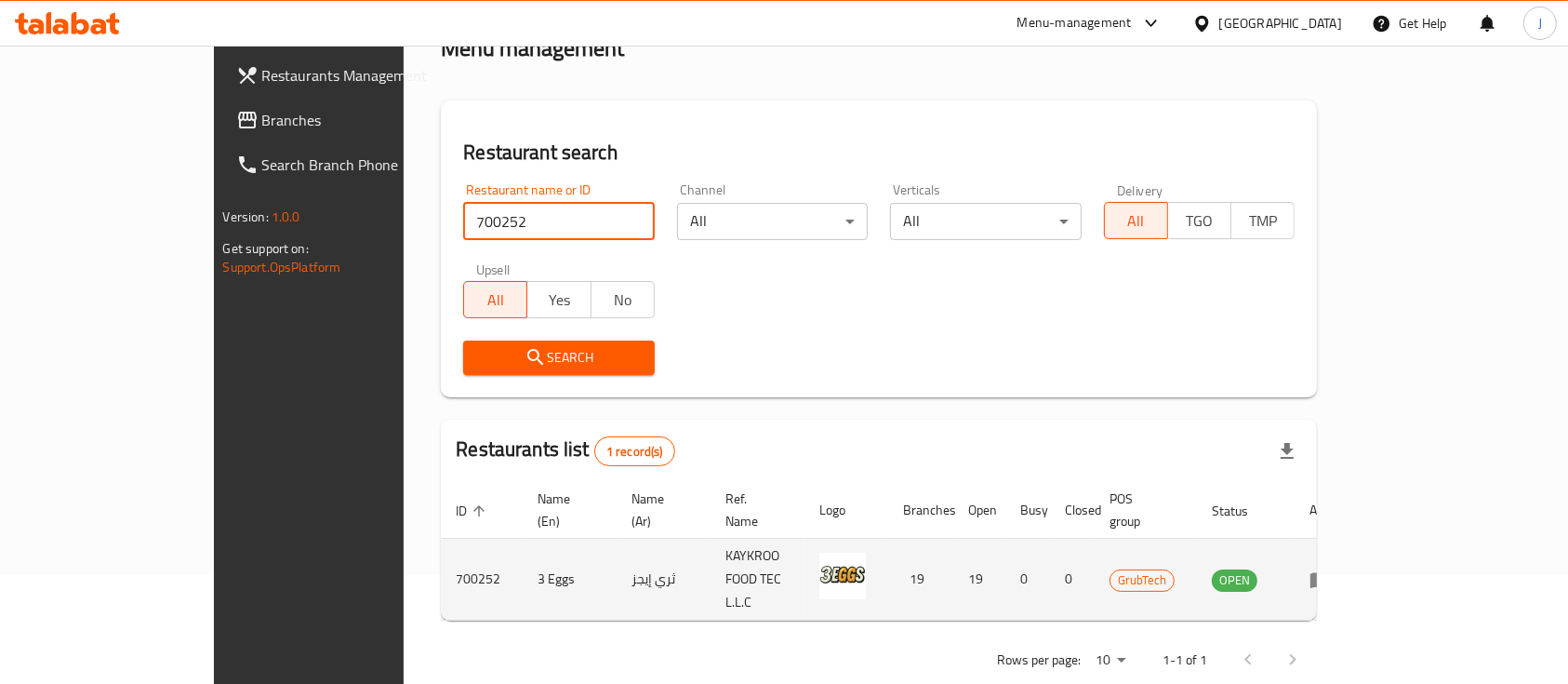
click at [1331, 573] on icon "enhanced table" at bounding box center [1321, 581] width 21 height 16
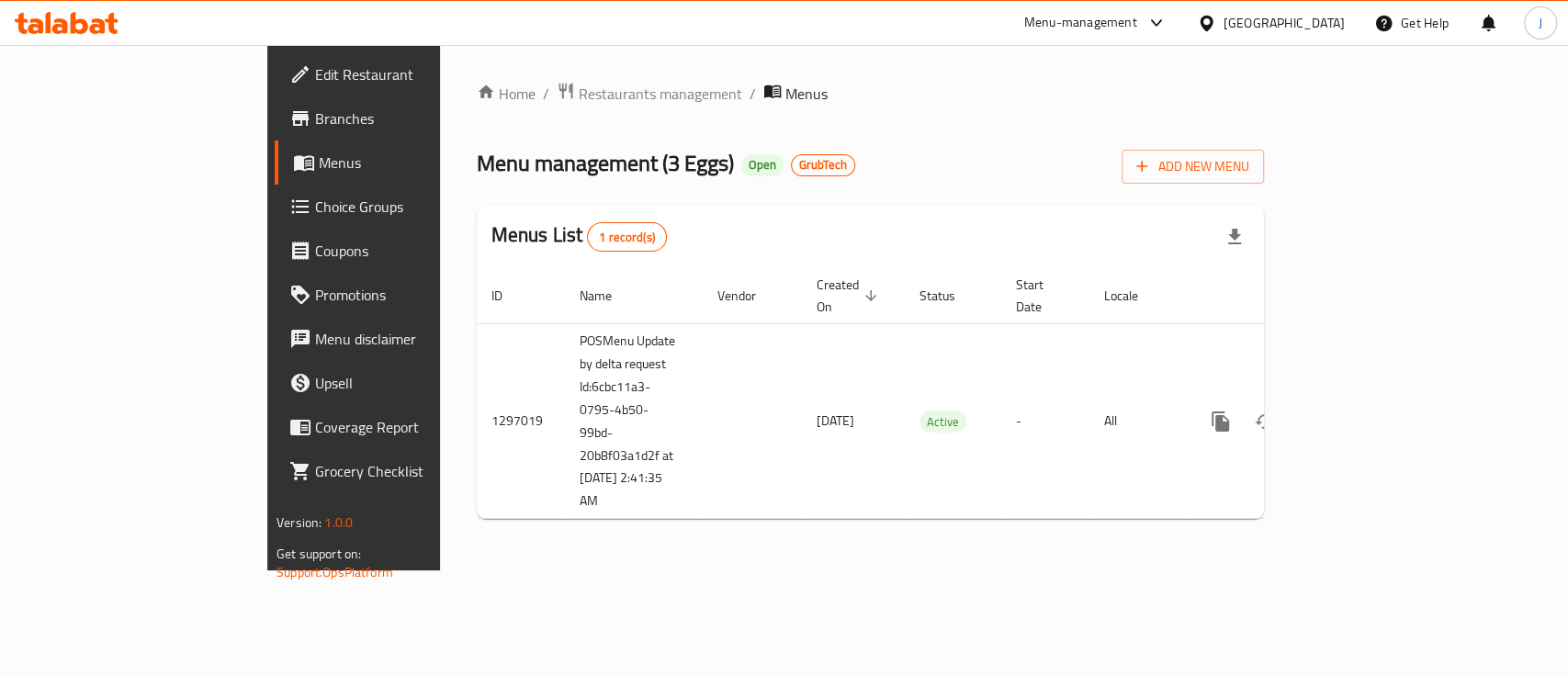
click at [315, 73] on span "Edit Restaurant" at bounding box center [414, 74] width 199 height 22
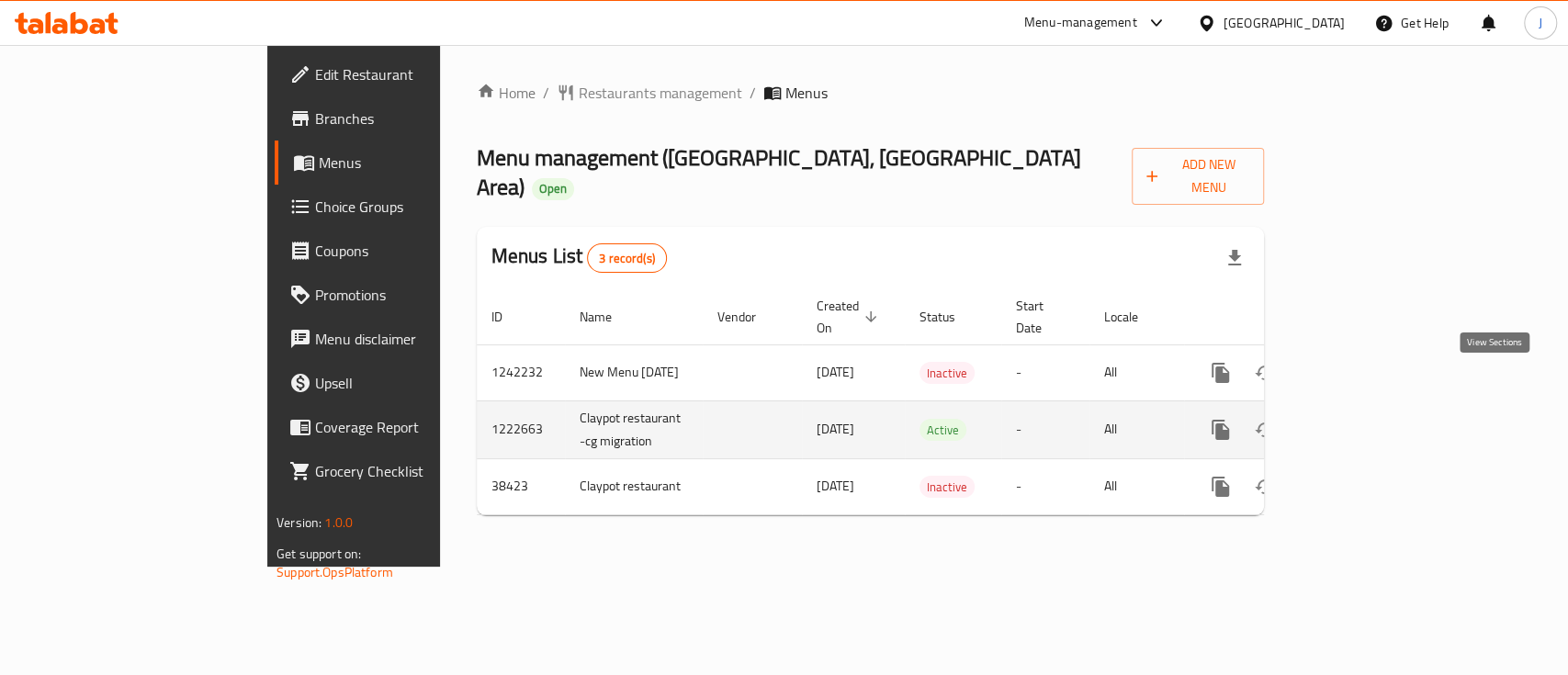
click at [1364, 419] on icon "enhanced table" at bounding box center [1353, 430] width 22 height 22
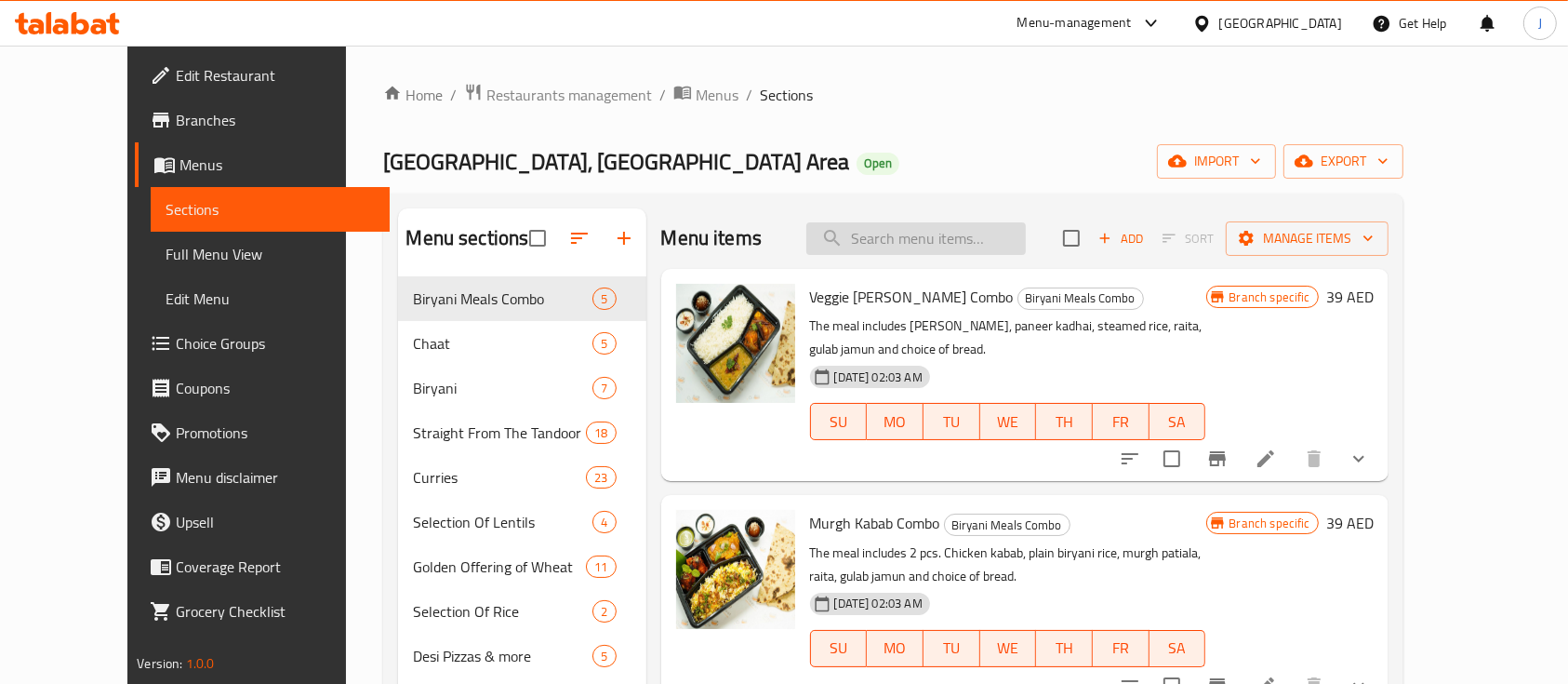
click at [930, 242] on input "search" at bounding box center [916, 239] width 220 height 33
paste input "Paneer [PERSON_NAME]"
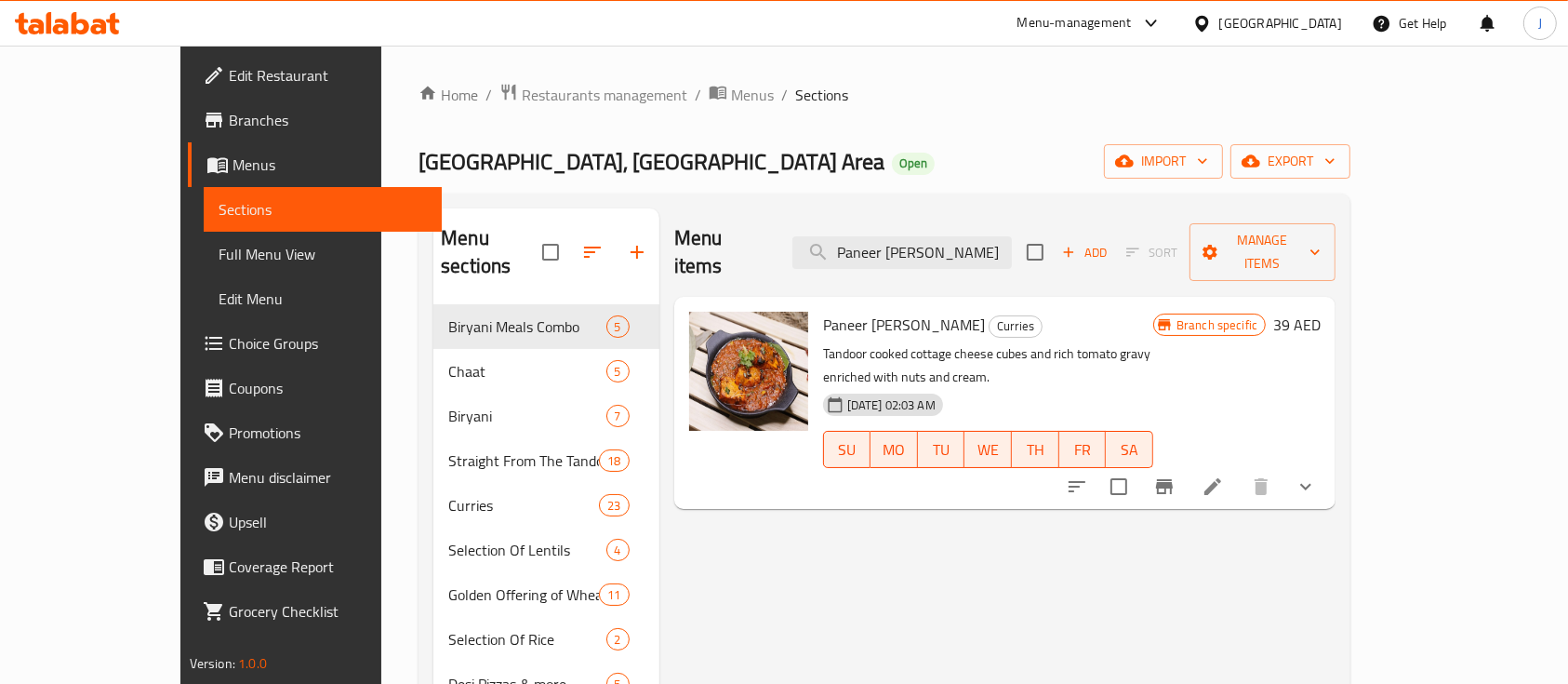
type input "Paneer [PERSON_NAME]"
click at [1187, 464] on button "Branch-specific-item" at bounding box center [1164, 486] width 44 height 44
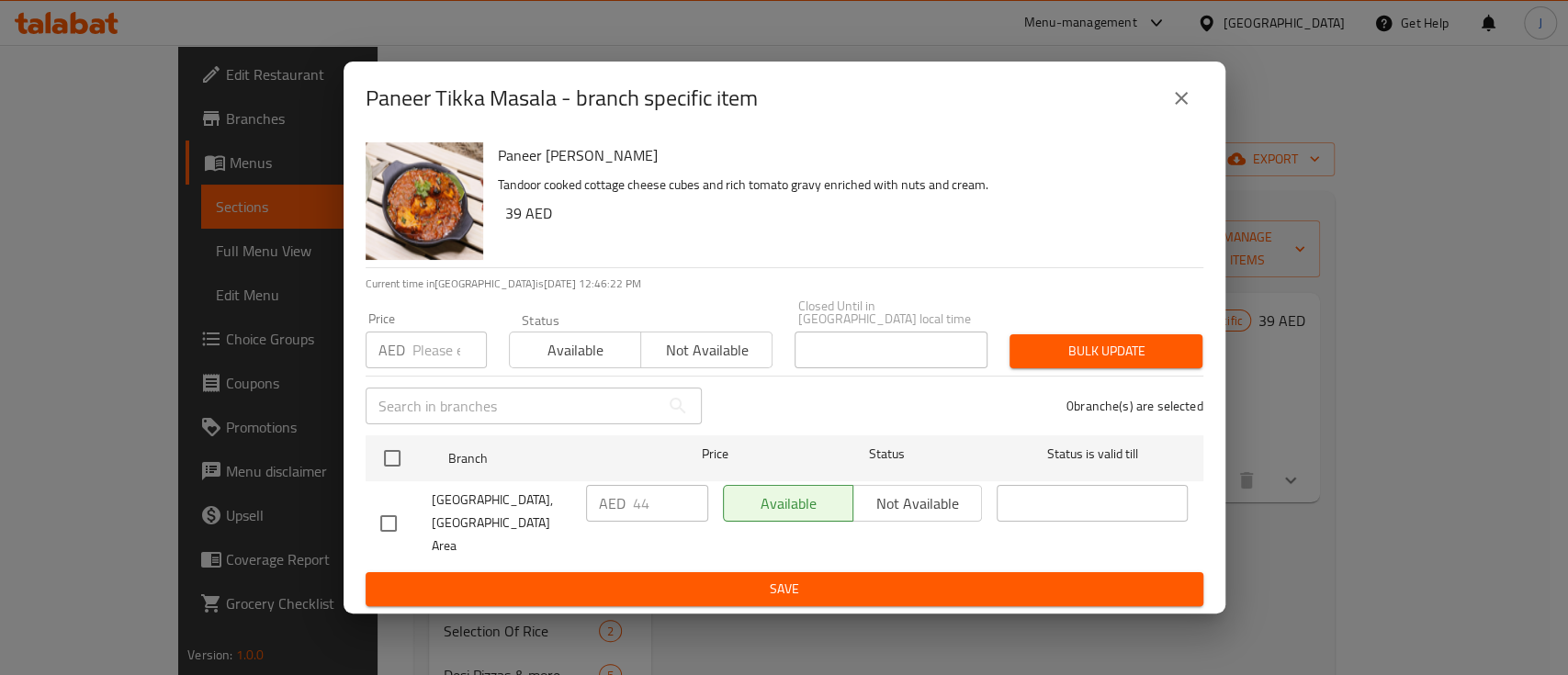
click at [1170, 109] on icon "close" at bounding box center [1181, 98] width 22 height 22
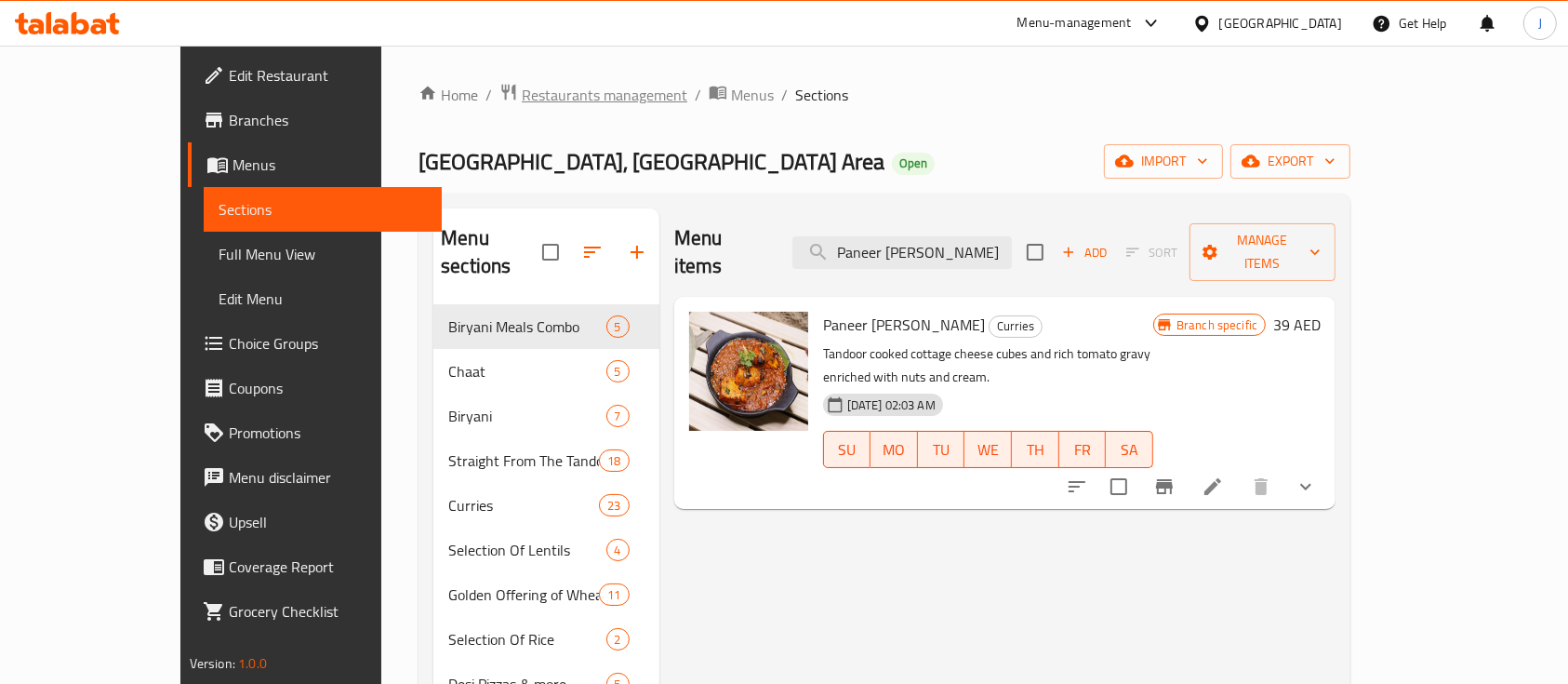
click at [522, 105] on span "Restaurants management" at bounding box center [605, 95] width 165 height 23
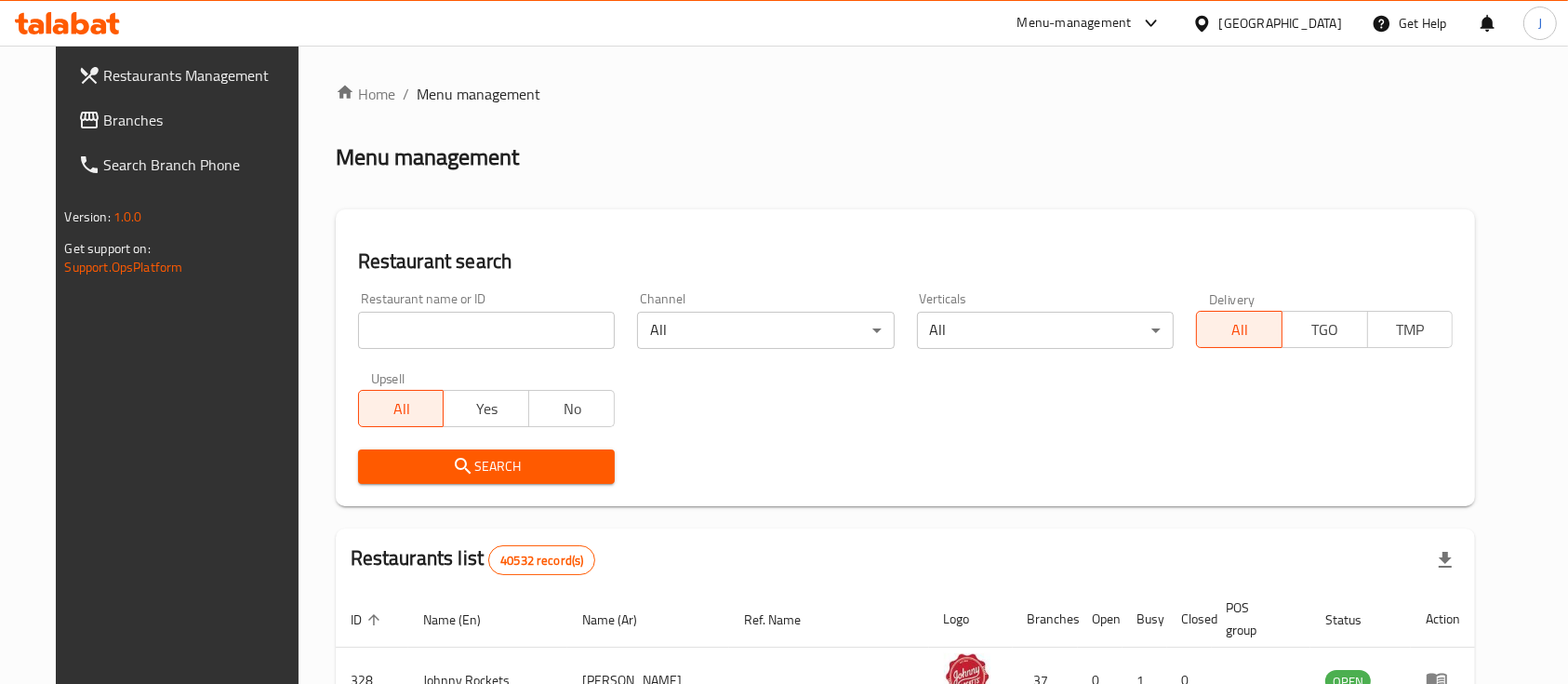
click at [415, 321] on input "search" at bounding box center [487, 330] width 257 height 37
paste input "697157"
type input "697157"
click button "Search" at bounding box center [487, 466] width 257 height 34
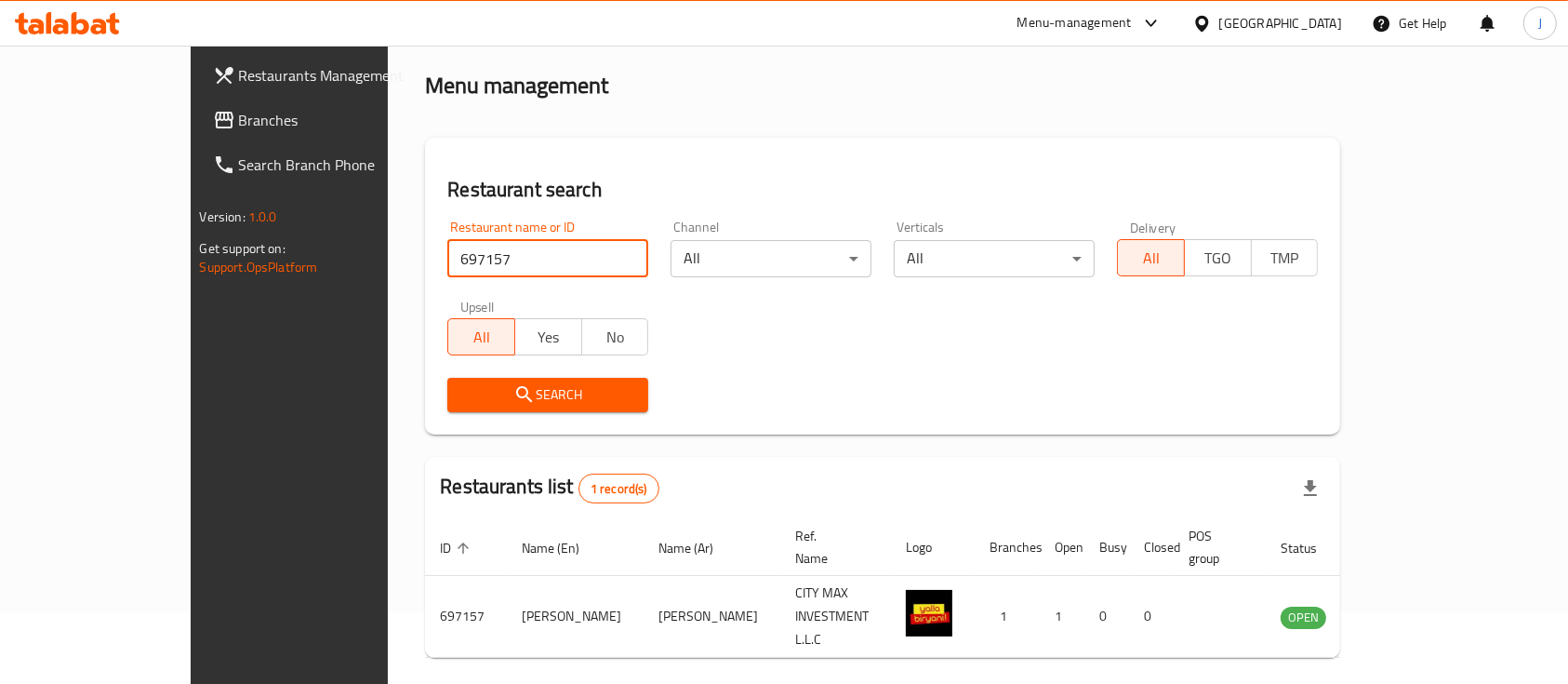
scroll to position [108, 0]
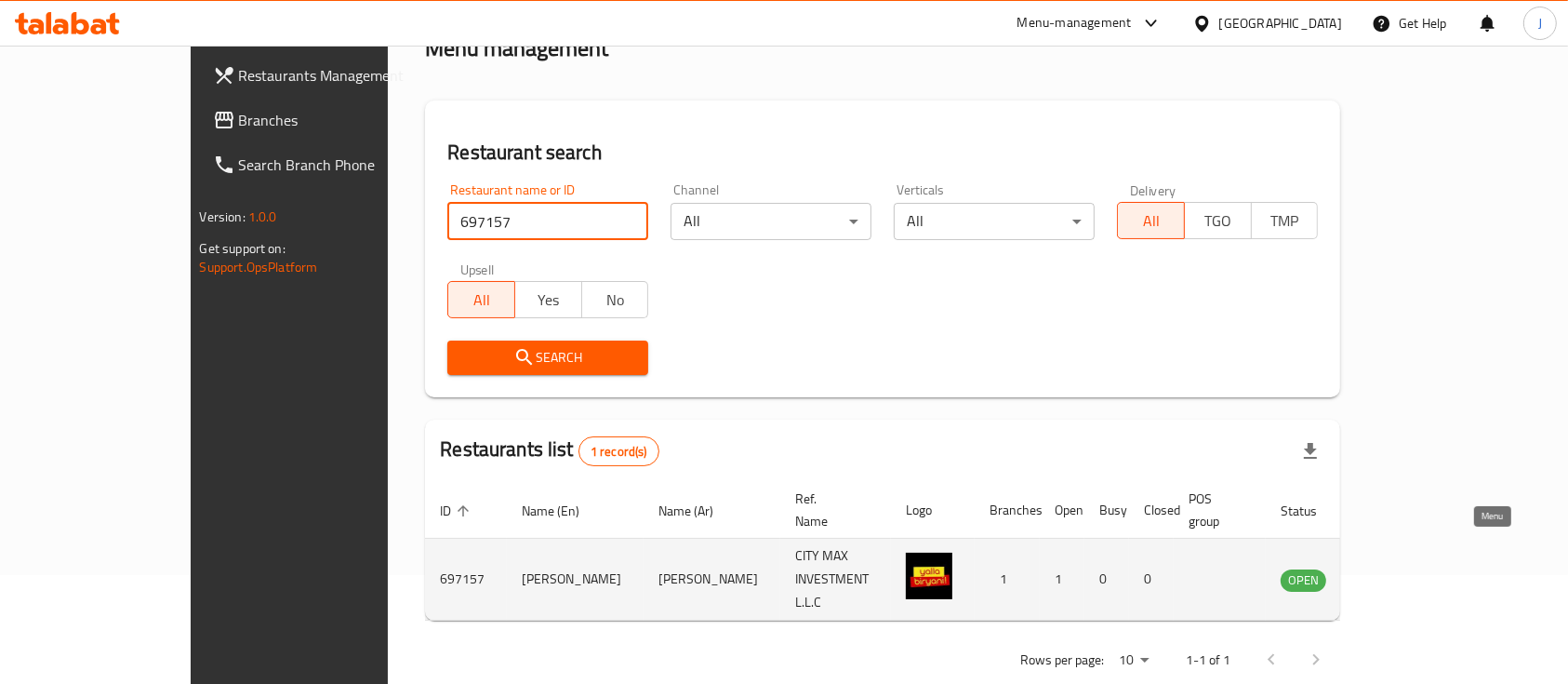
click at [1400, 573] on icon "enhanced table" at bounding box center [1390, 581] width 21 height 16
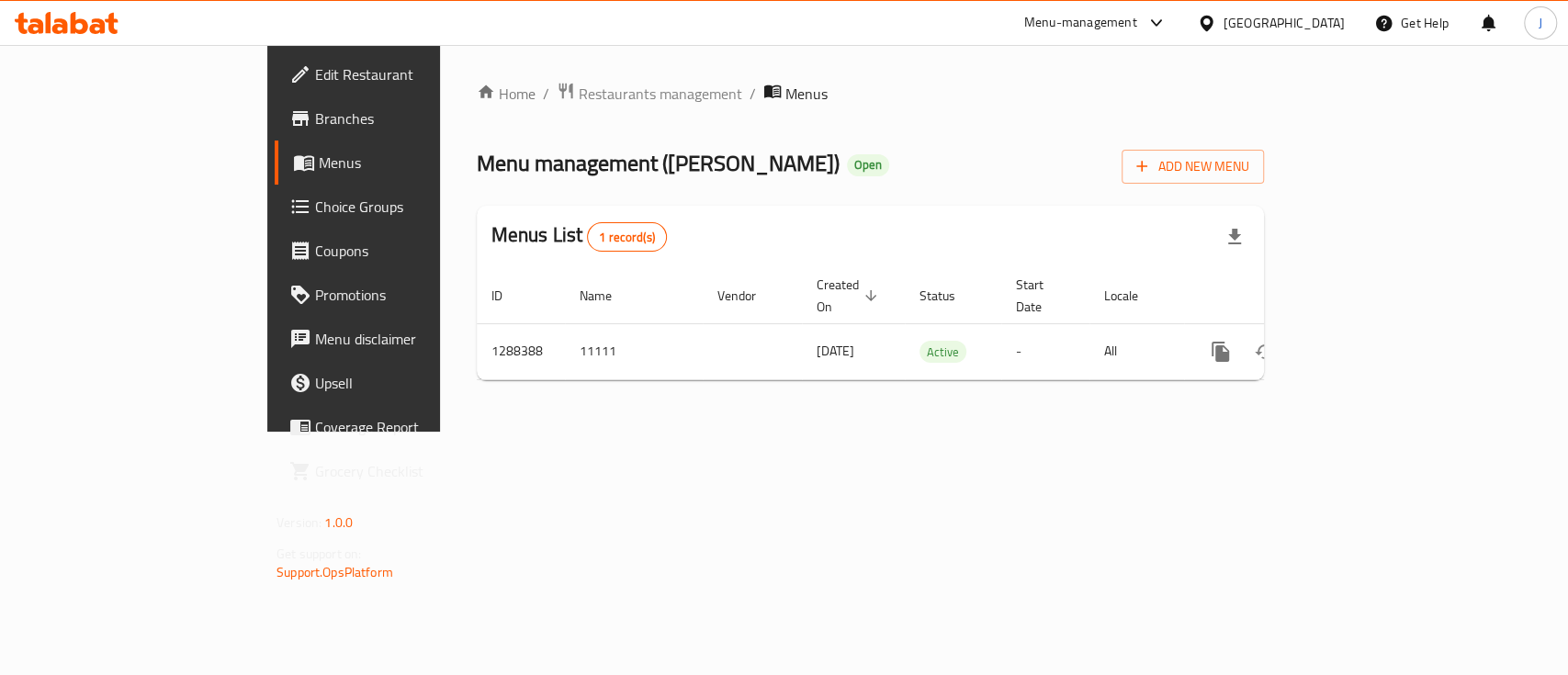
click at [315, 116] on span "Branches" at bounding box center [414, 118] width 199 height 22
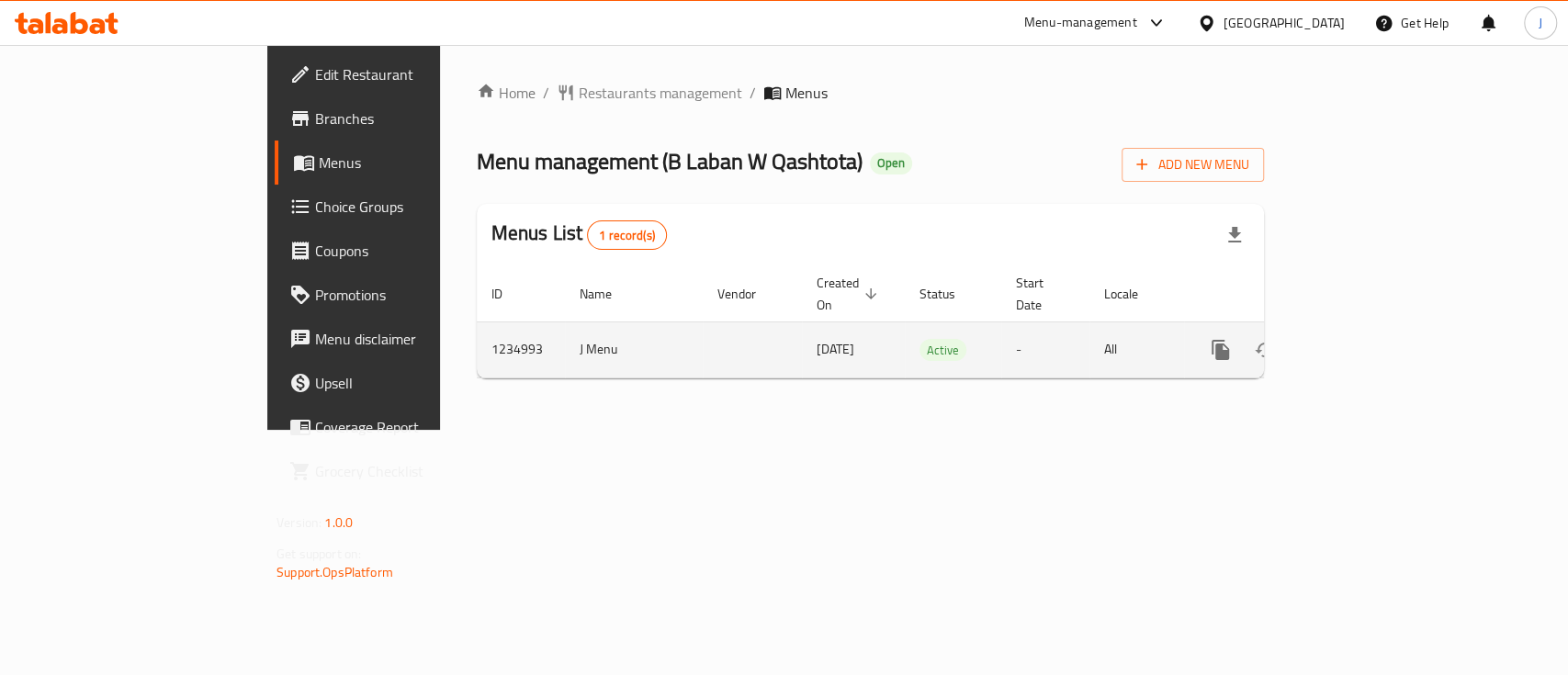
click at [1375, 328] on link "enhanced table" at bounding box center [1352, 349] width 44 height 44
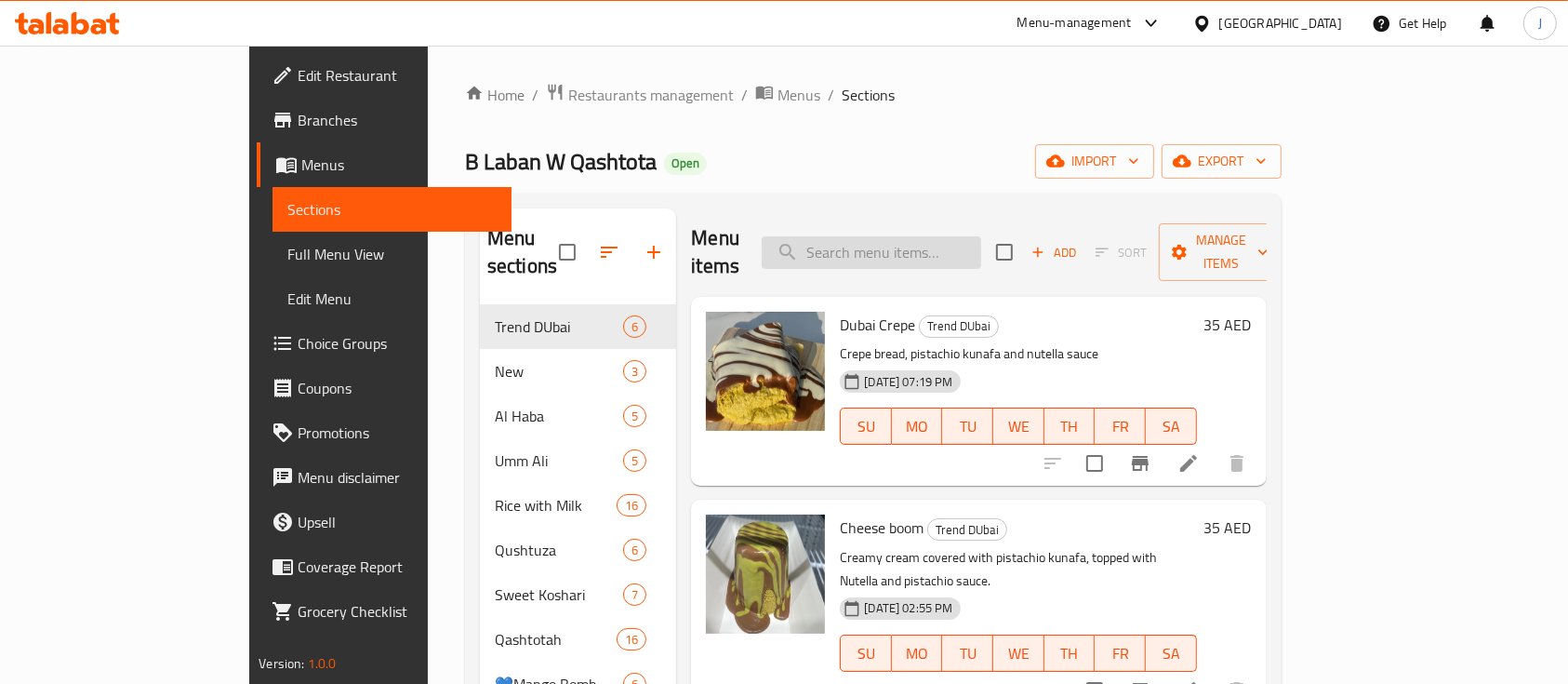
click at [981, 240] on input "search" at bounding box center [871, 252] width 220 height 33
paste input "Koshari Lotus"
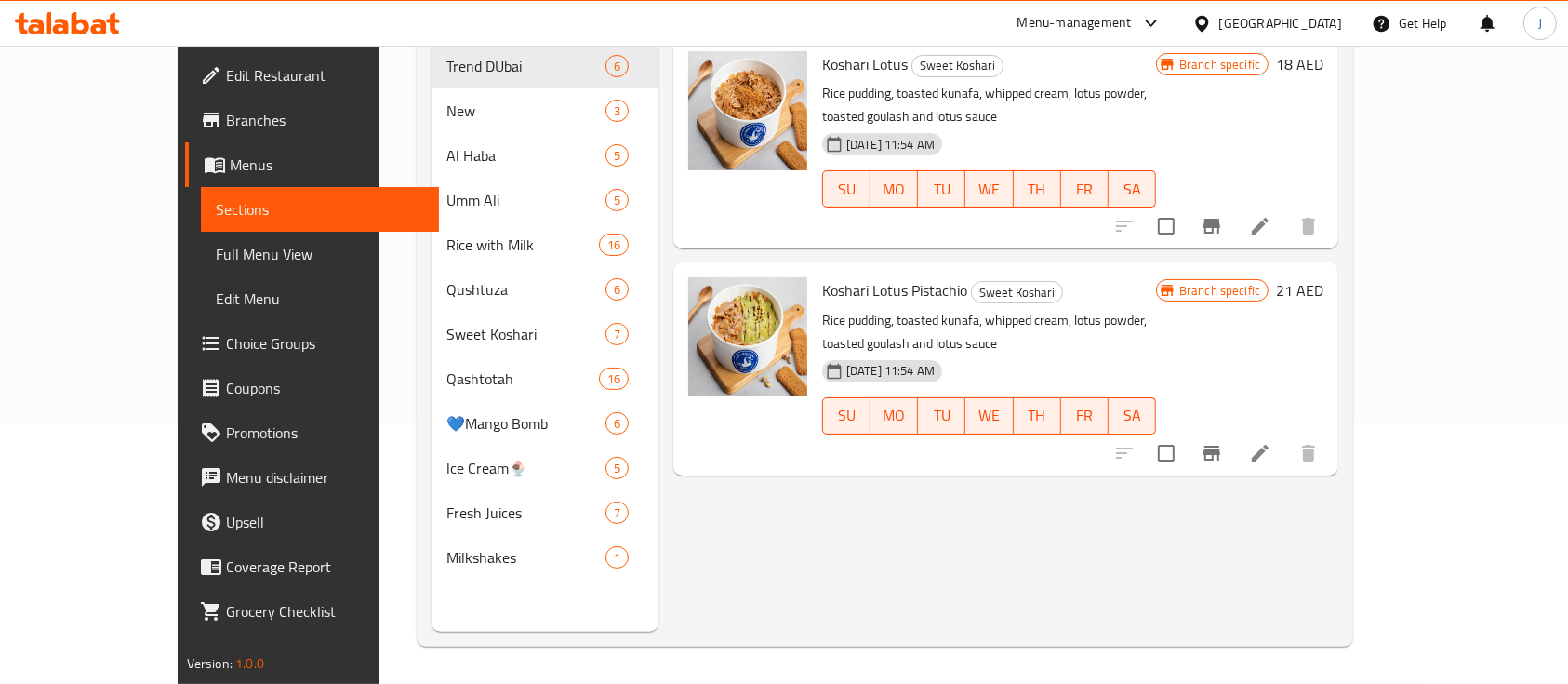
scroll to position [136, 0]
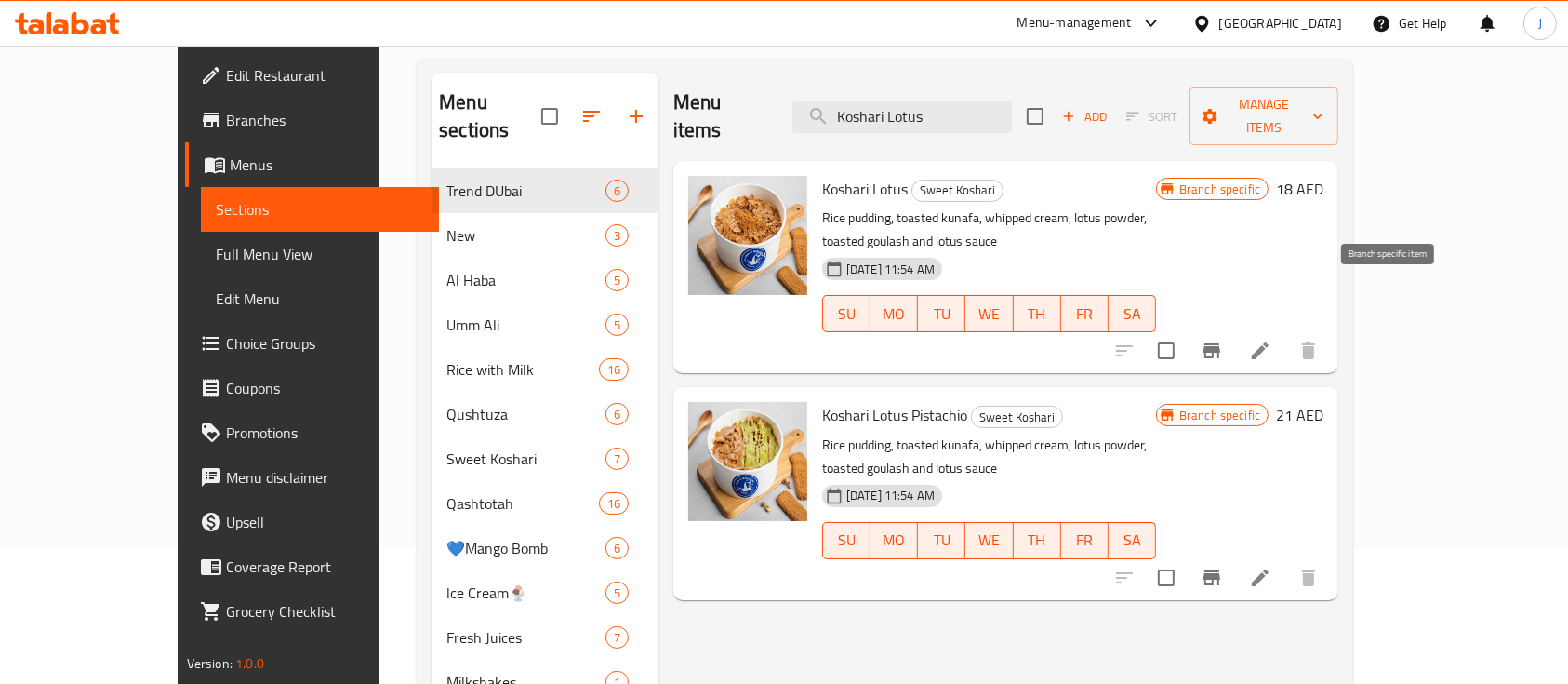
type input "Koshari Lotus"
click at [1223, 340] on icon "Branch-specific-item" at bounding box center [1211, 351] width 23 height 23
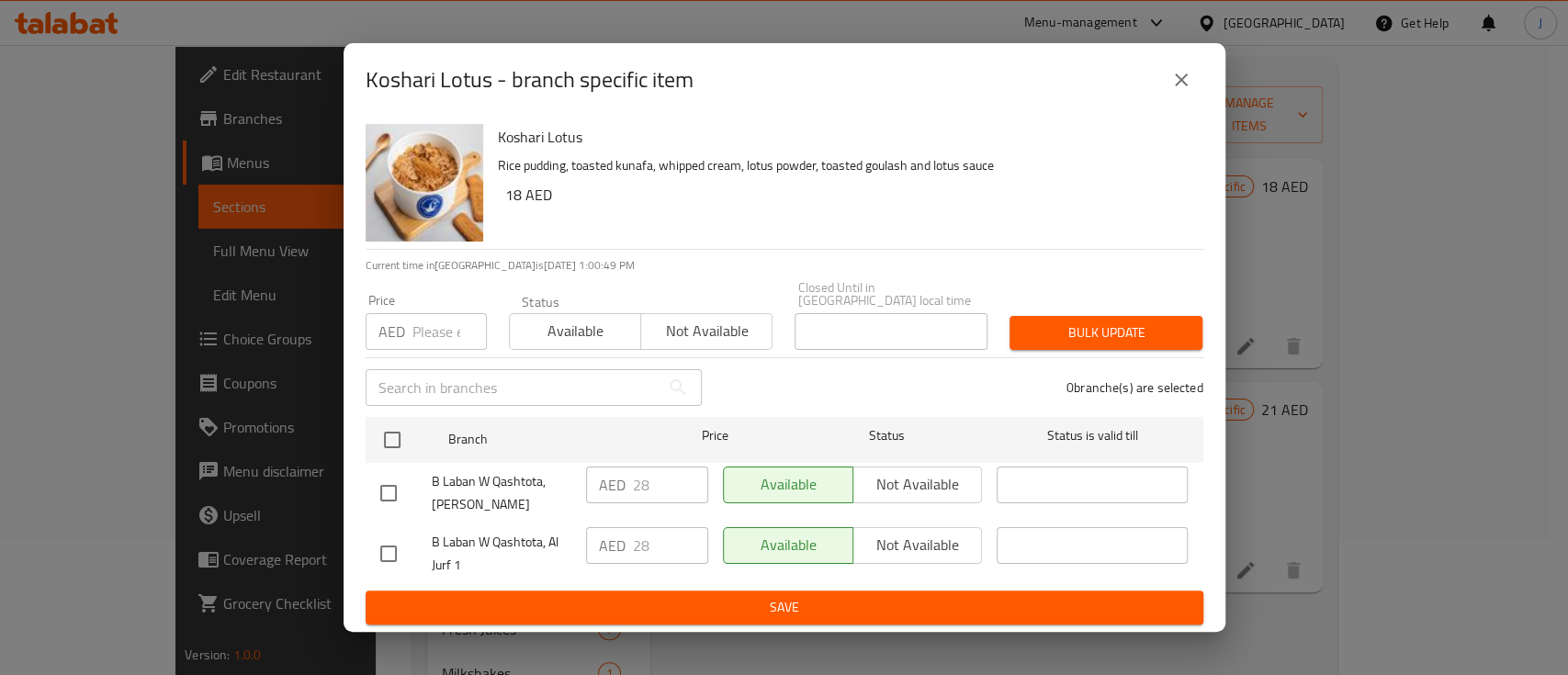
click at [1194, 78] on button "close" at bounding box center [1181, 79] width 44 height 44
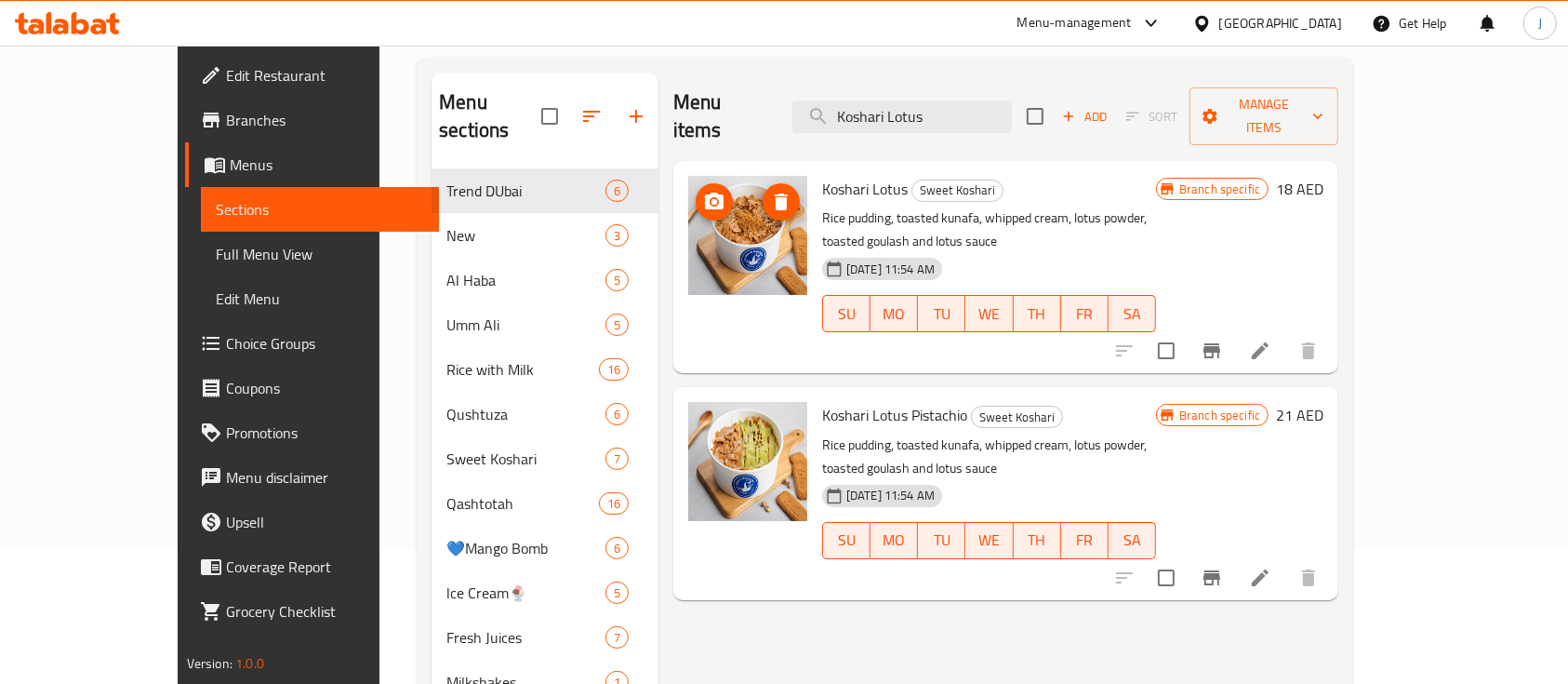
scroll to position [0, 0]
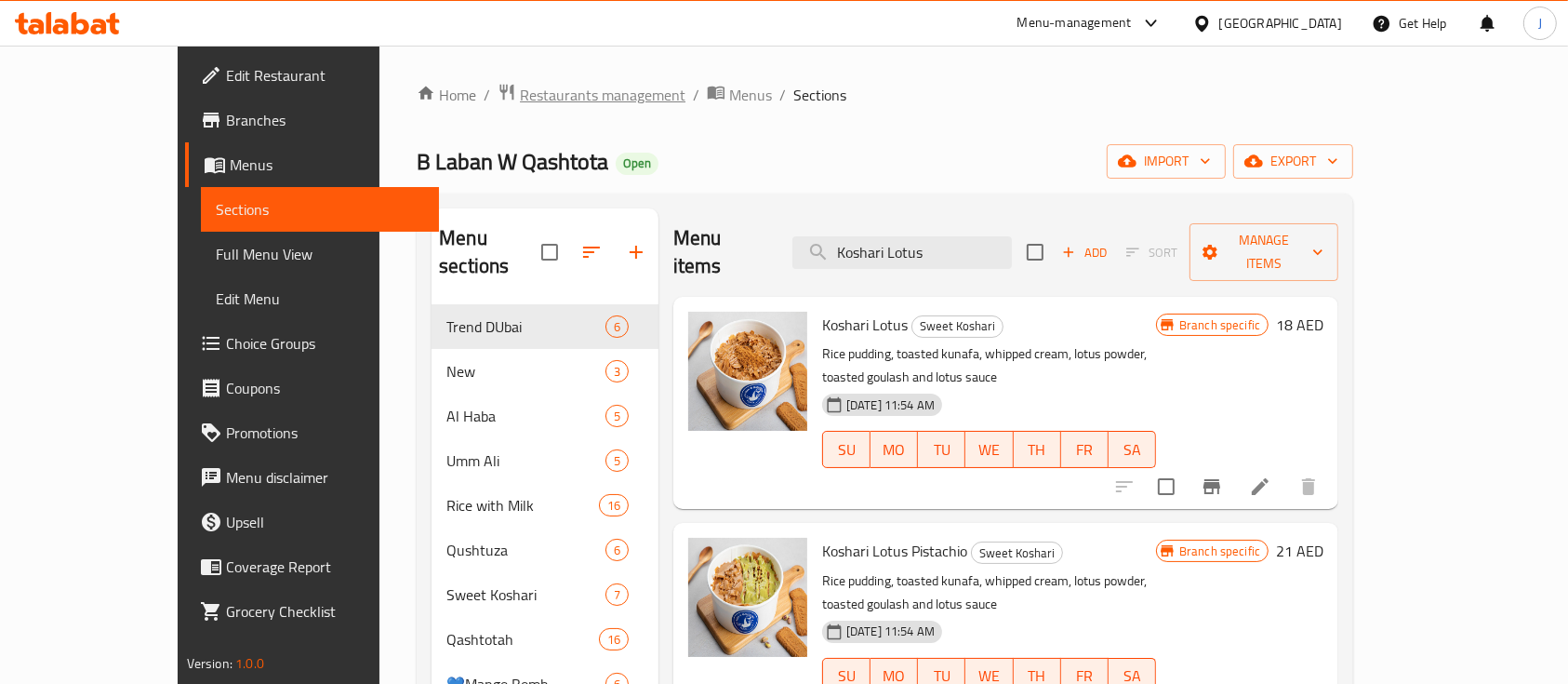
click at [520, 98] on span "Restaurants management" at bounding box center [603, 95] width 165 height 23
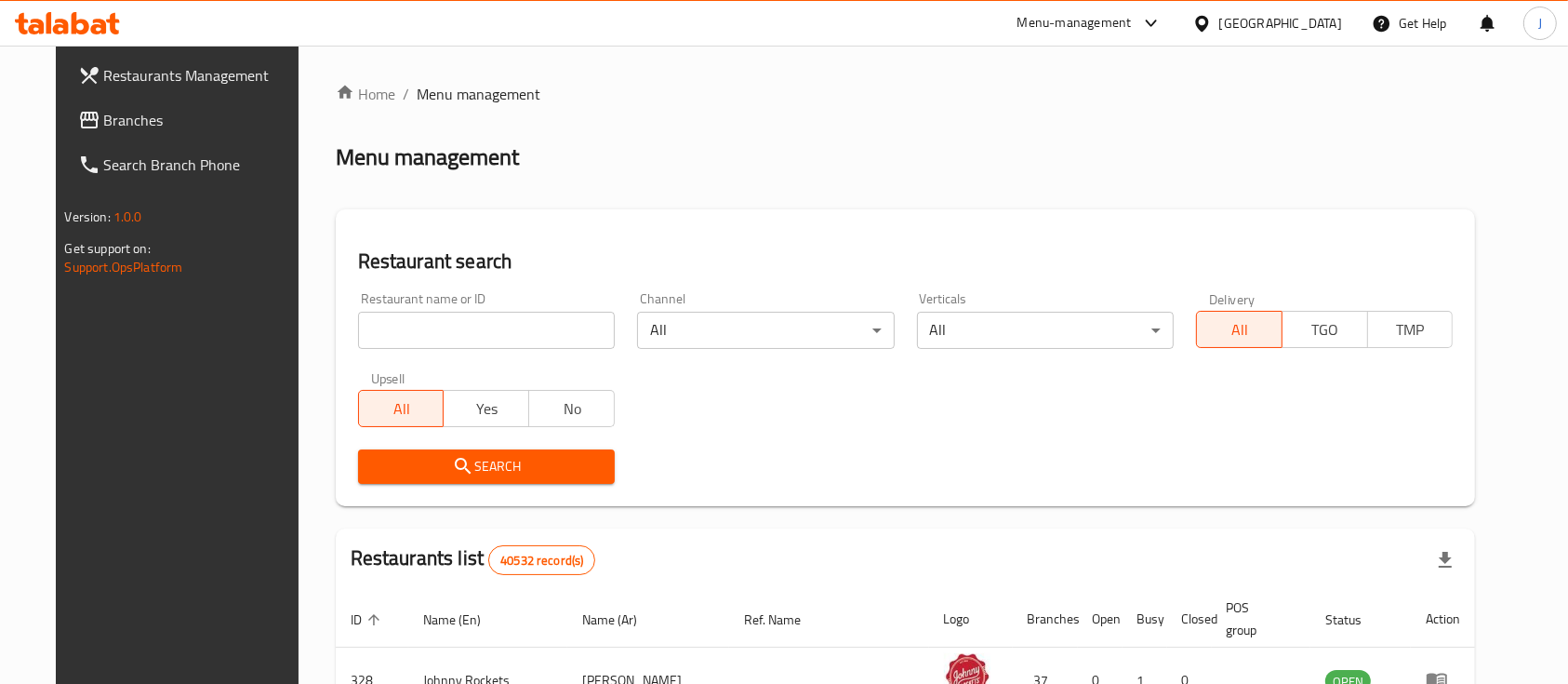
click at [426, 318] on input "search" at bounding box center [487, 330] width 257 height 37
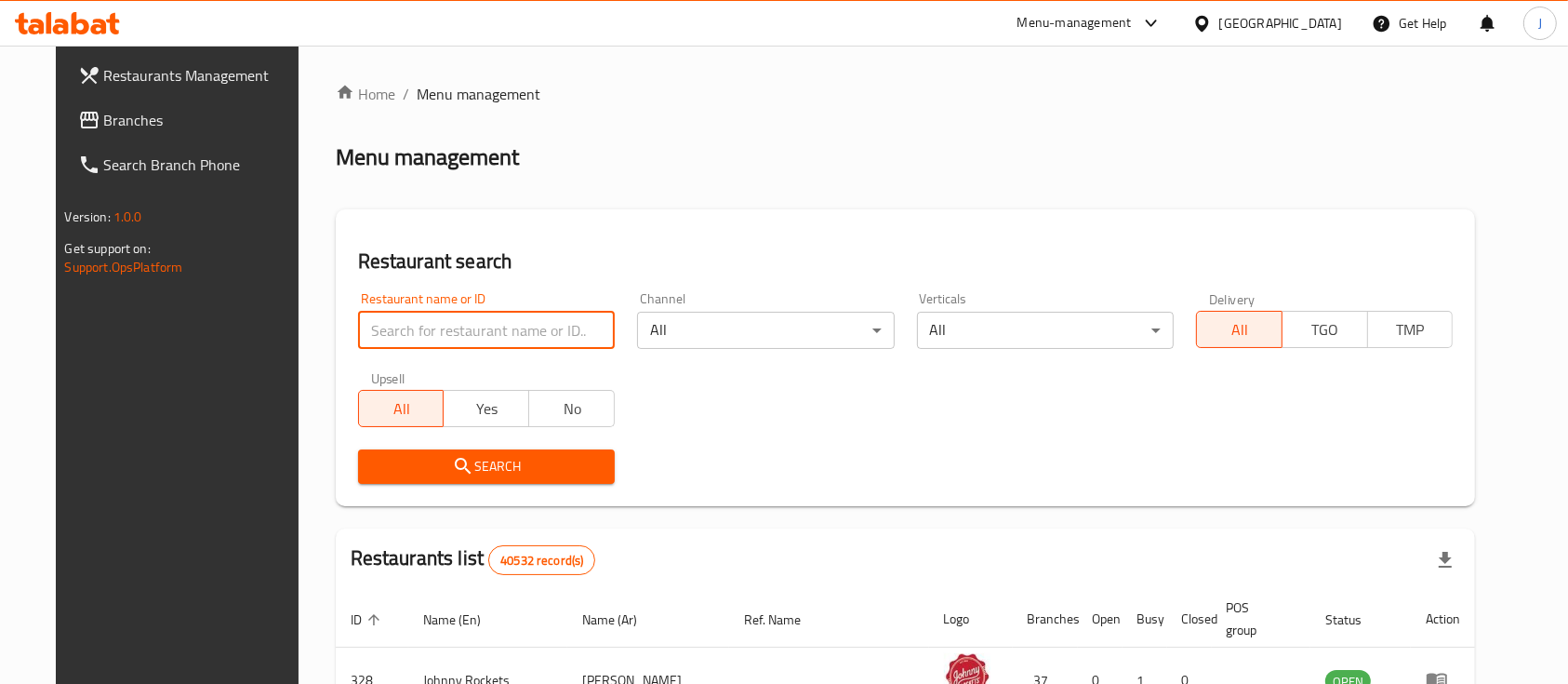
paste input "679877"
type input "679877"
click button "Search" at bounding box center [487, 466] width 257 height 34
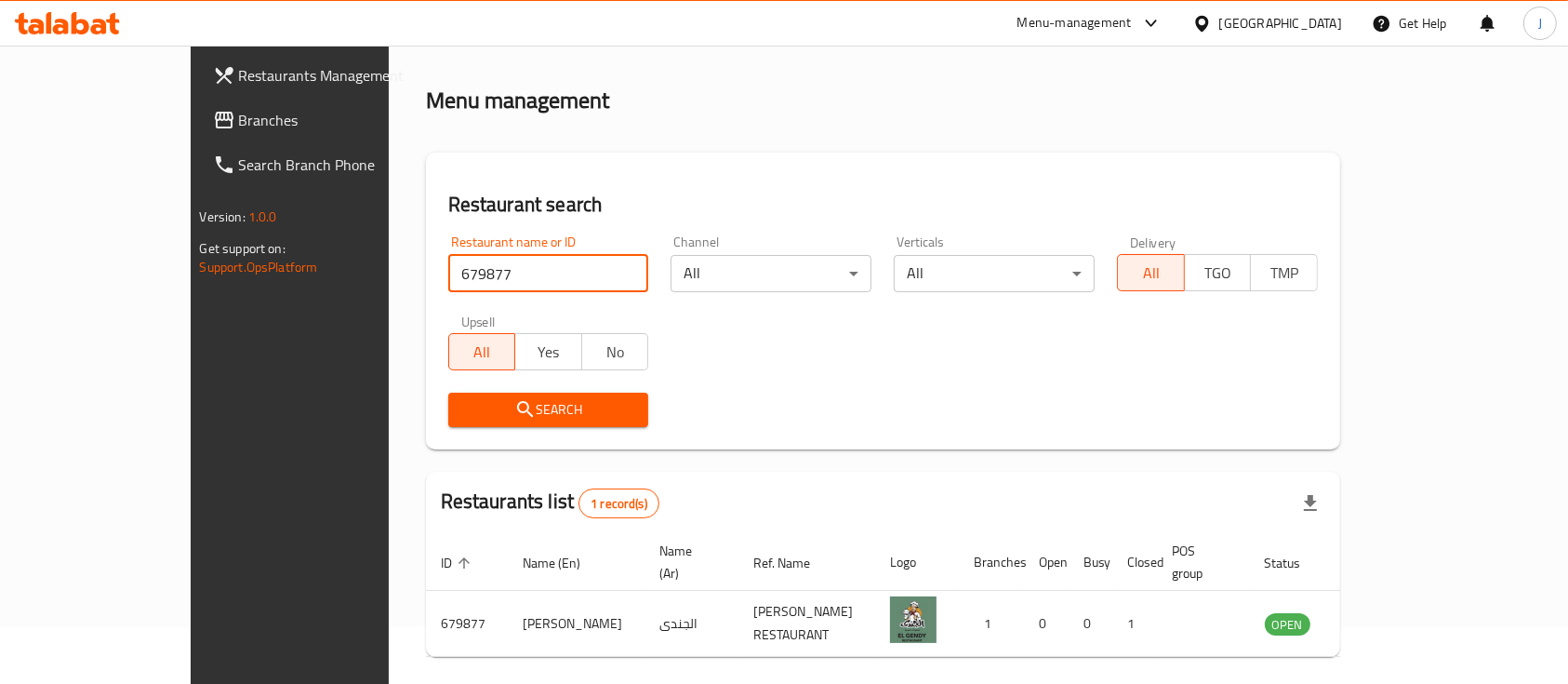
scroll to position [108, 0]
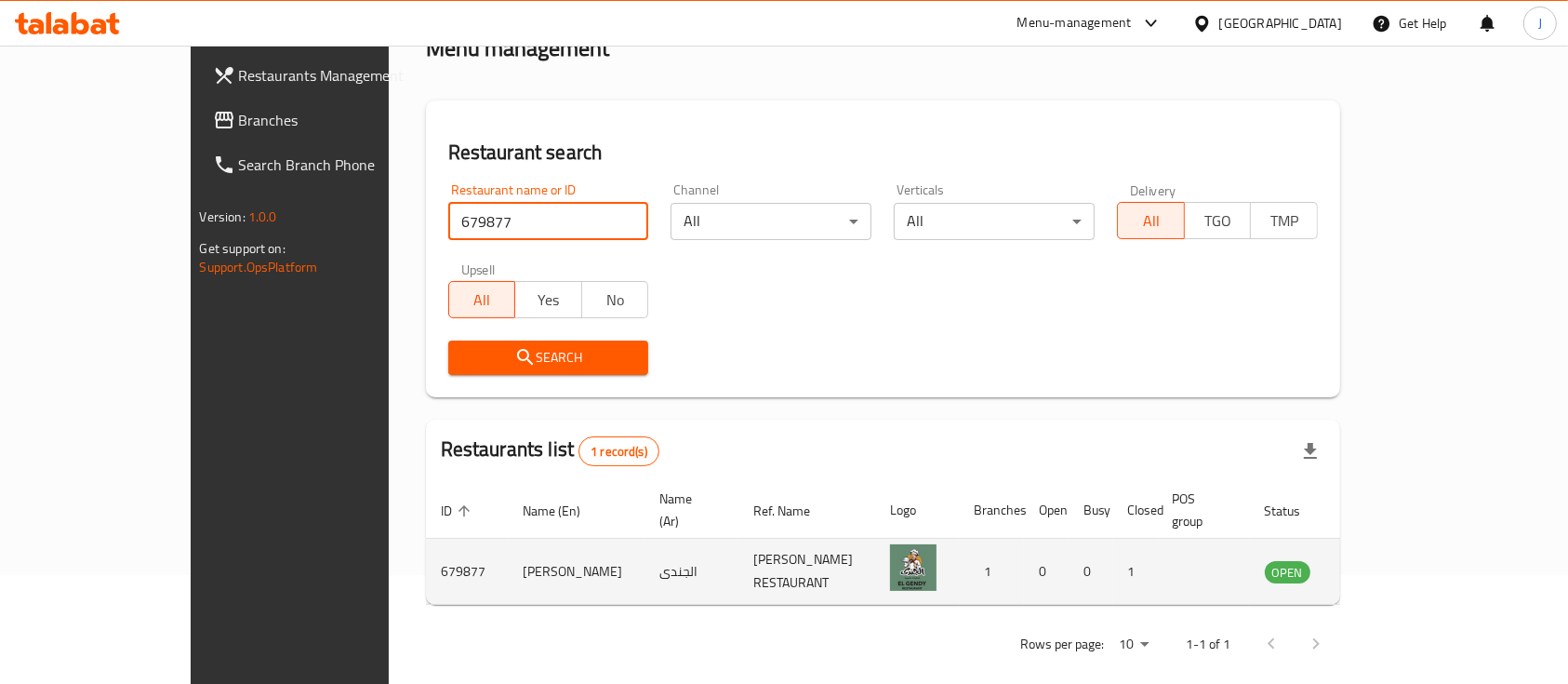
click at [1381, 569] on icon "enhanced table" at bounding box center [1378, 573] width 7 height 8
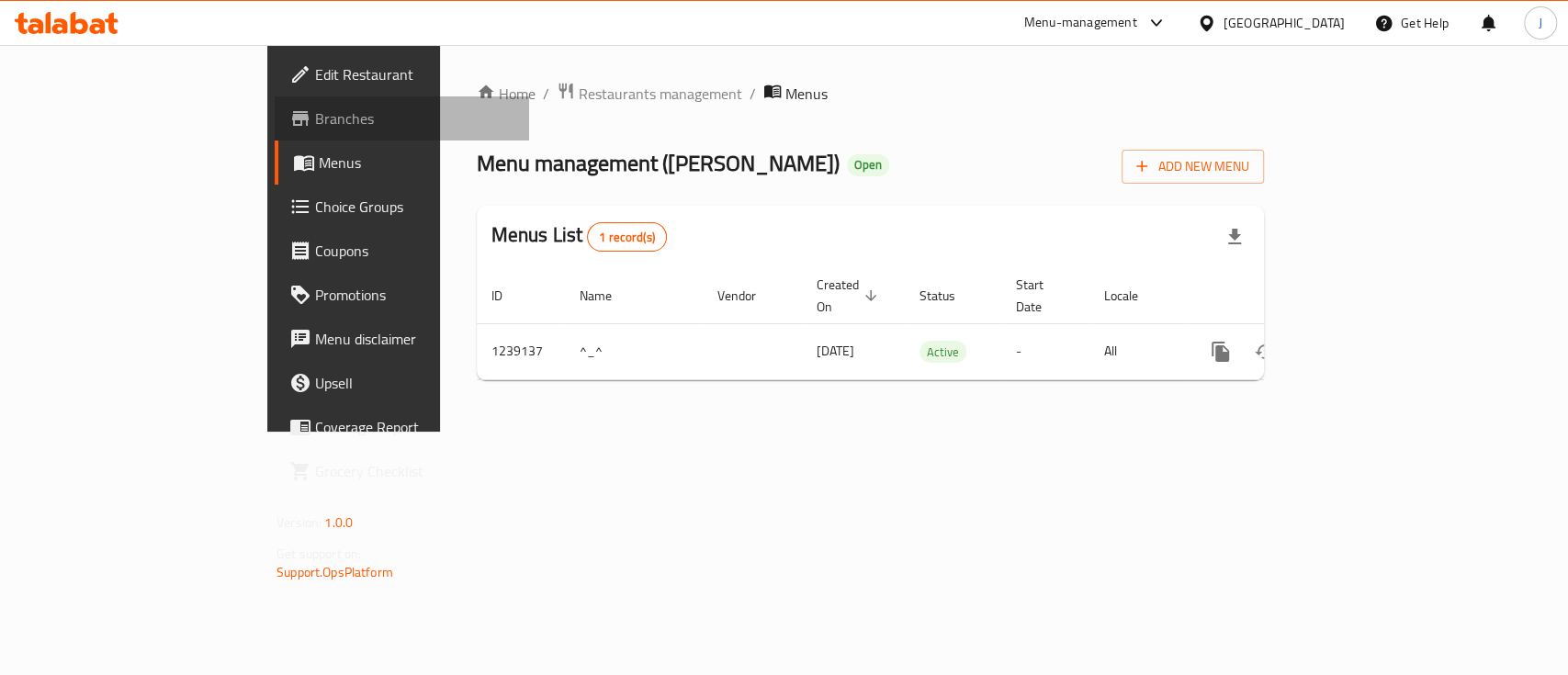
click at [315, 120] on span "Branches" at bounding box center [414, 118] width 199 height 22
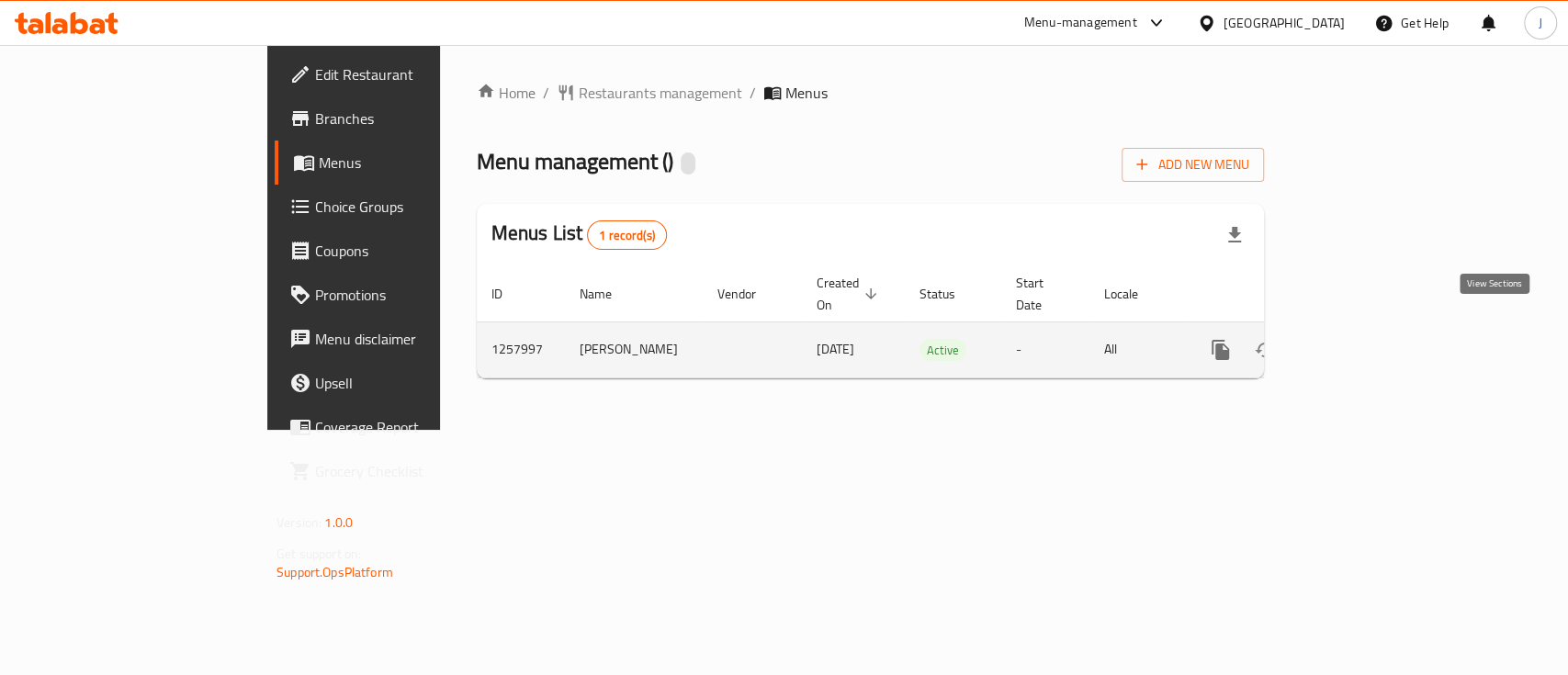
click at [1364, 338] on icon "enhanced table" at bounding box center [1353, 349] width 22 height 22
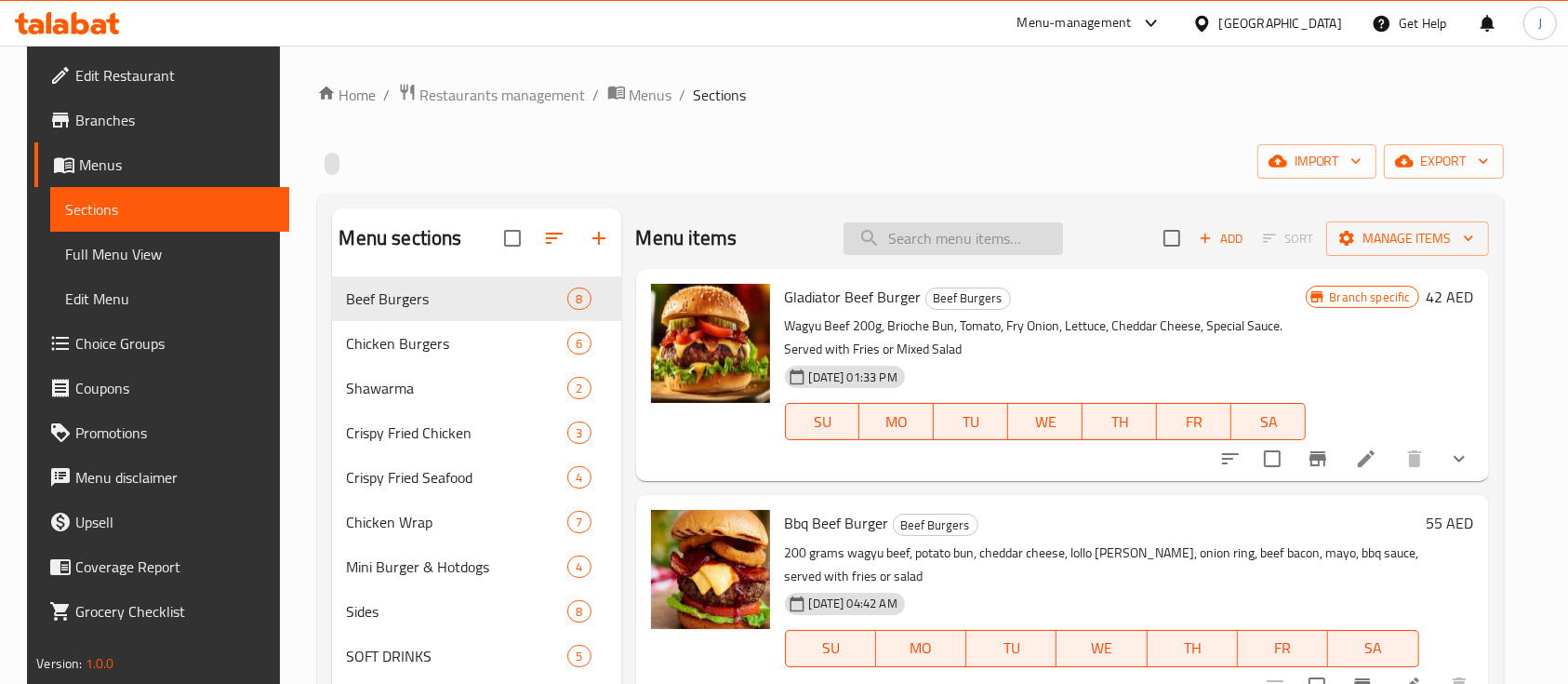
click at [967, 239] on input "search" at bounding box center [953, 239] width 220 height 33
paste input "adiator Chicken Burger"
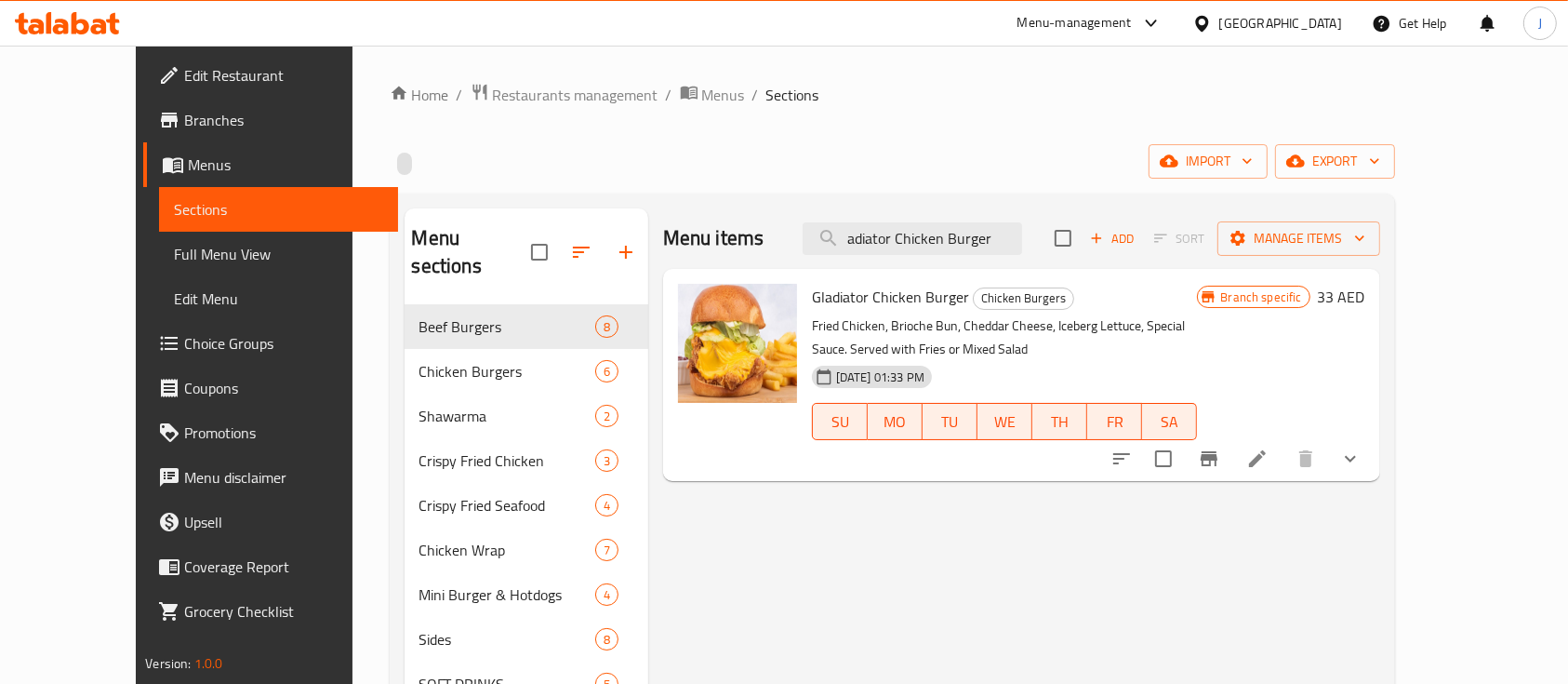
type input "adiator Chicken Burger"
click at [1217, 459] on icon "Branch-specific-item" at bounding box center [1209, 458] width 17 height 15
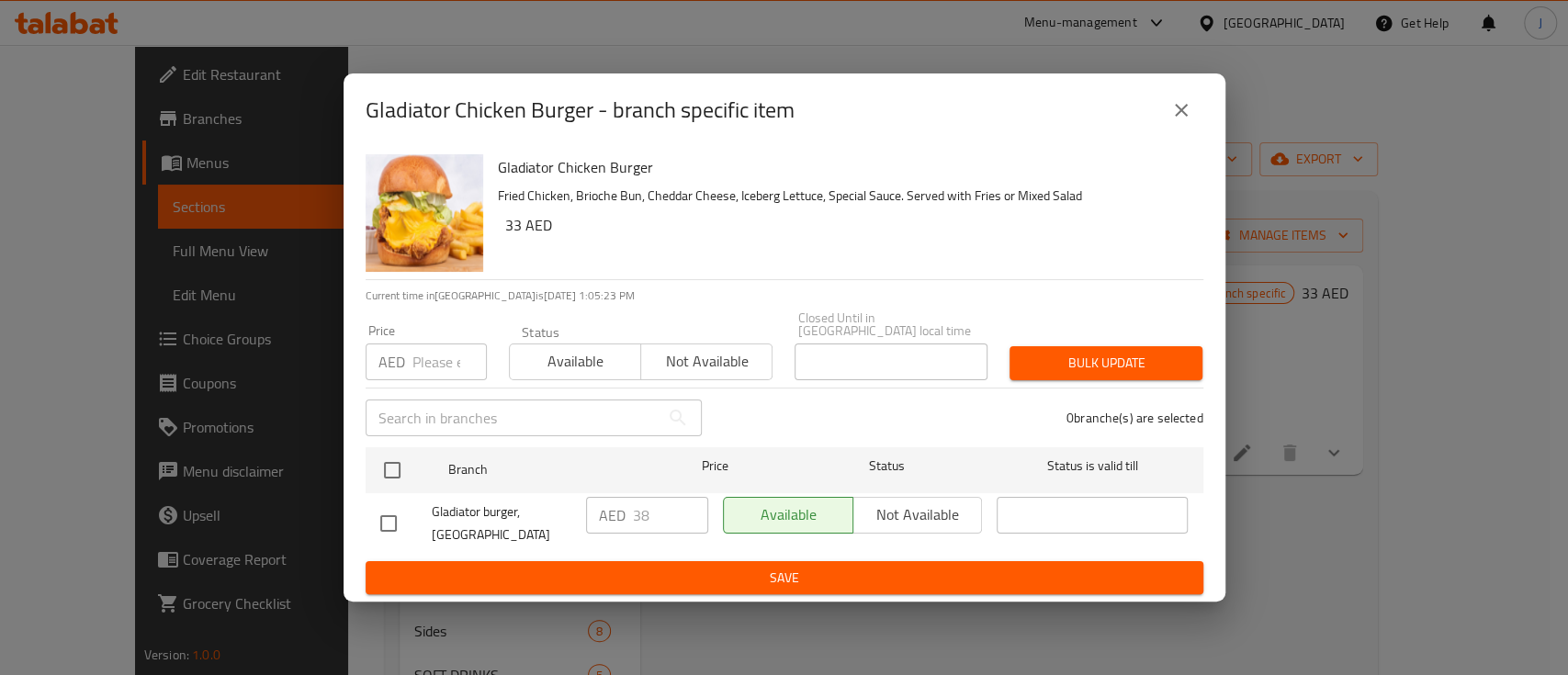
click at [1182, 113] on icon "close" at bounding box center [1181, 110] width 22 height 22
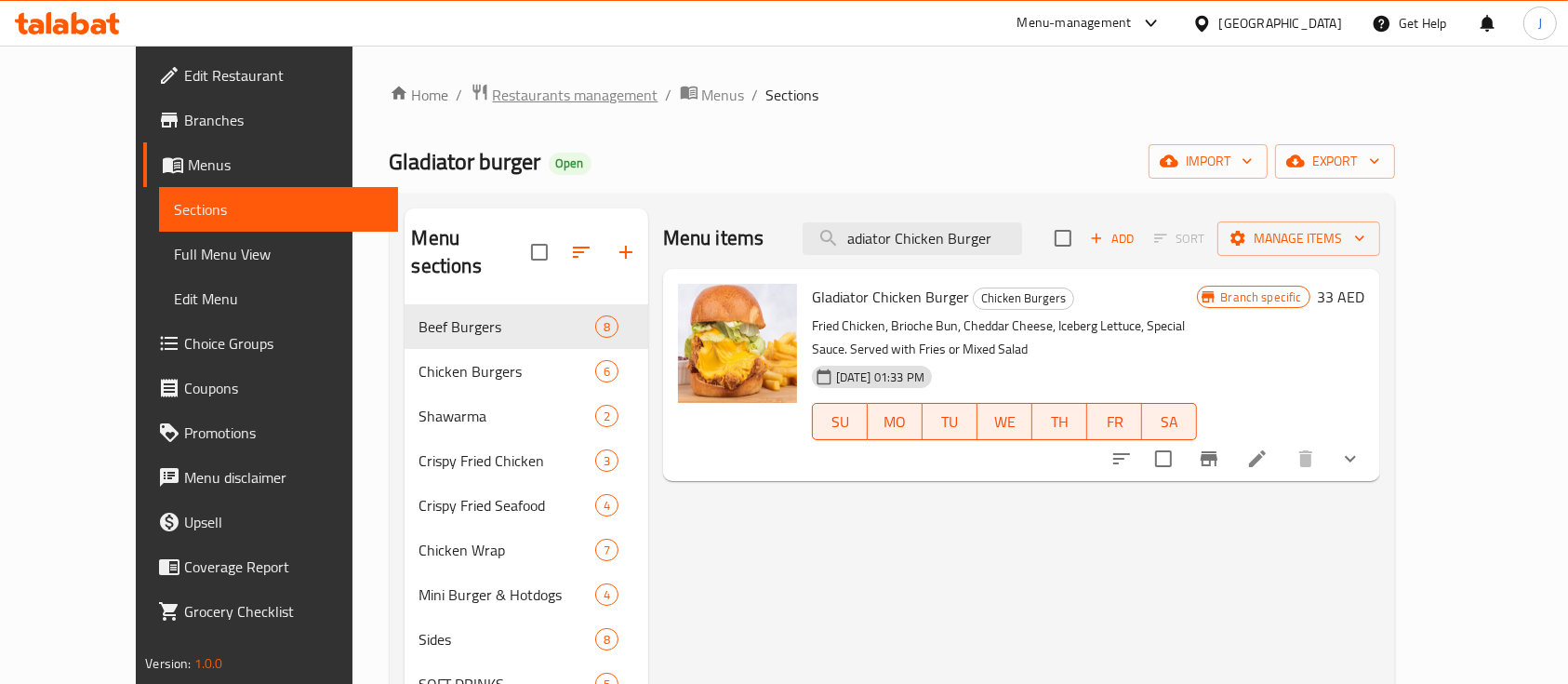
click at [498, 92] on span "Restaurants management" at bounding box center [576, 95] width 165 height 23
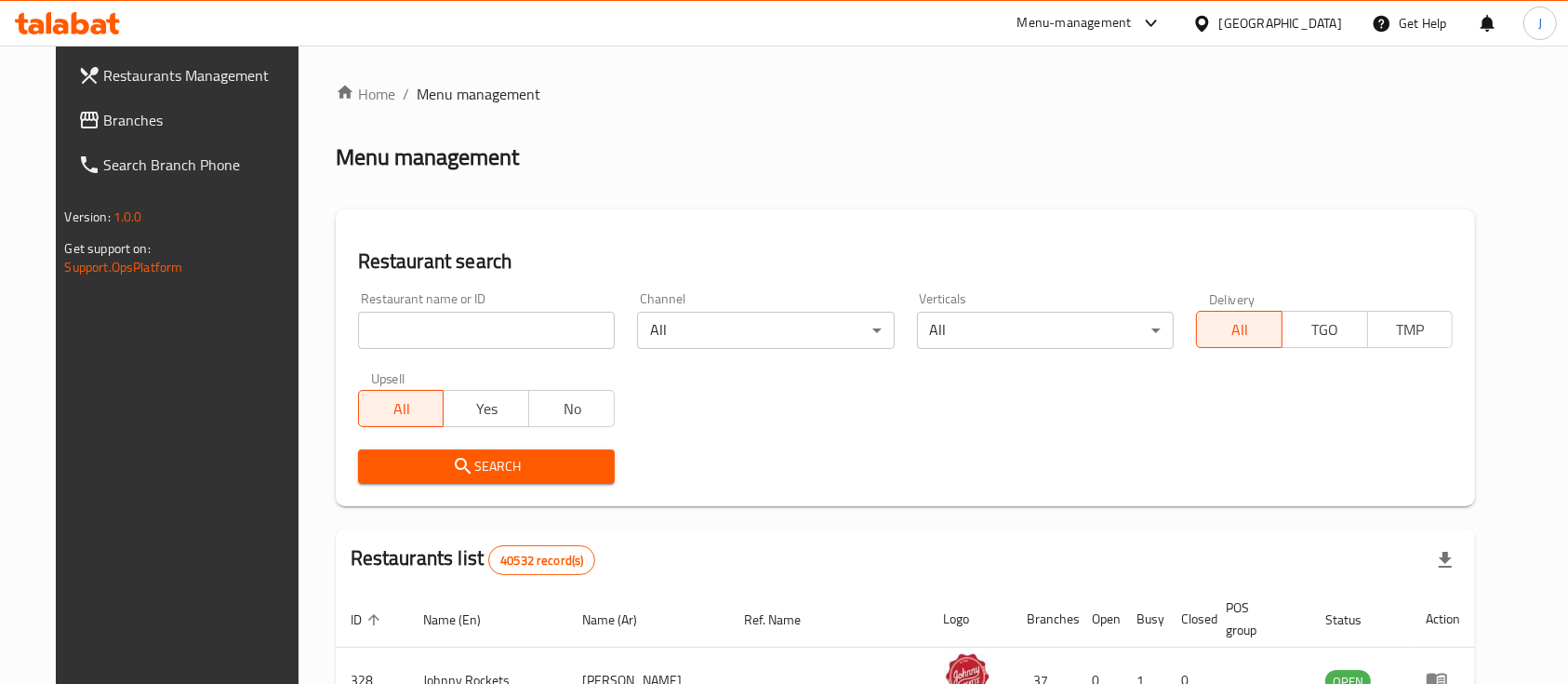
click at [379, 343] on input "search" at bounding box center [487, 330] width 257 height 37
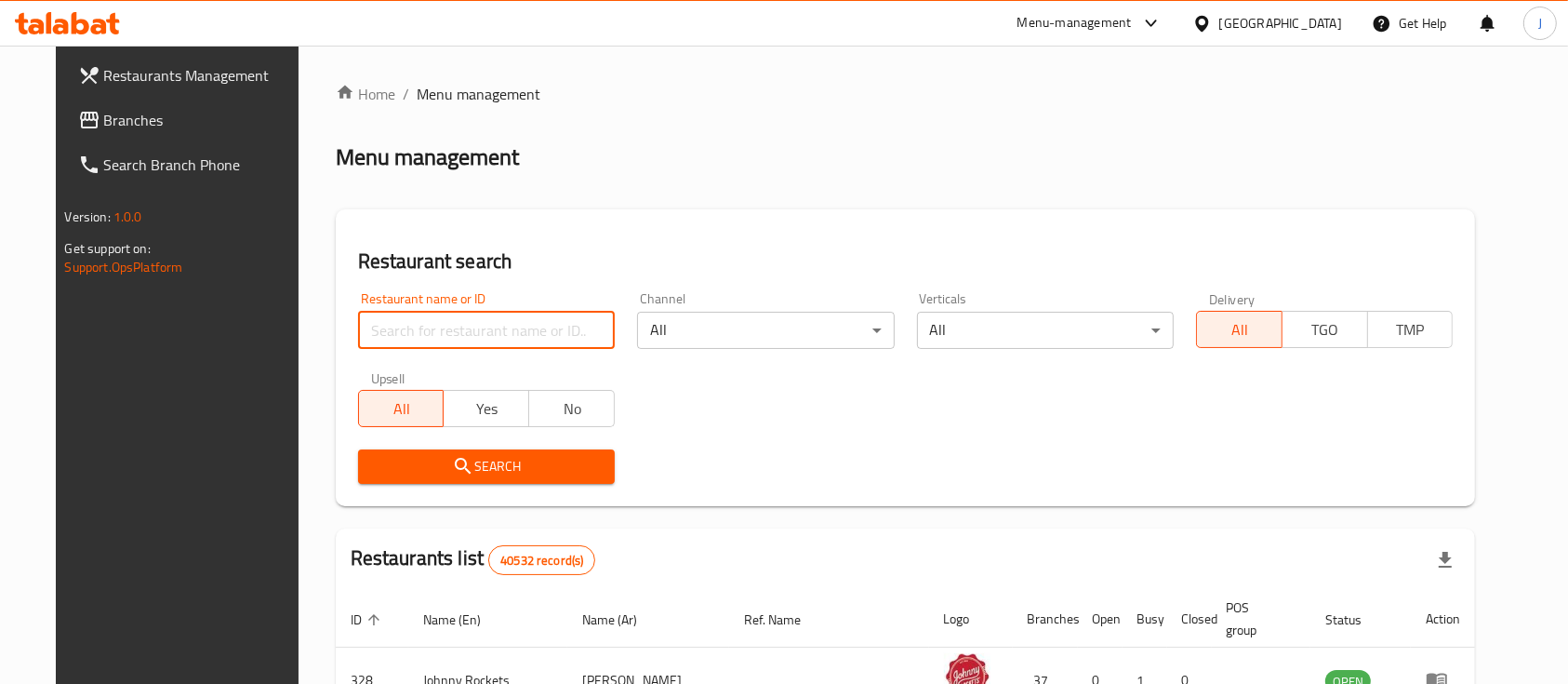
paste input "20298"
click button "Search" at bounding box center [487, 466] width 257 height 34
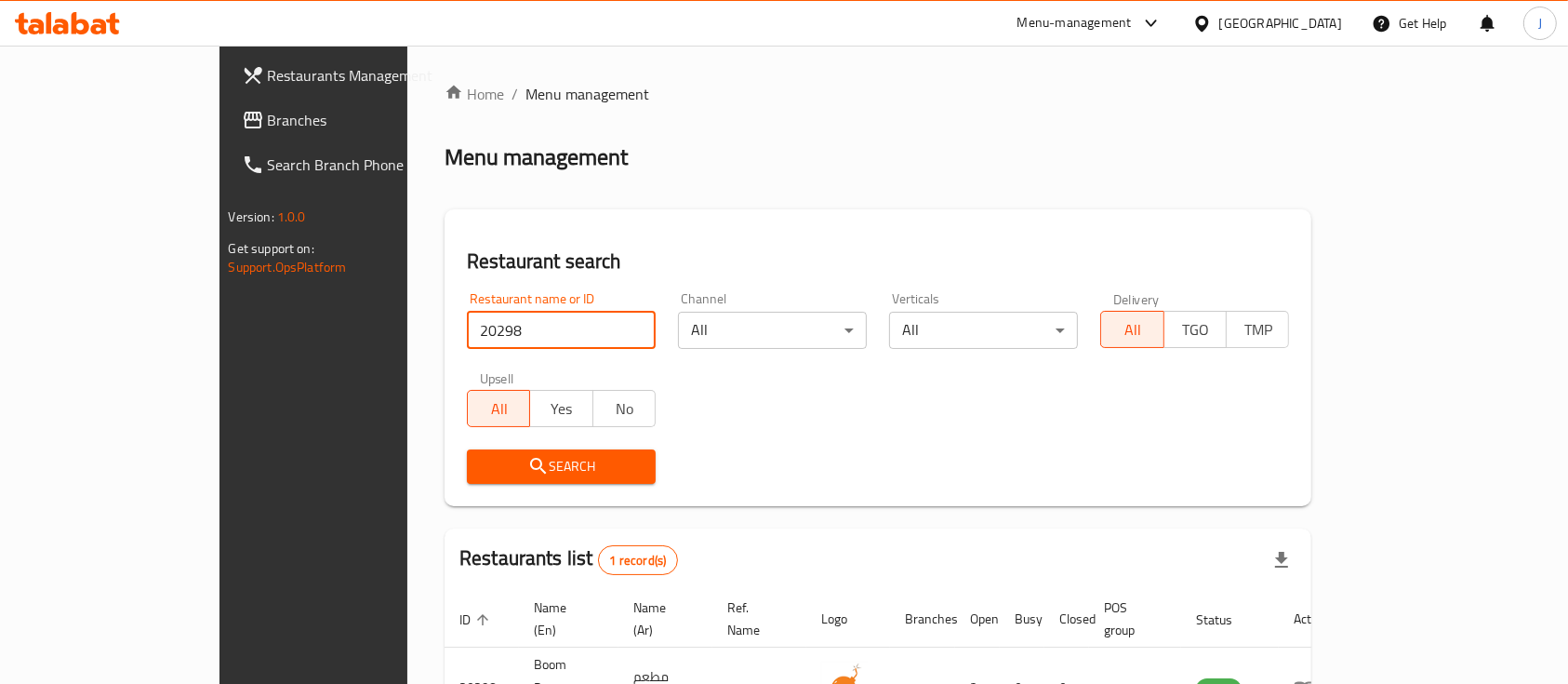
click at [467, 324] on input "20298" at bounding box center [561, 330] width 189 height 37
paste input "20298"
click at [467, 324] on input "2029820298" at bounding box center [561, 330] width 189 height 37
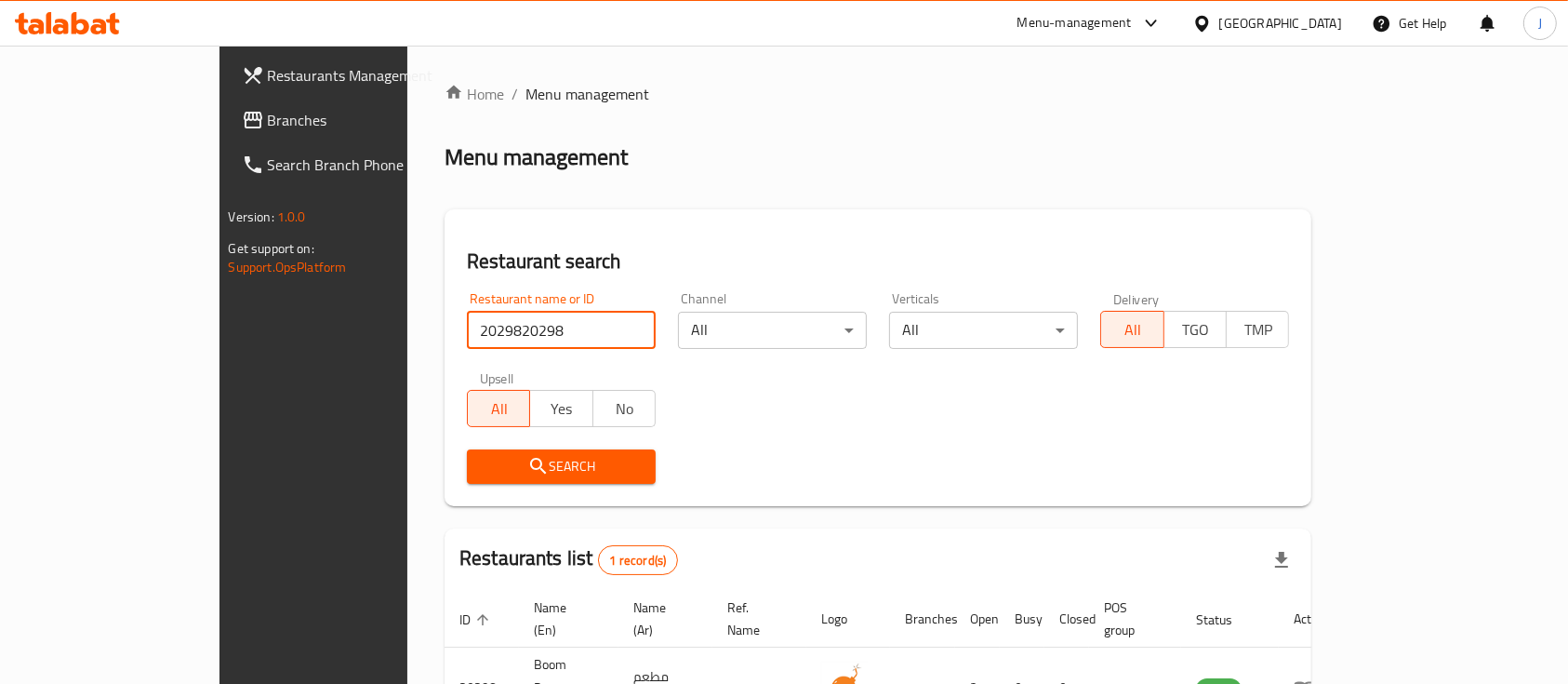
drag, startPoint x: 455, startPoint y: 324, endPoint x: 474, endPoint y: 422, distance: 99.8
click at [476, 413] on div "Restaurant name or ID 2029820298 Restaurant name or ID Channel All ​ Verticals …" at bounding box center [879, 387] width 845 height 214
paste input "search"
type input "20298"
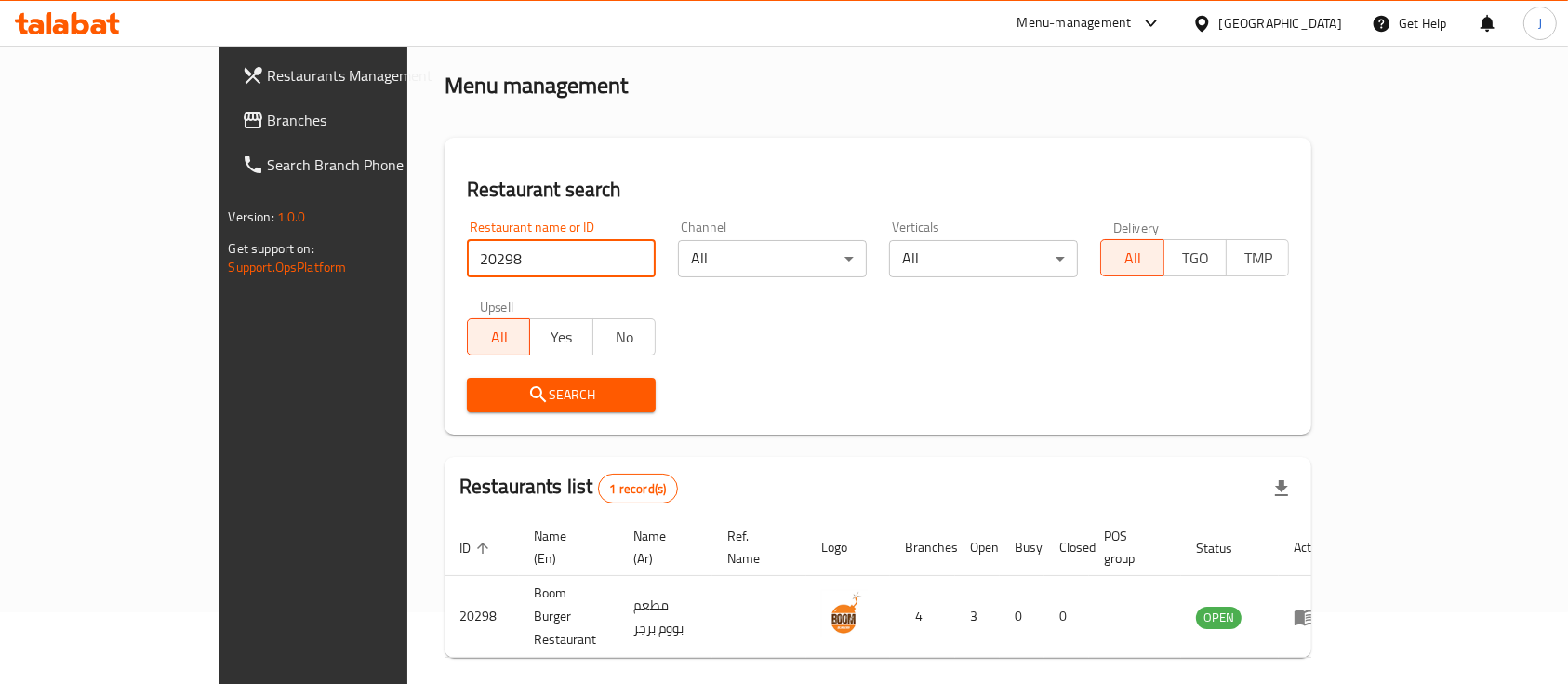
scroll to position [108, 0]
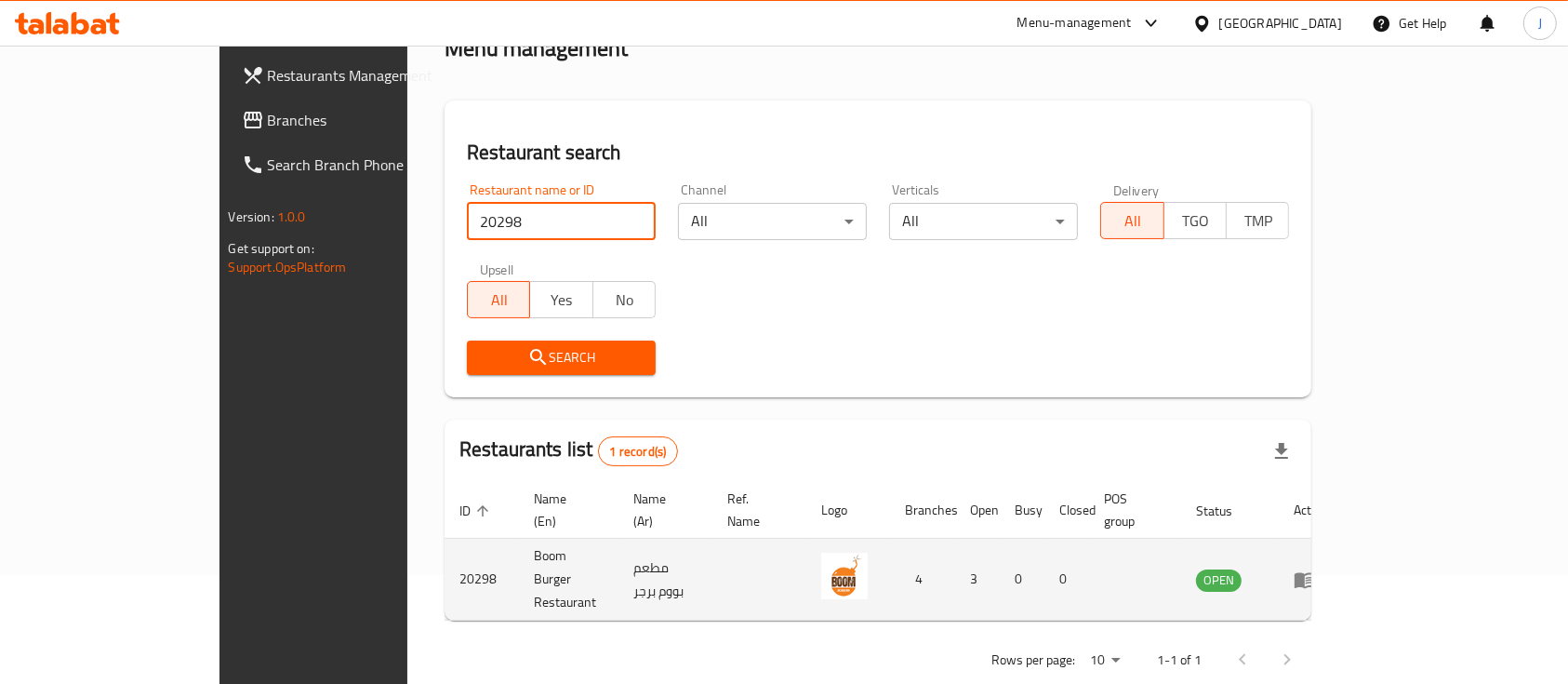
click at [1316, 569] on icon "enhanced table" at bounding box center [1305, 580] width 23 height 23
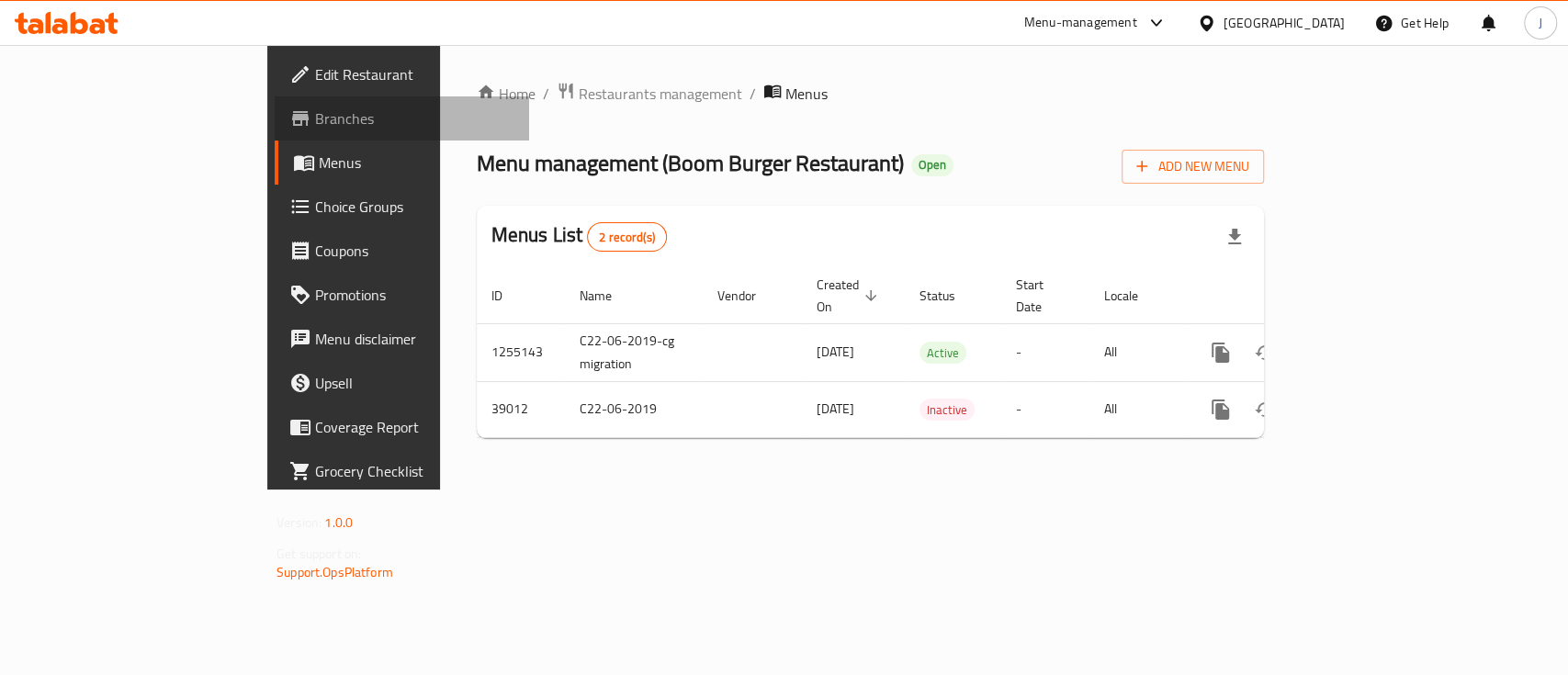
click at [315, 115] on span "Branches" at bounding box center [414, 118] width 199 height 22
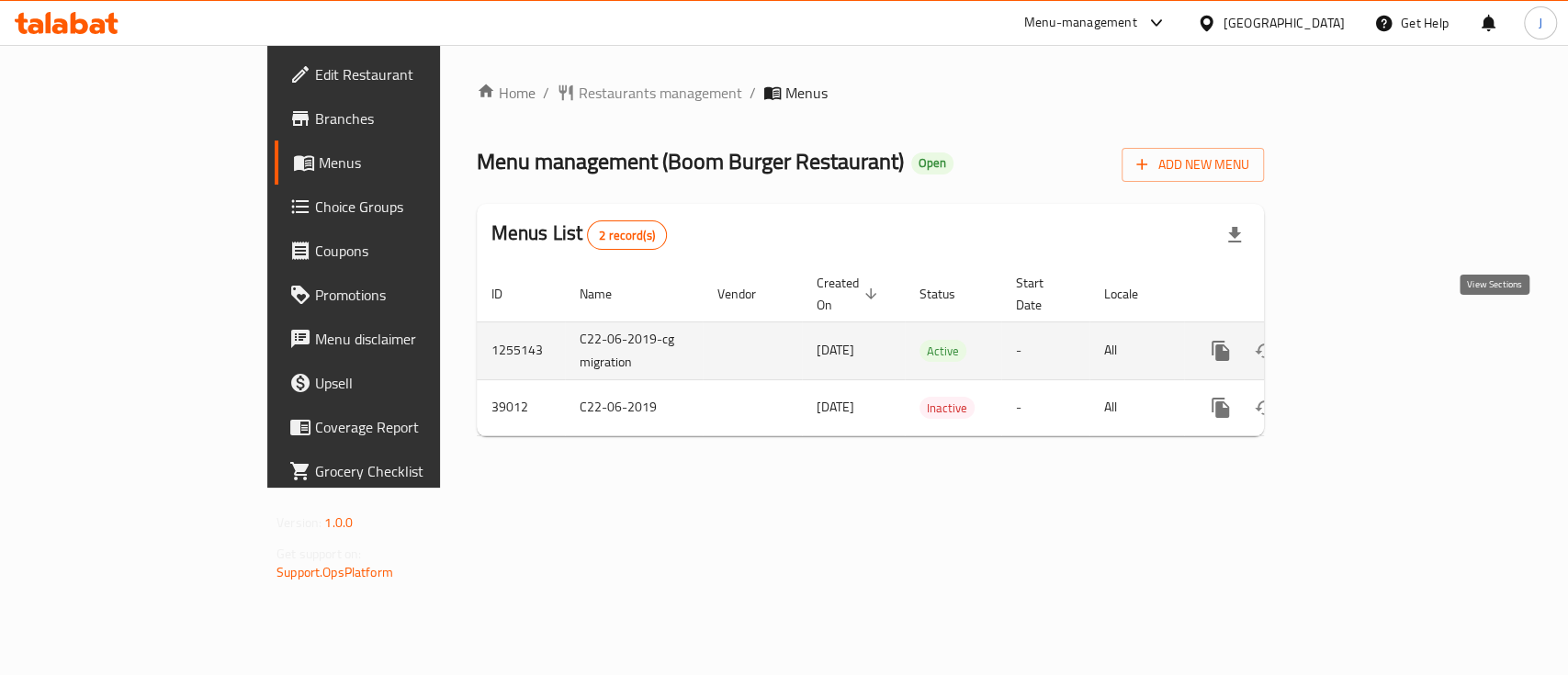
click at [1375, 338] on link "enhanced table" at bounding box center [1352, 350] width 44 height 44
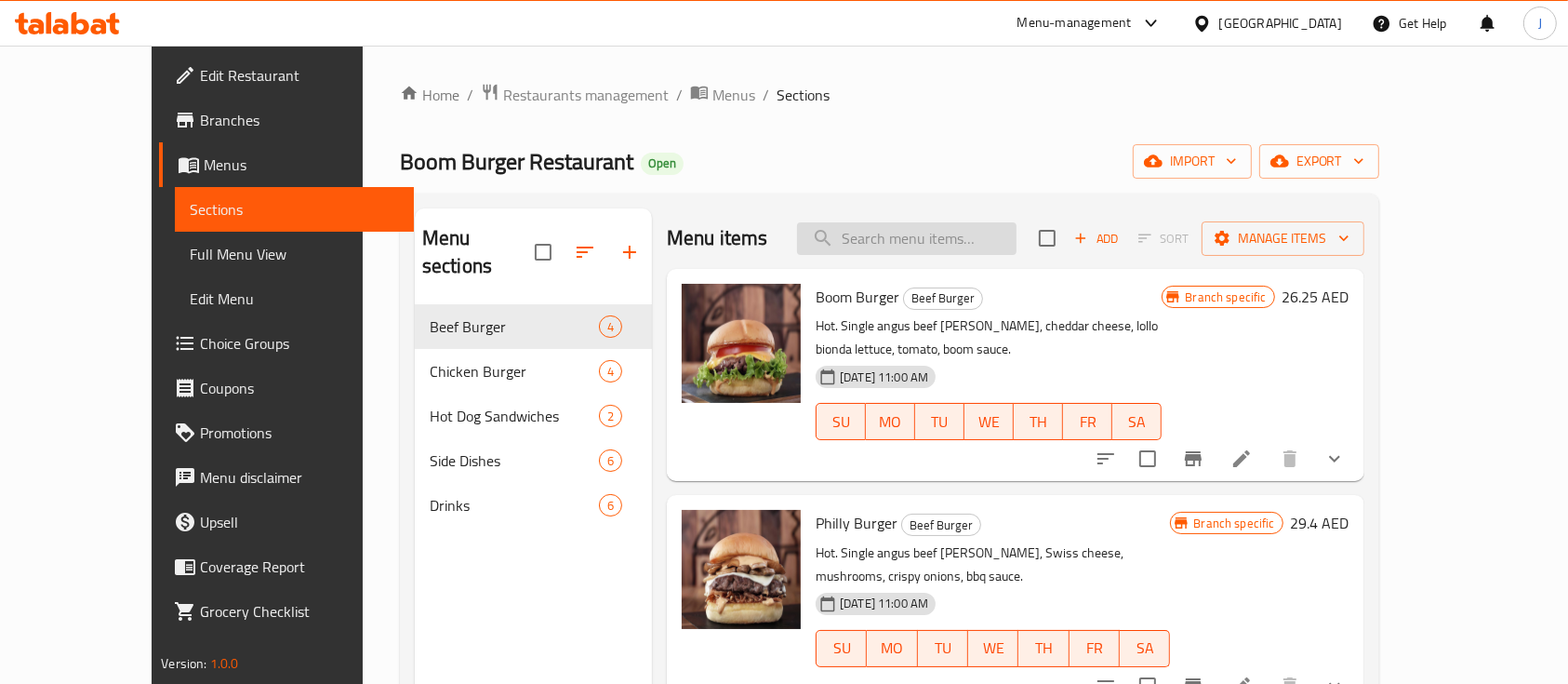
click at [996, 234] on input "search" at bounding box center [906, 239] width 220 height 33
paste input "heetos Beef Burger"
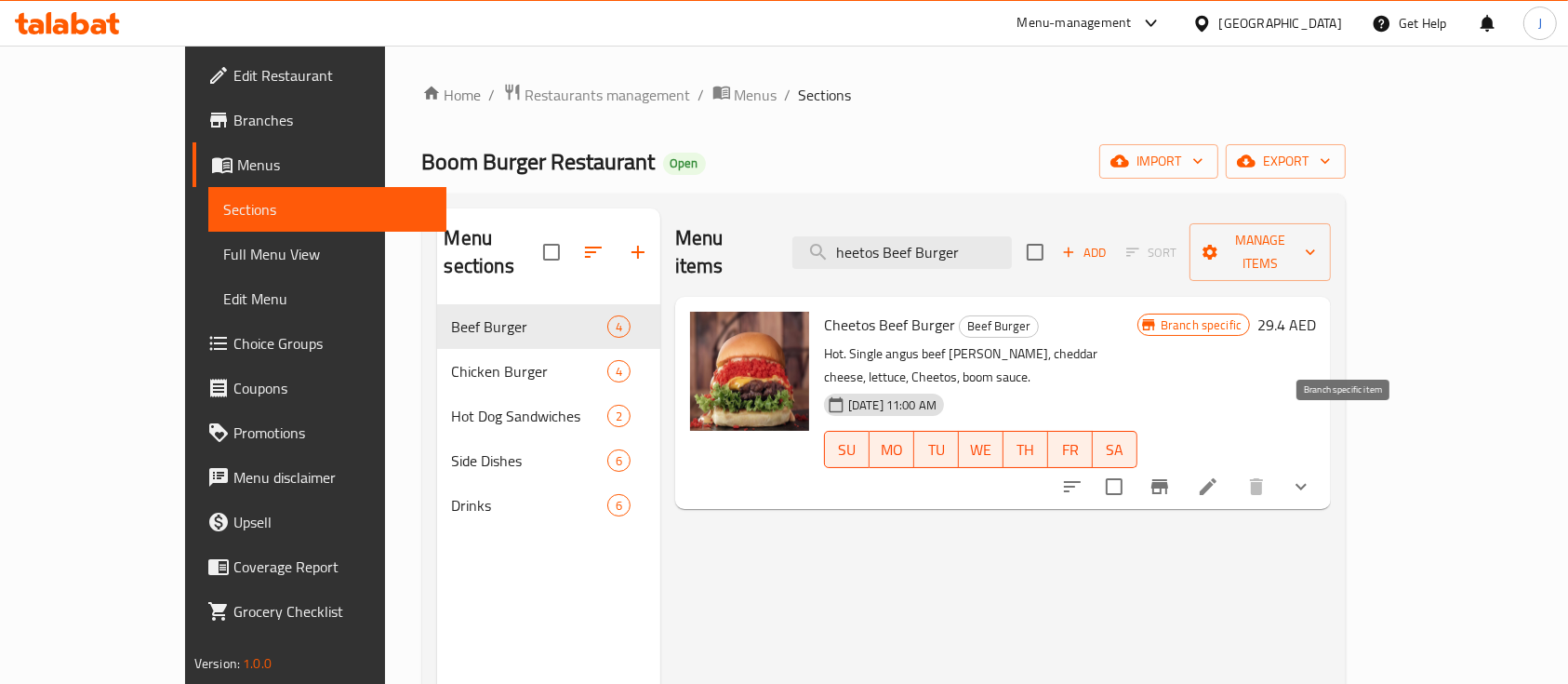
type input "heetos Beef Burger"
click at [1171, 476] on icon "Branch-specific-item" at bounding box center [1159, 487] width 23 height 23
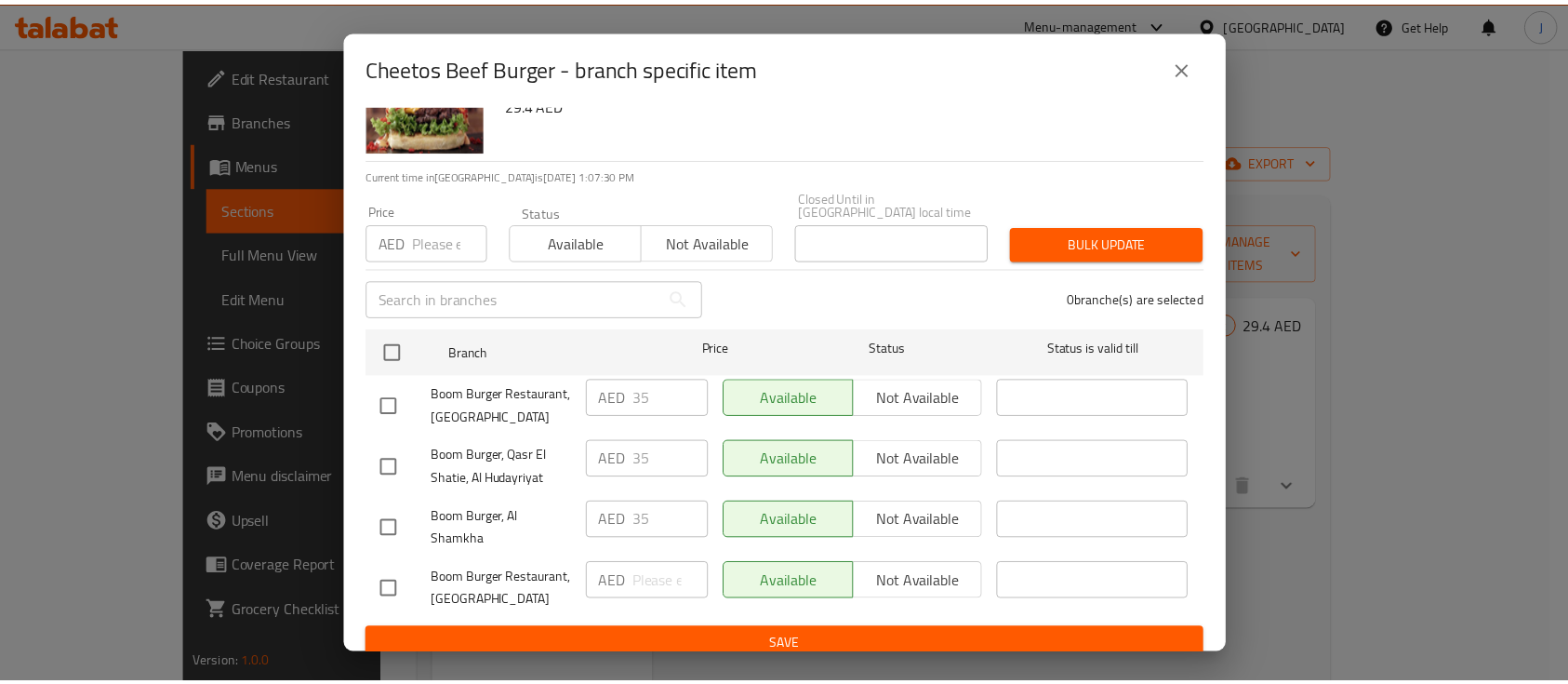
scroll to position [119, 0]
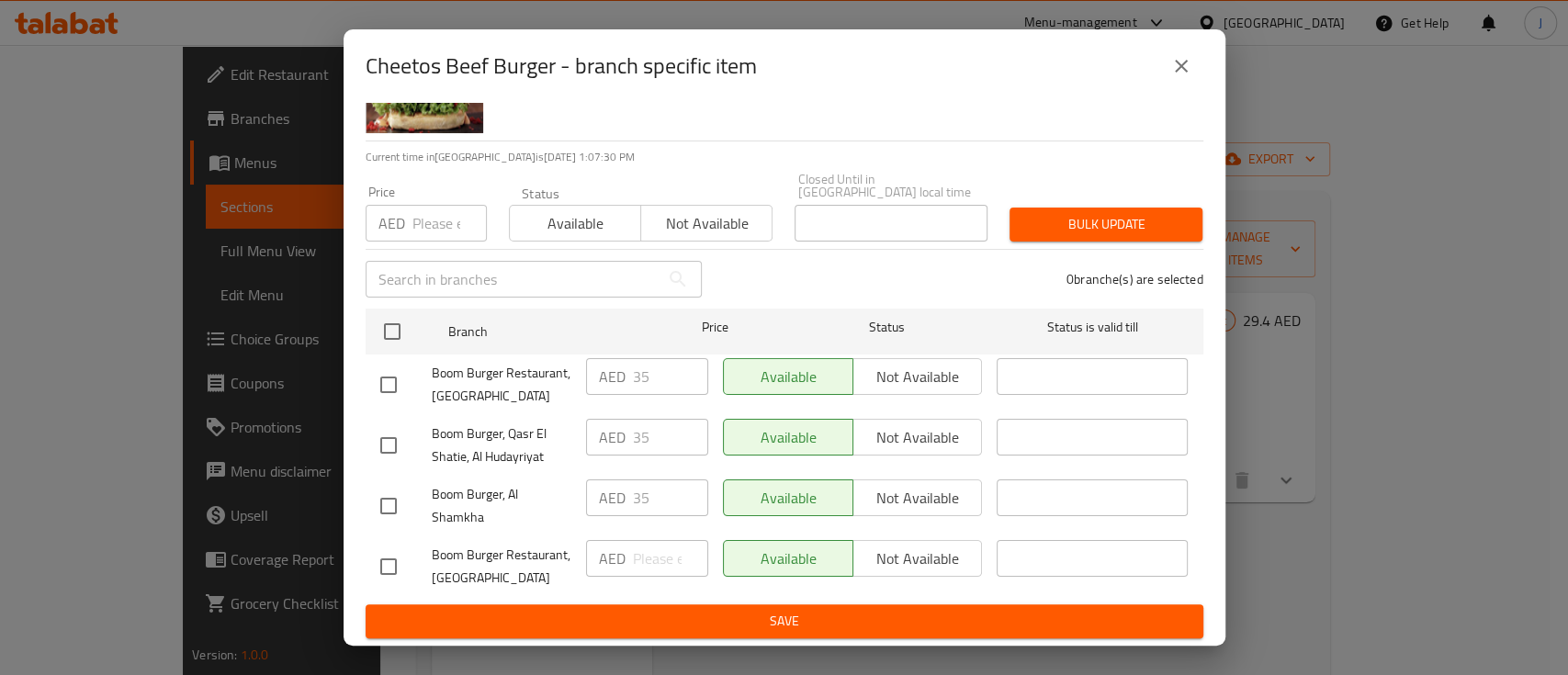
click at [1179, 64] on icon "close" at bounding box center [1181, 65] width 13 height 13
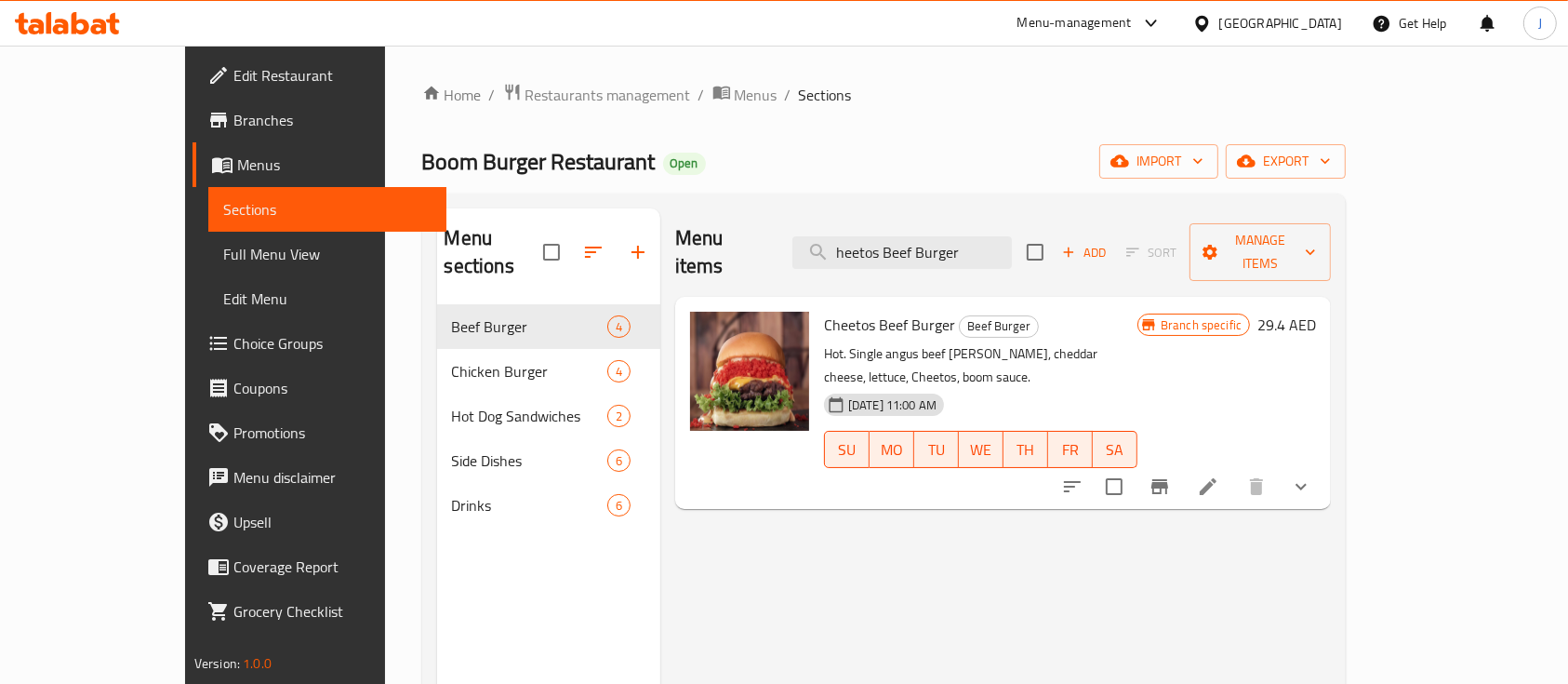
click at [1248, 29] on div "[GEOGRAPHIC_DATA]" at bounding box center [1280, 23] width 123 height 21
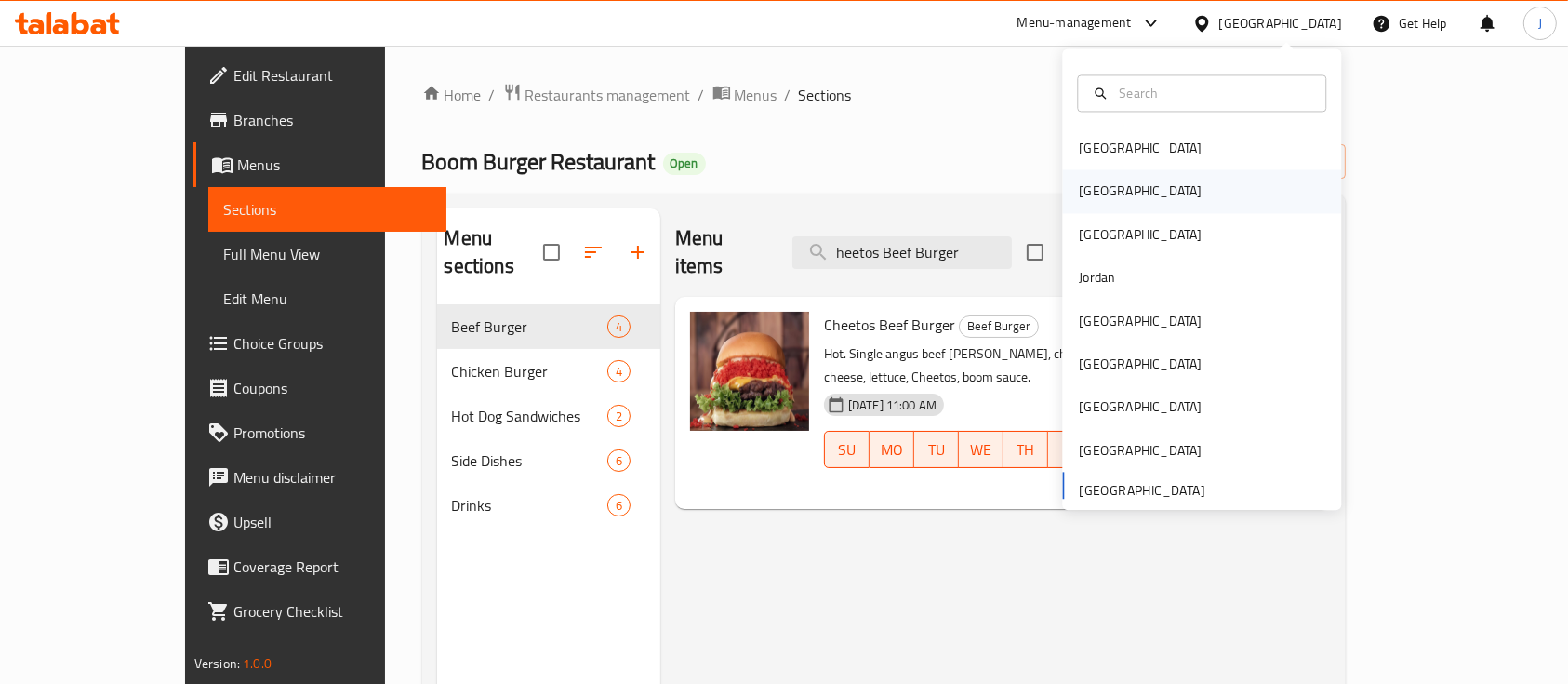
click at [1080, 197] on div "Egypt" at bounding box center [1141, 191] width 123 height 21
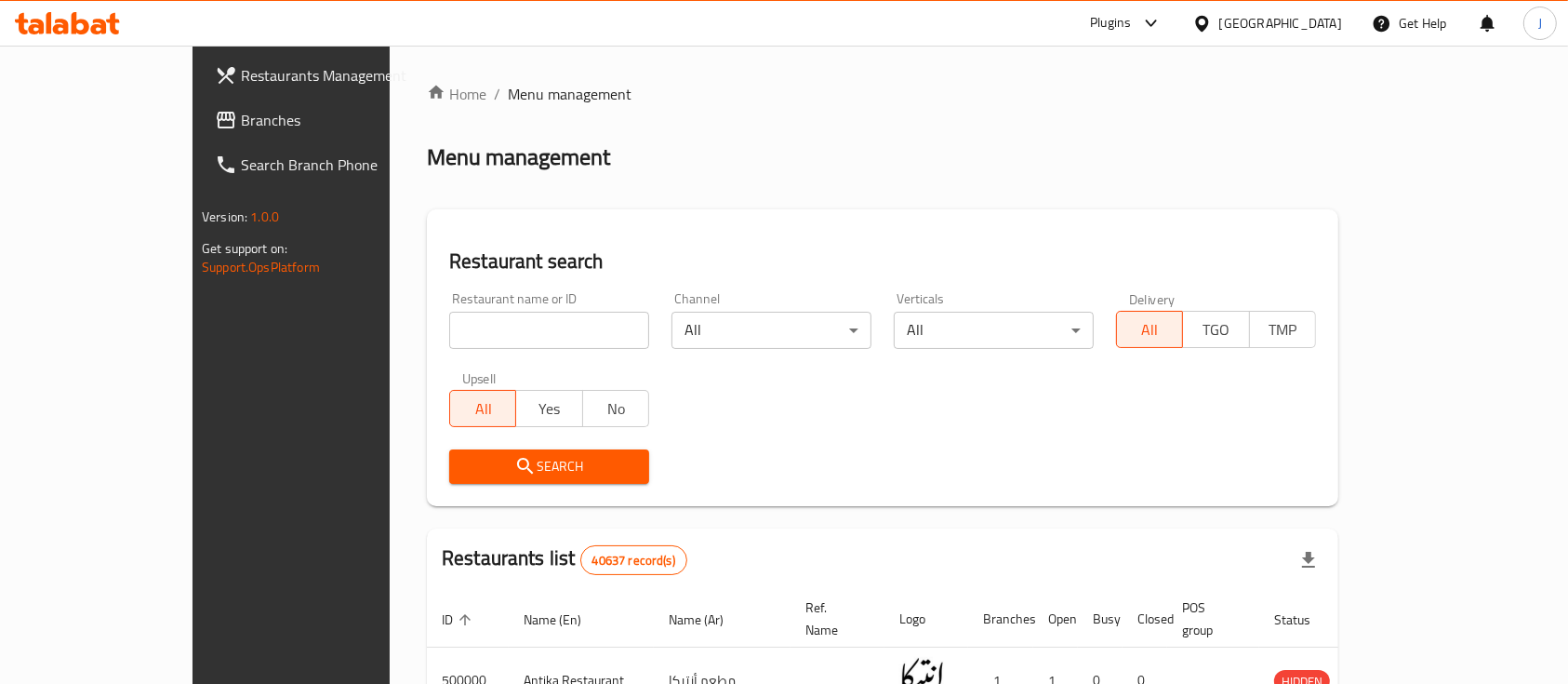
click at [471, 329] on input "search" at bounding box center [549, 330] width 200 height 37
paste input "Lychee,"
type input "Lychee"
click button "Search" at bounding box center [549, 466] width 200 height 34
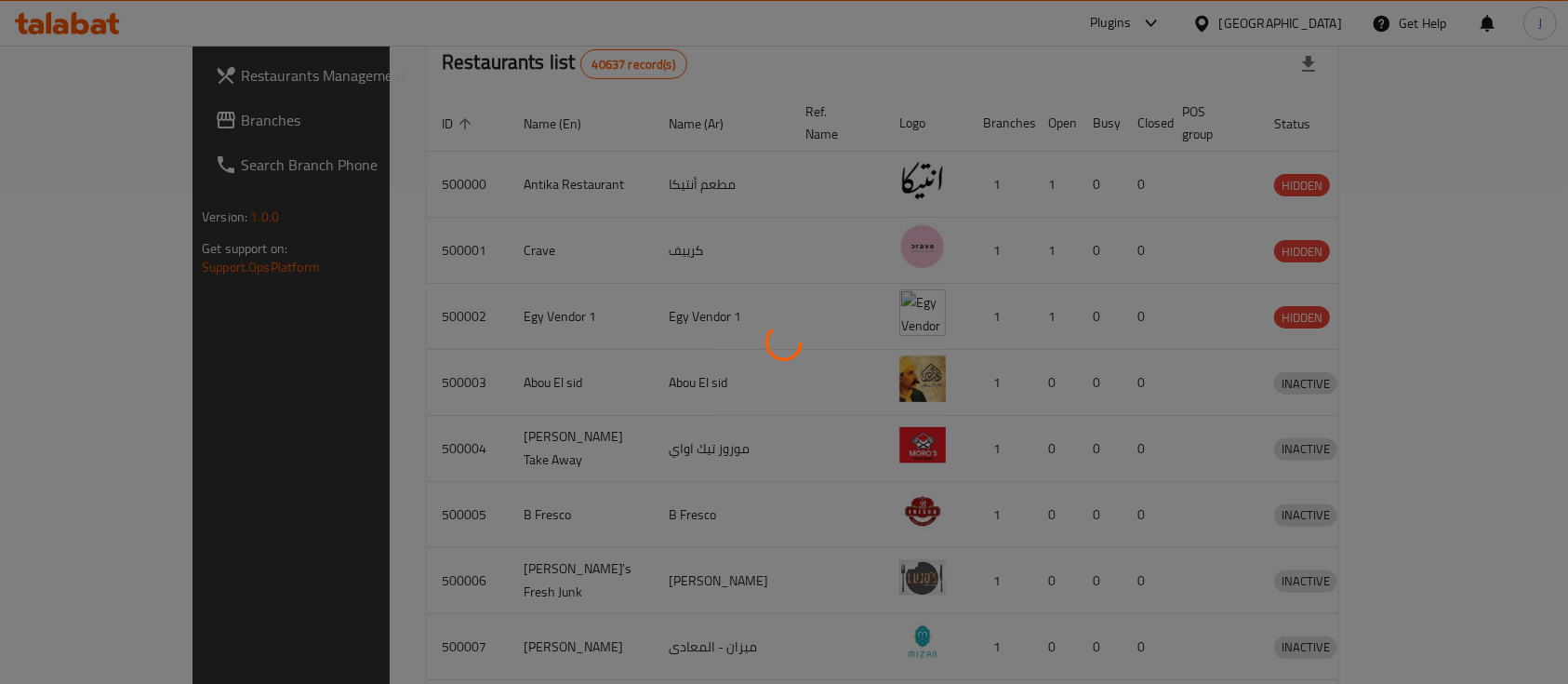
scroll to position [194, 0]
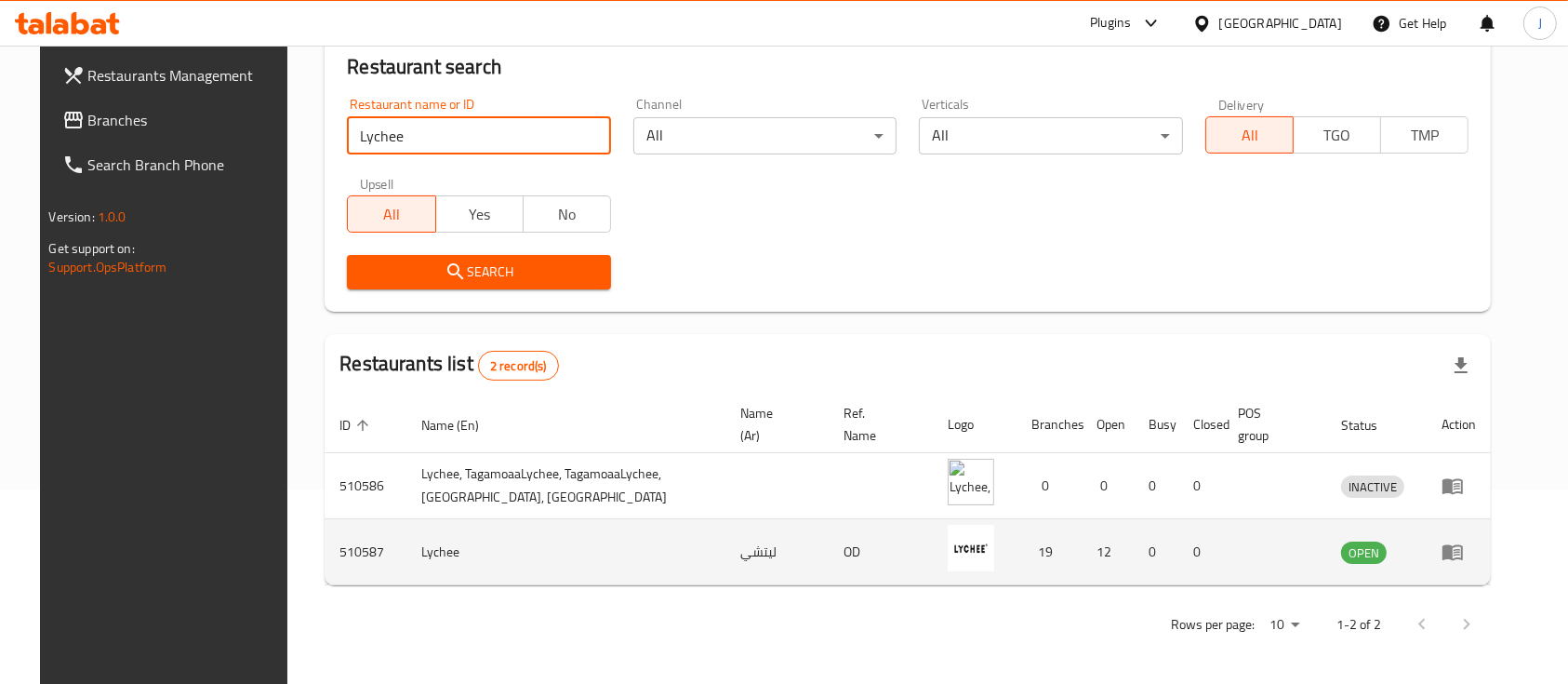
click at [1464, 555] on icon "enhanced table" at bounding box center [1453, 553] width 21 height 16
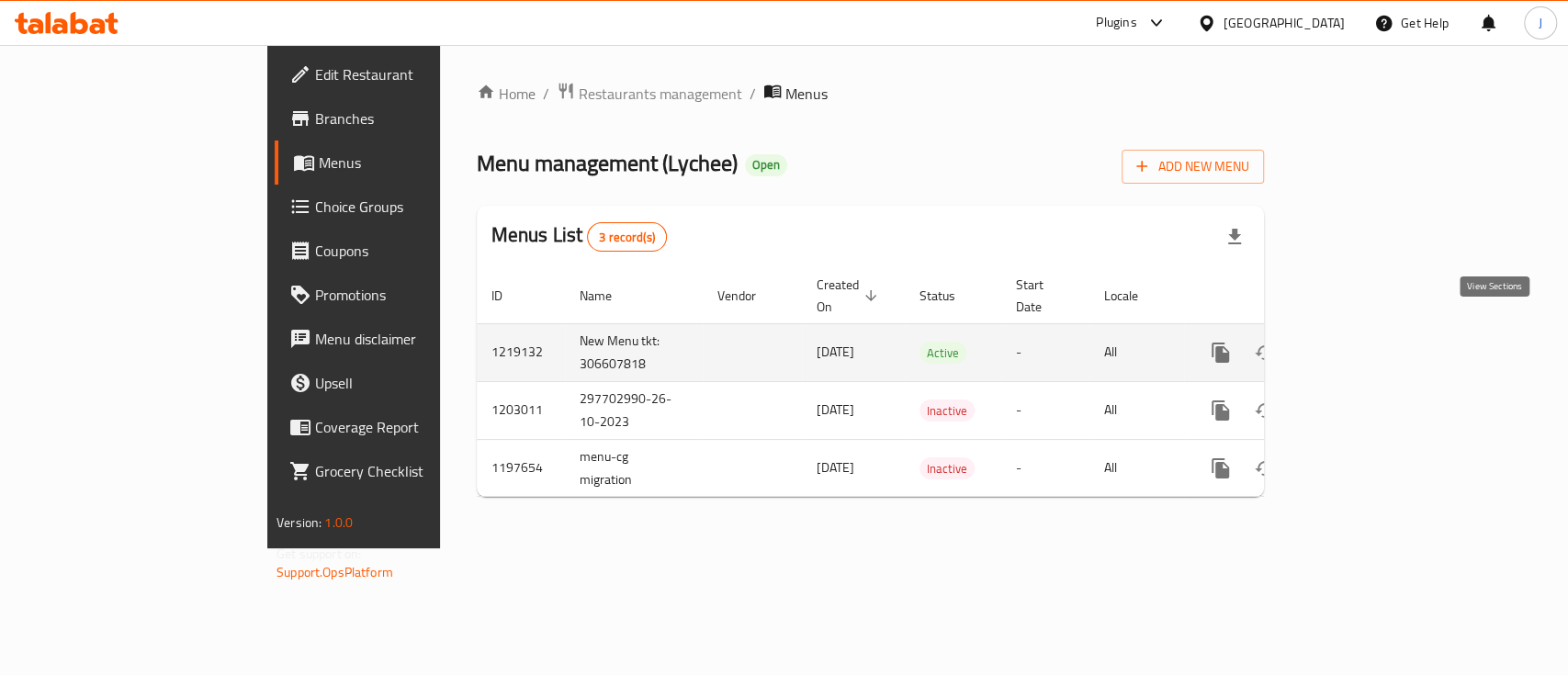
click at [1375, 331] on link "enhanced table" at bounding box center [1352, 352] width 44 height 44
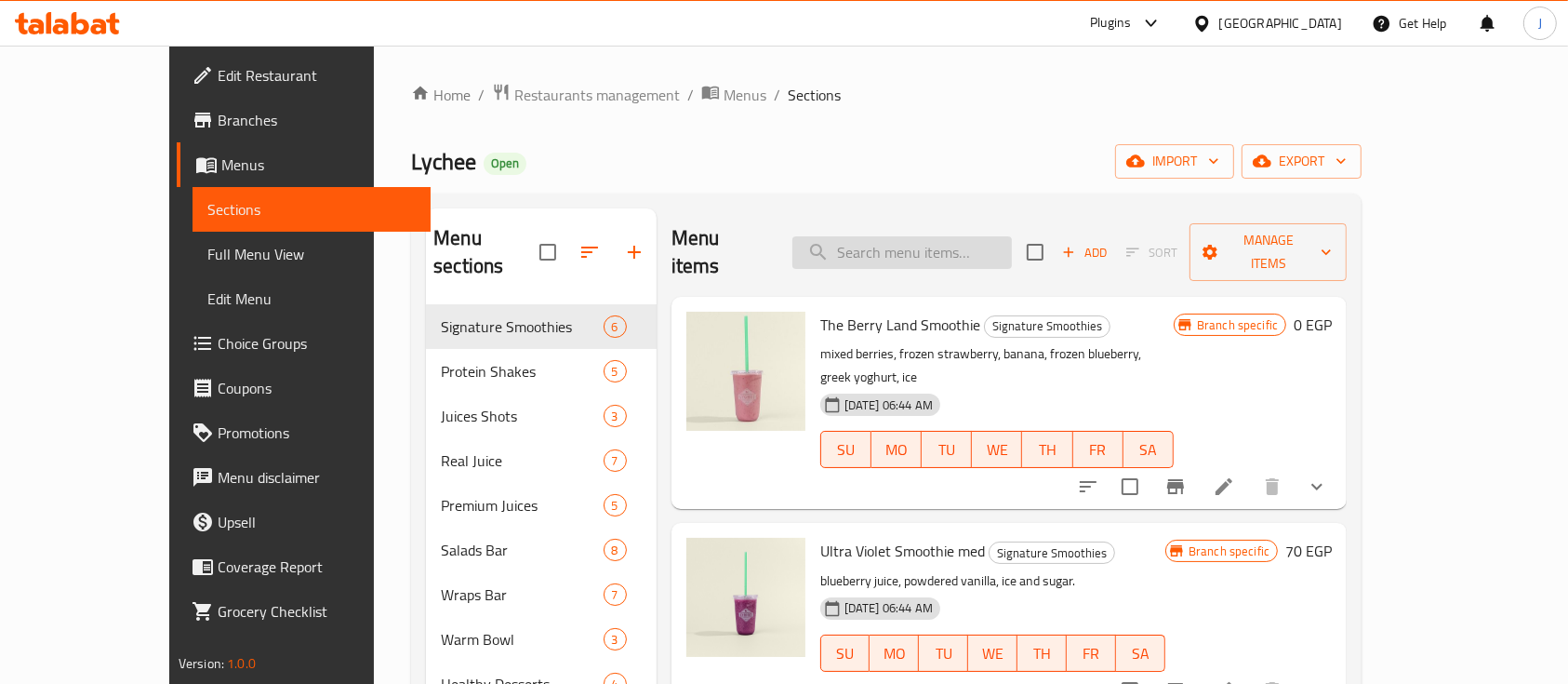
click at [933, 237] on input "search" at bounding box center [902, 252] width 220 height 33
paste input "byo - warm bowl"
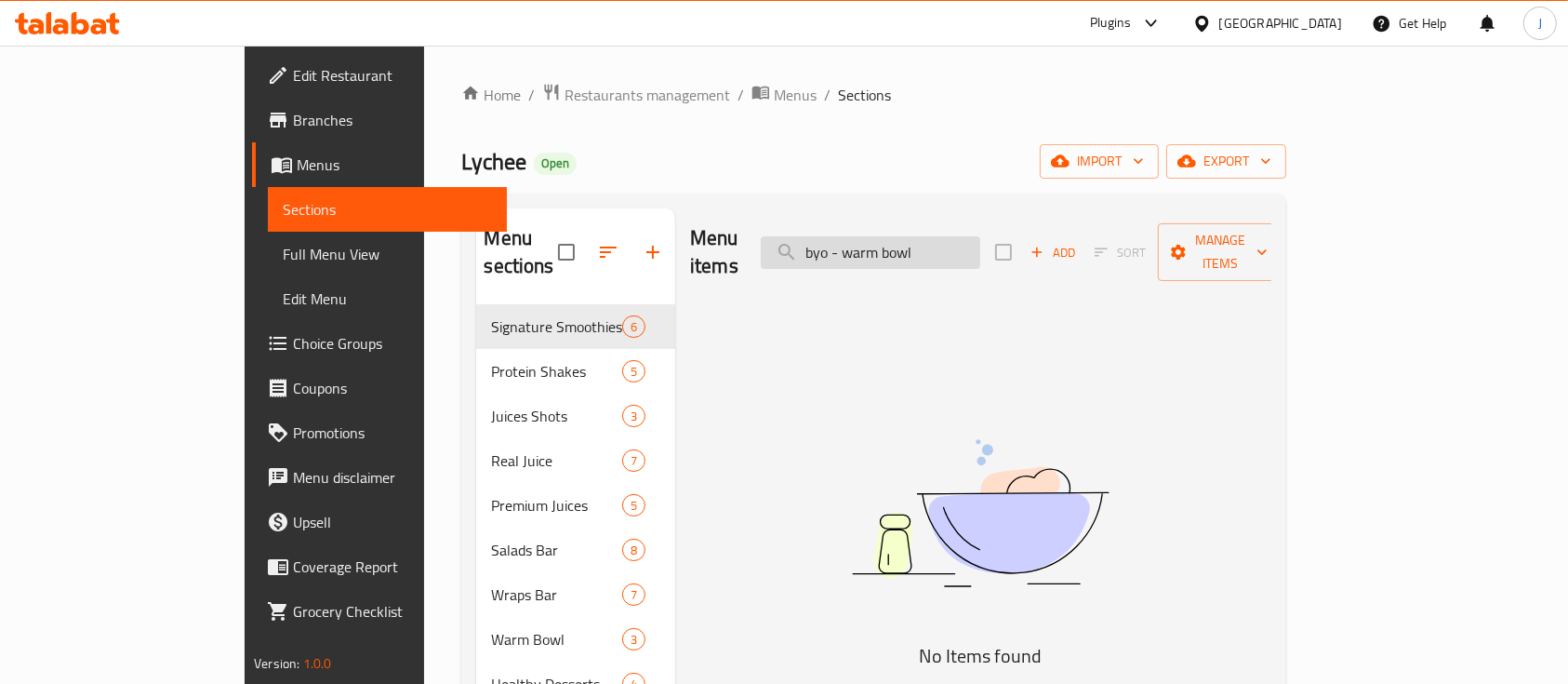
click at [950, 239] on input "byo - warm bowl" at bounding box center [871, 252] width 220 height 33
paste input "salad med"
type input "byo - salad med"
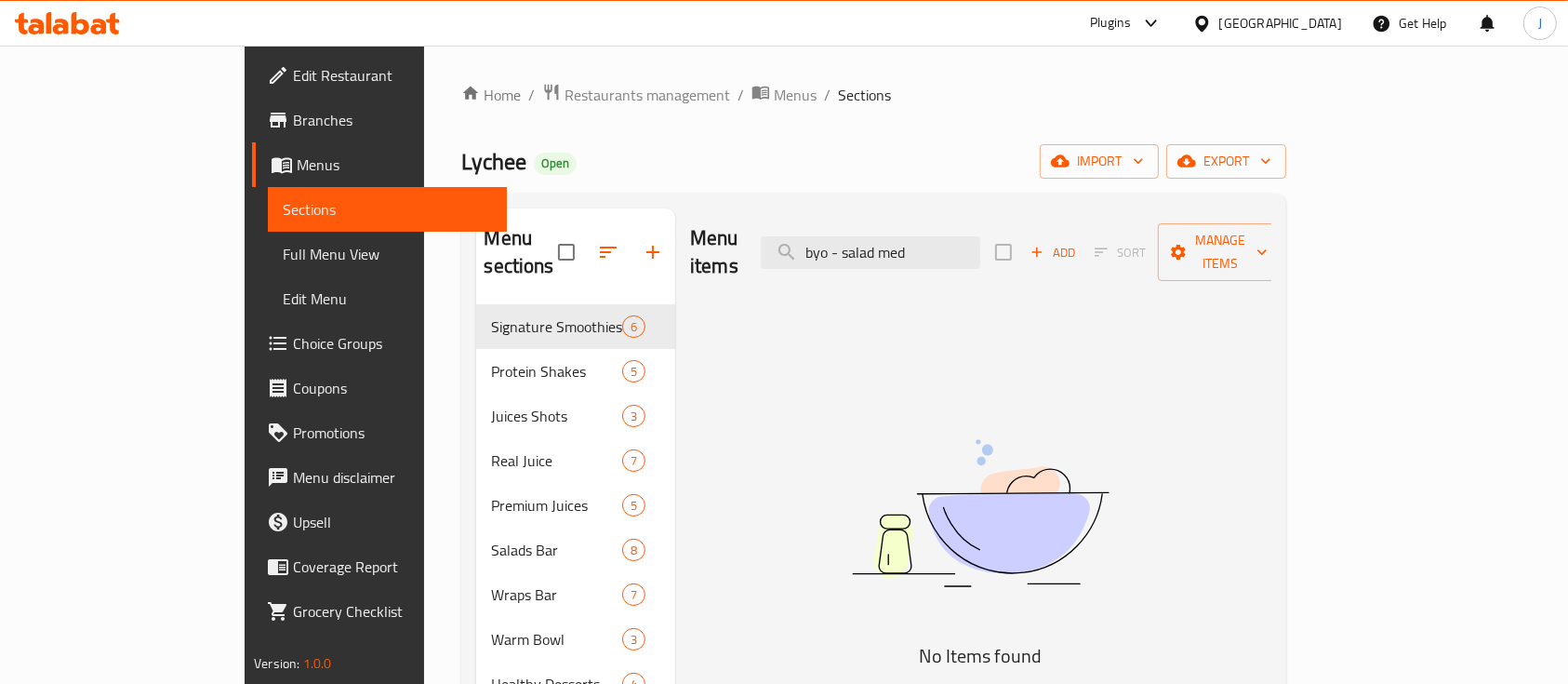
click at [1326, 25] on div "Egypt" at bounding box center [1280, 23] width 123 height 21
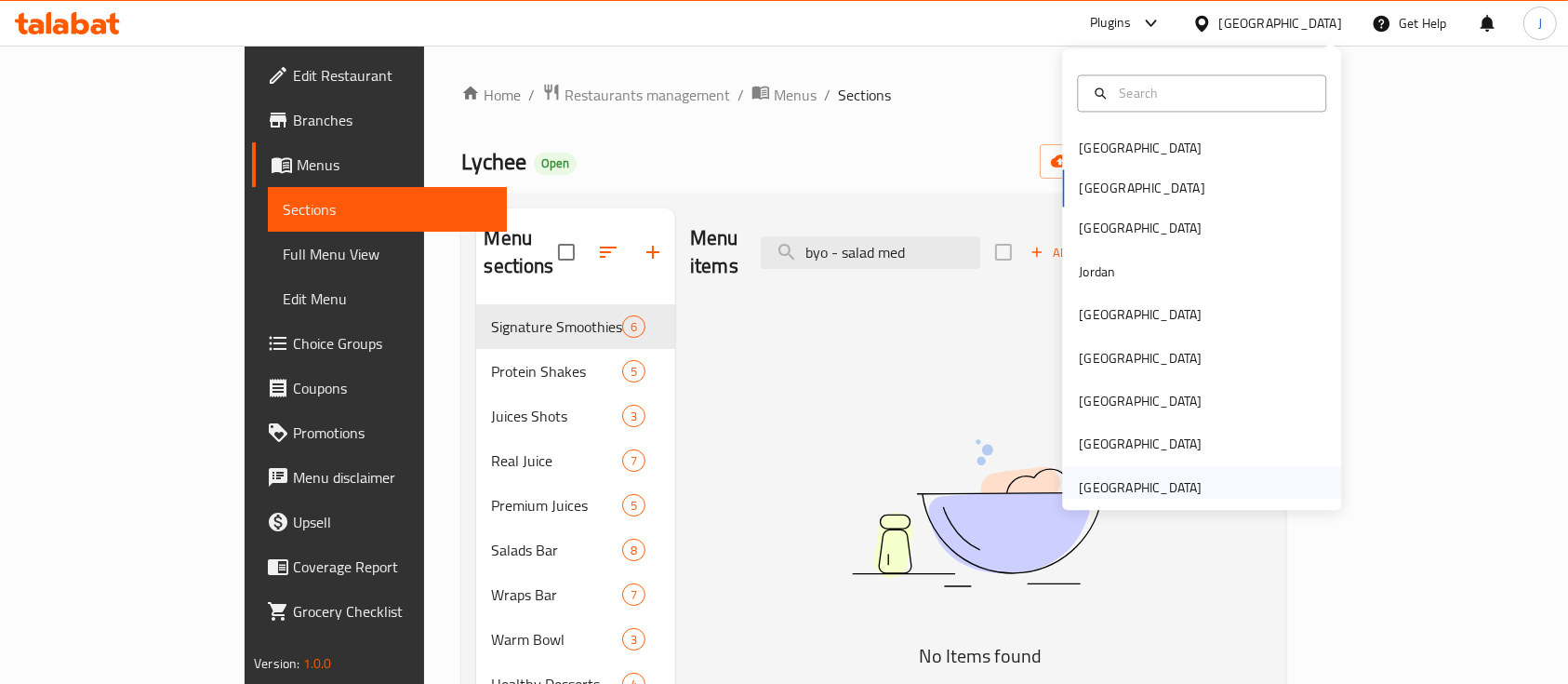
click at [1180, 481] on div "[GEOGRAPHIC_DATA]" at bounding box center [1141, 487] width 123 height 21
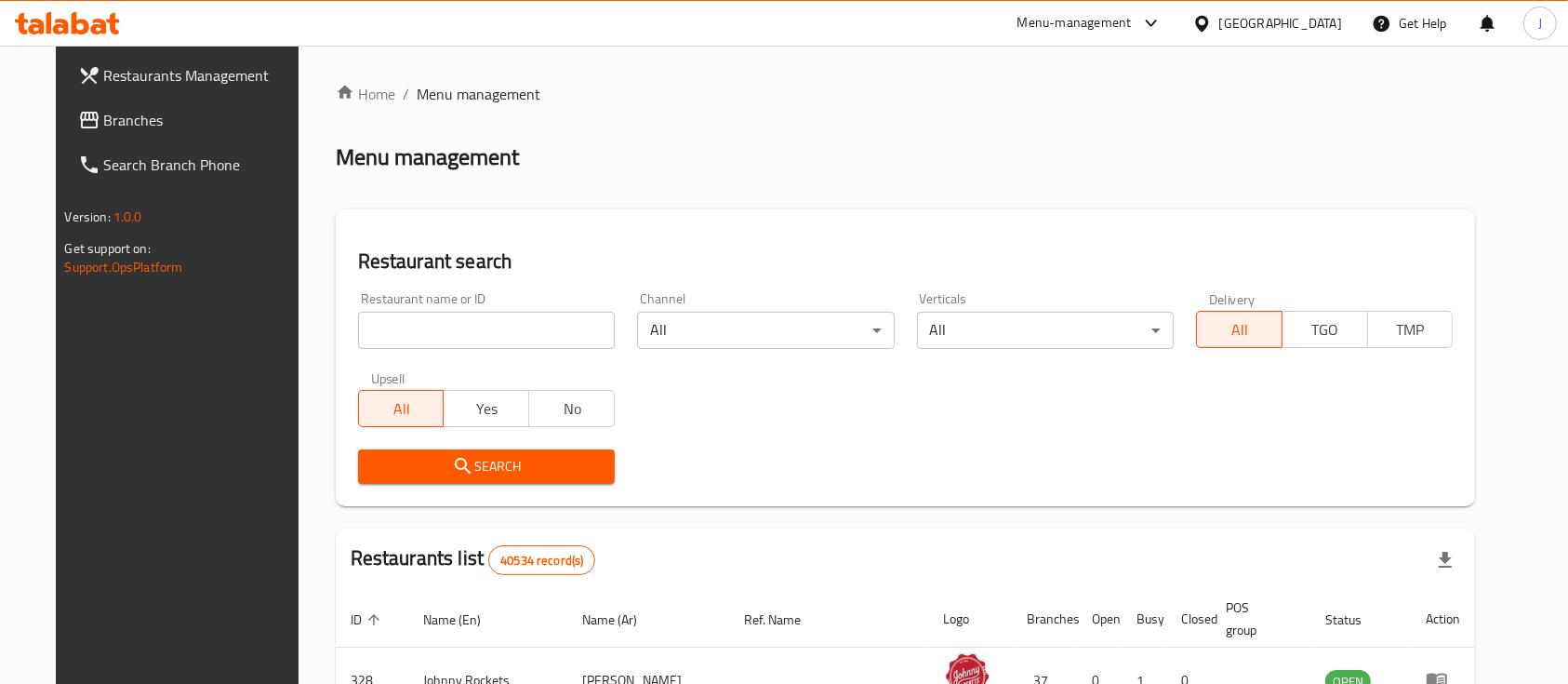
click at [410, 319] on input "search" at bounding box center [487, 330] width 257 height 37
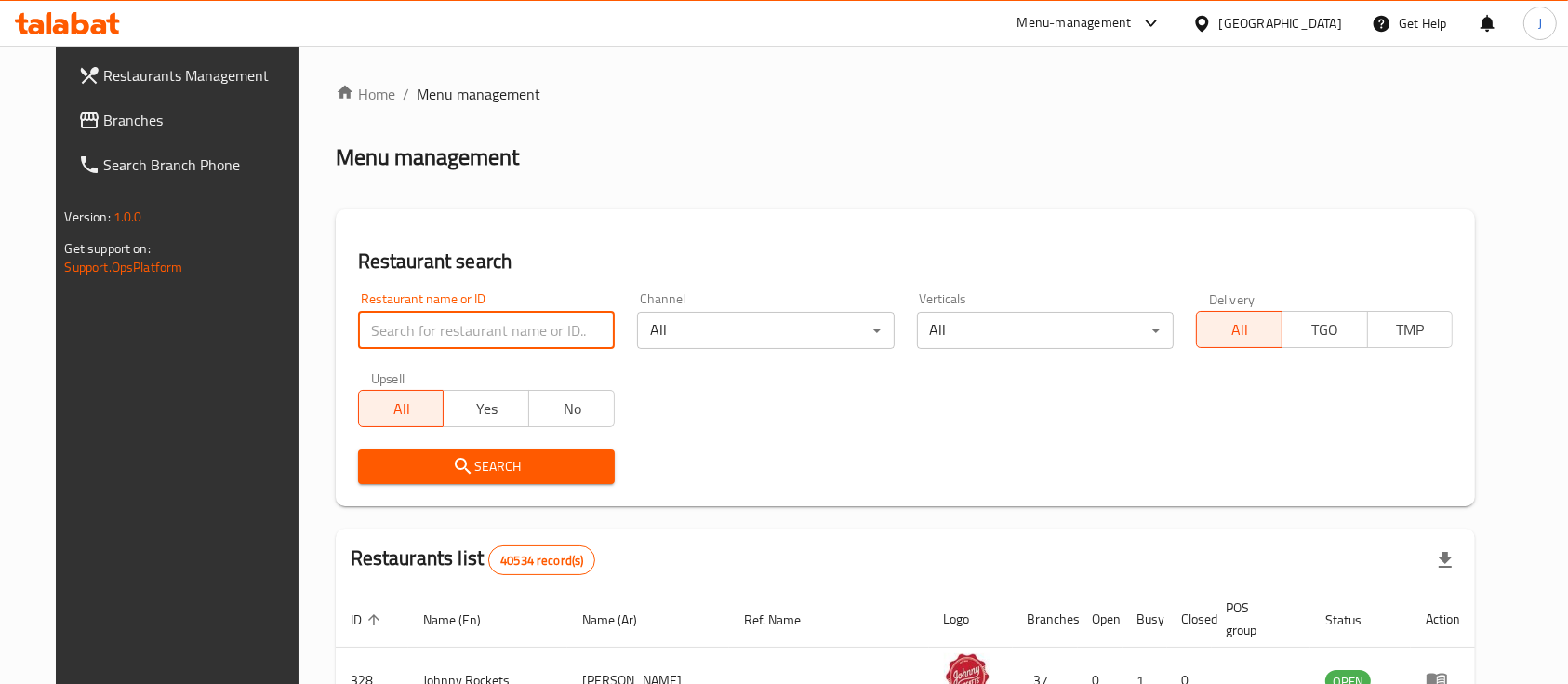
paste input "773257"
type input "773257"
click button "Search" at bounding box center [487, 466] width 257 height 34
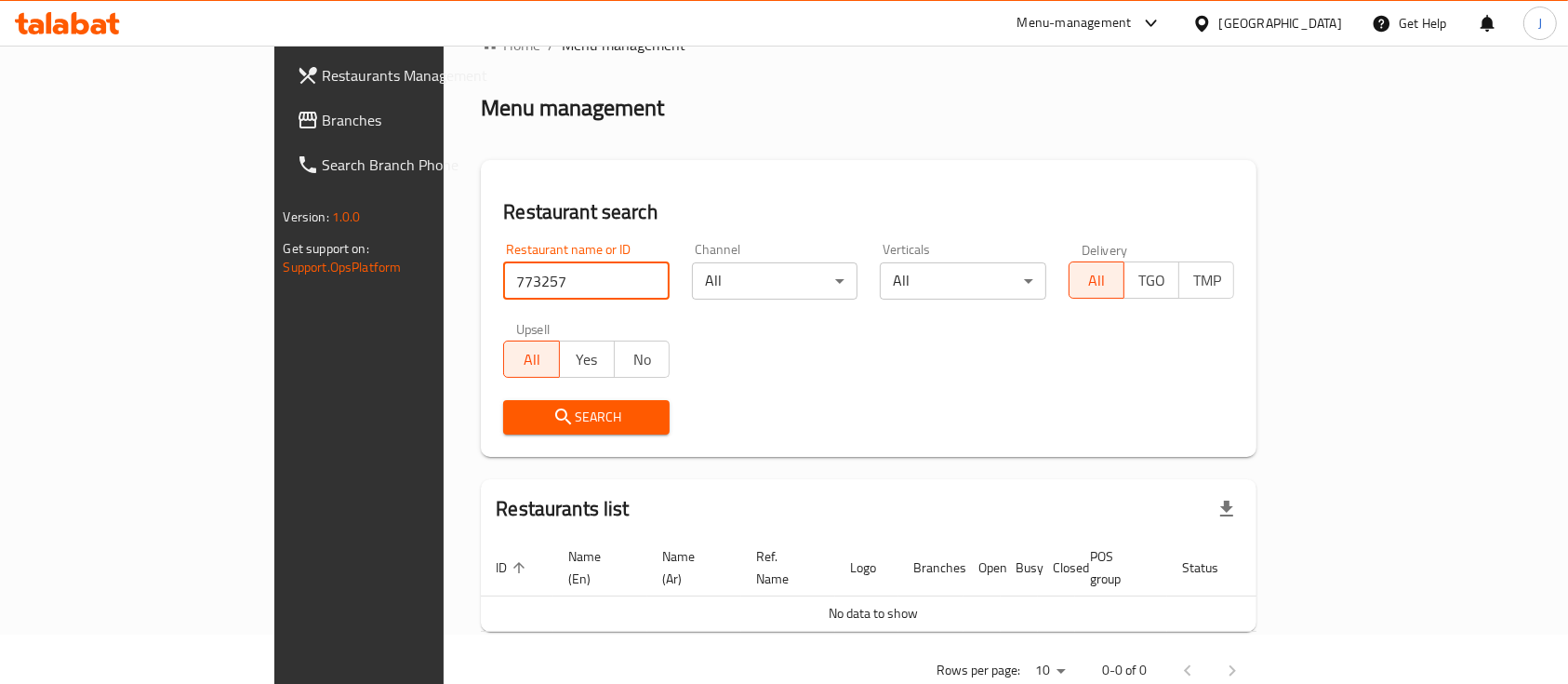
scroll to position [75, 0]
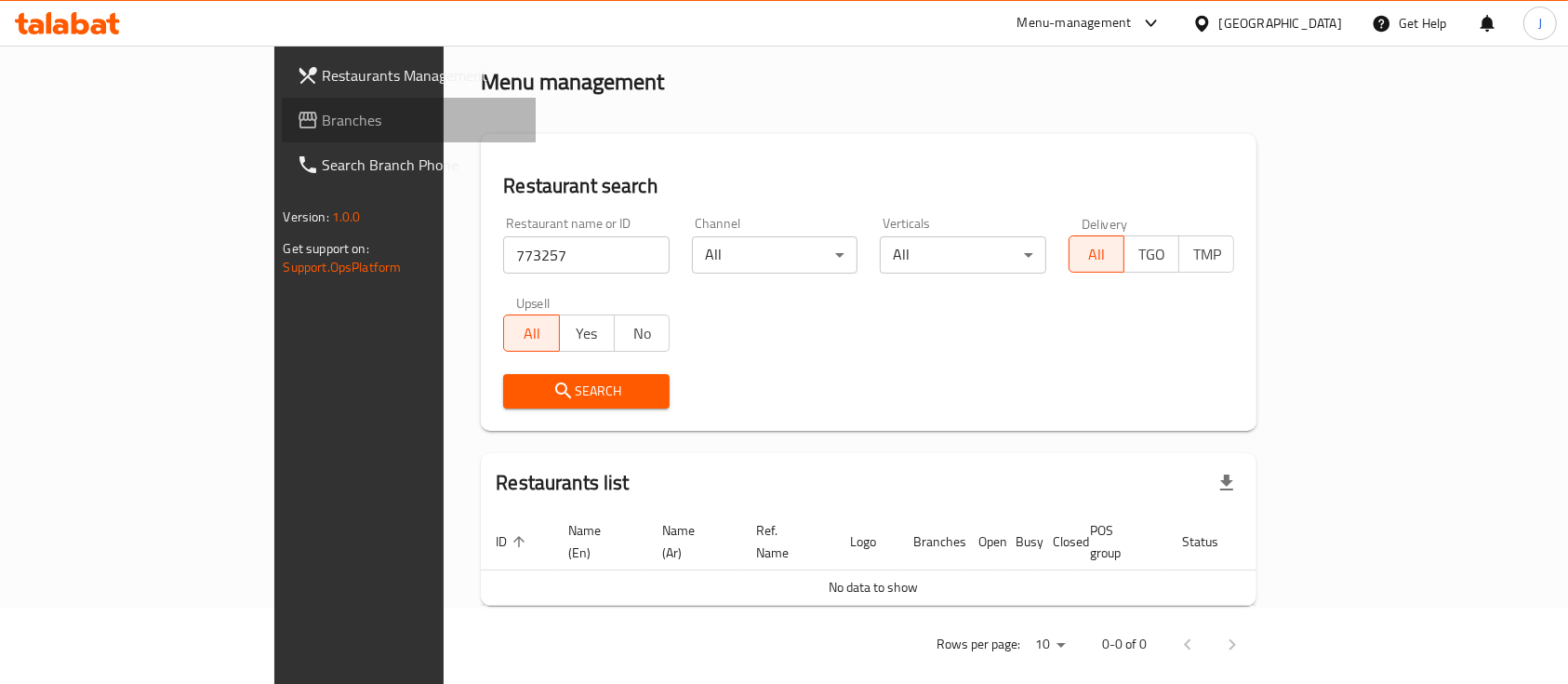
click at [323, 121] on span "Branches" at bounding box center [423, 119] width 199 height 23
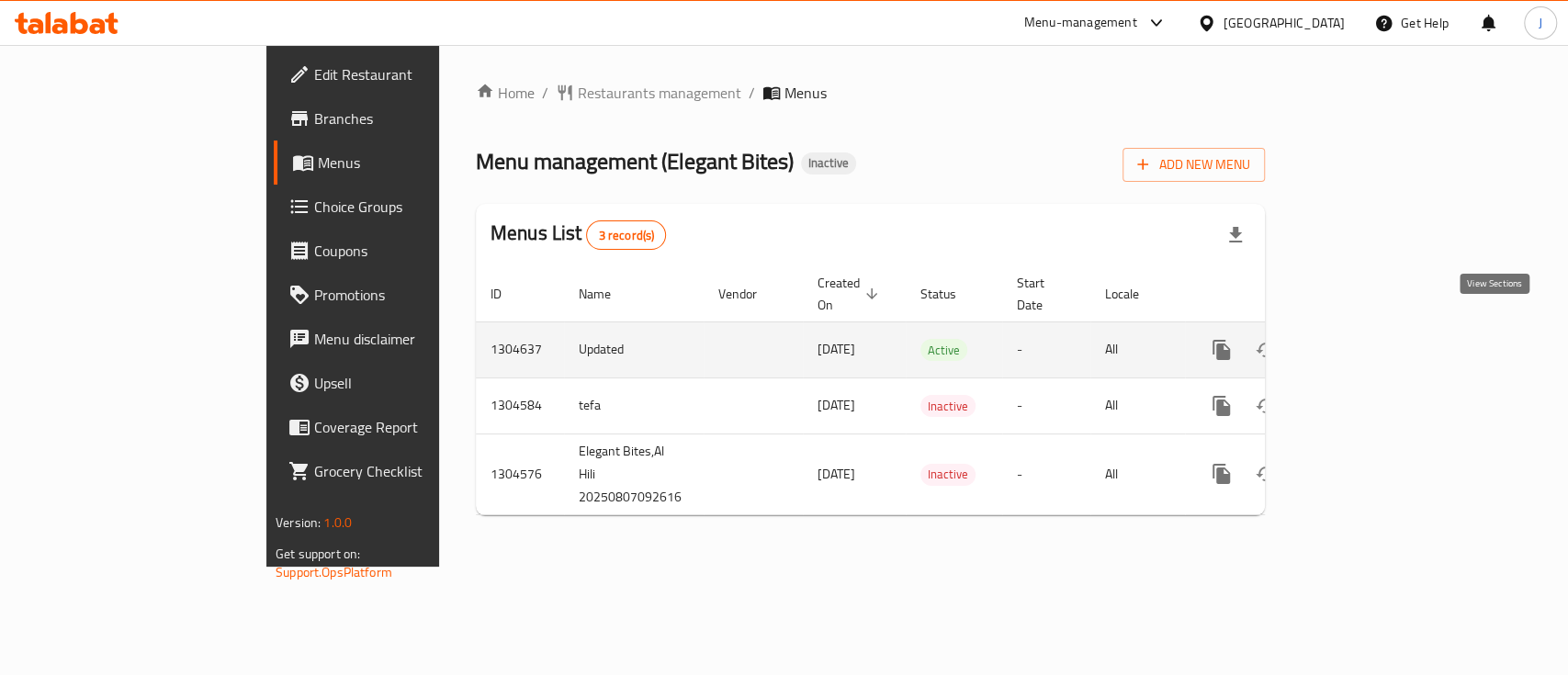
click at [1365, 338] on icon "enhanced table" at bounding box center [1354, 349] width 22 height 22
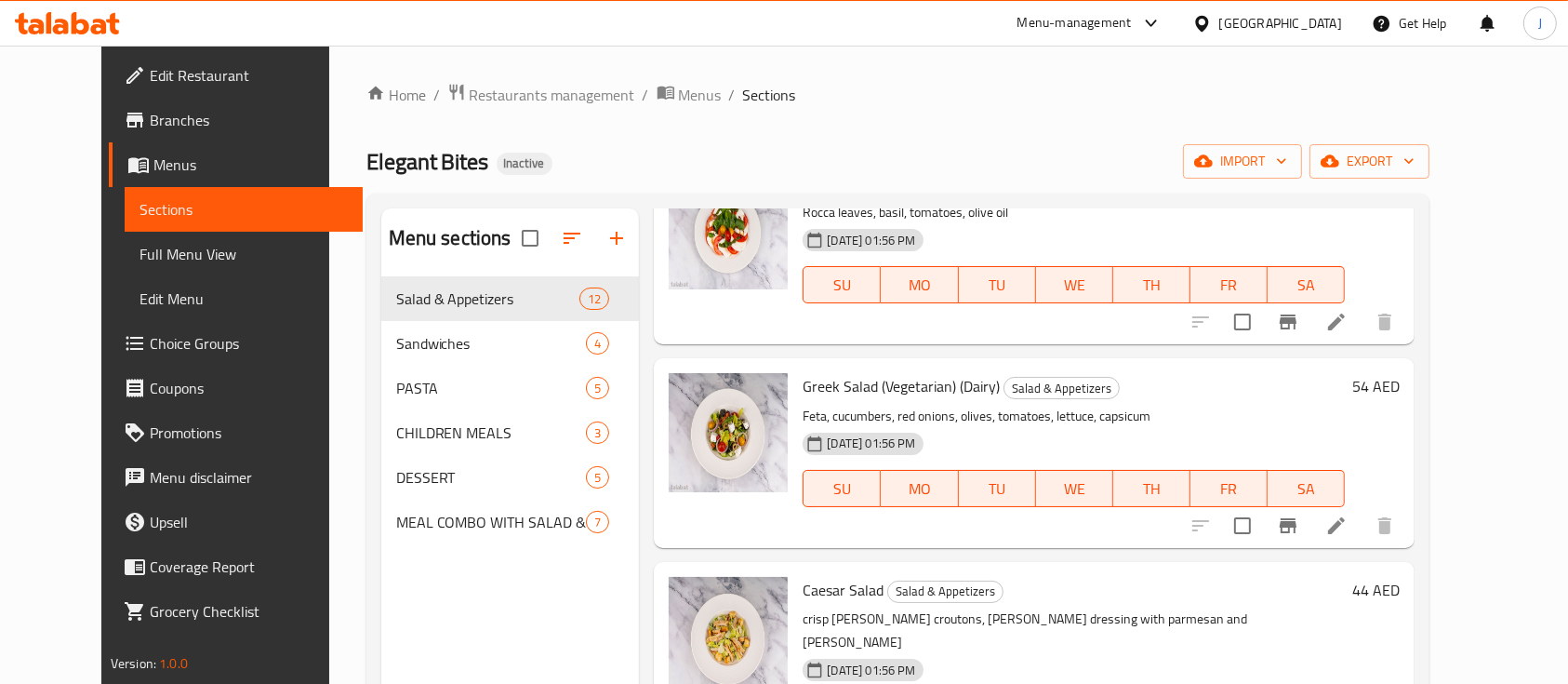
scroll to position [373, 0]
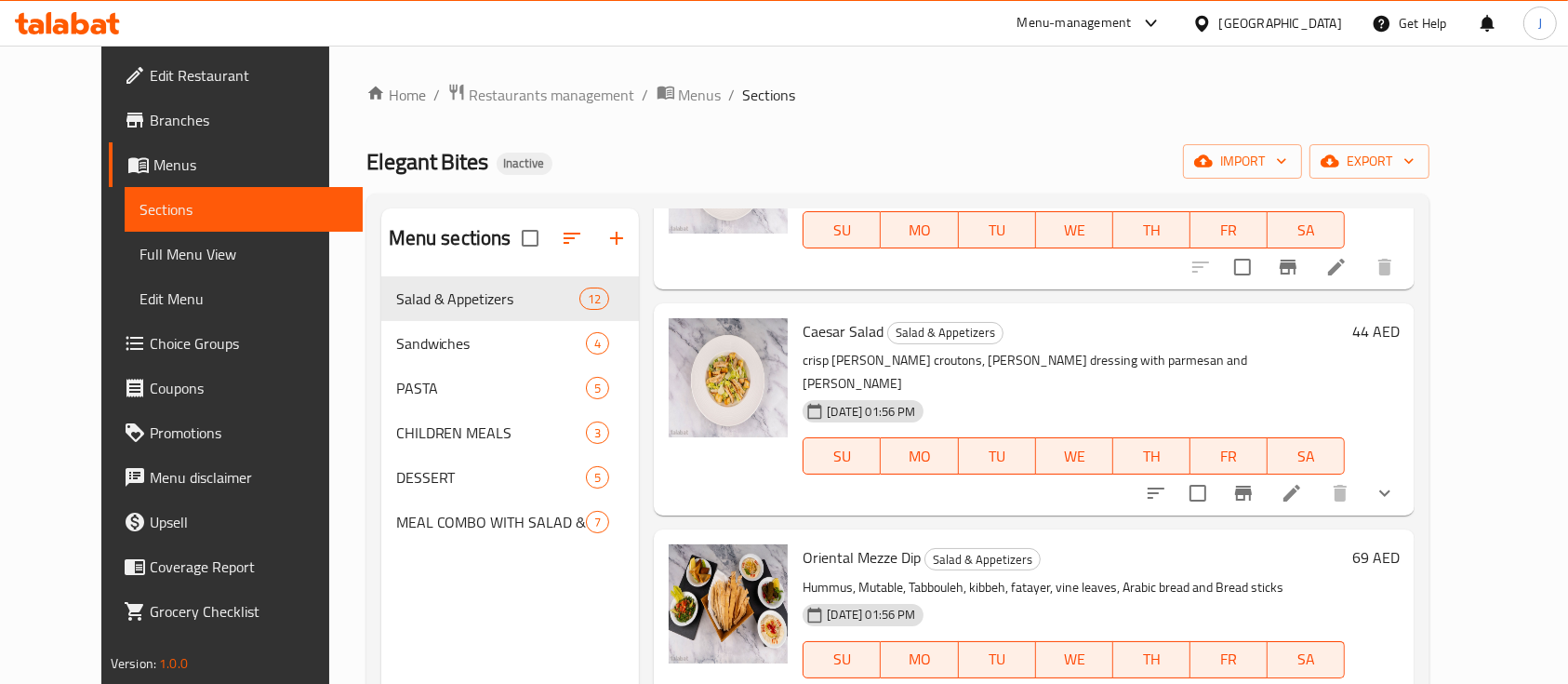
click at [803, 335] on span "Caesar Salad" at bounding box center [843, 331] width 81 height 28
copy h6 "Caesar Salad"
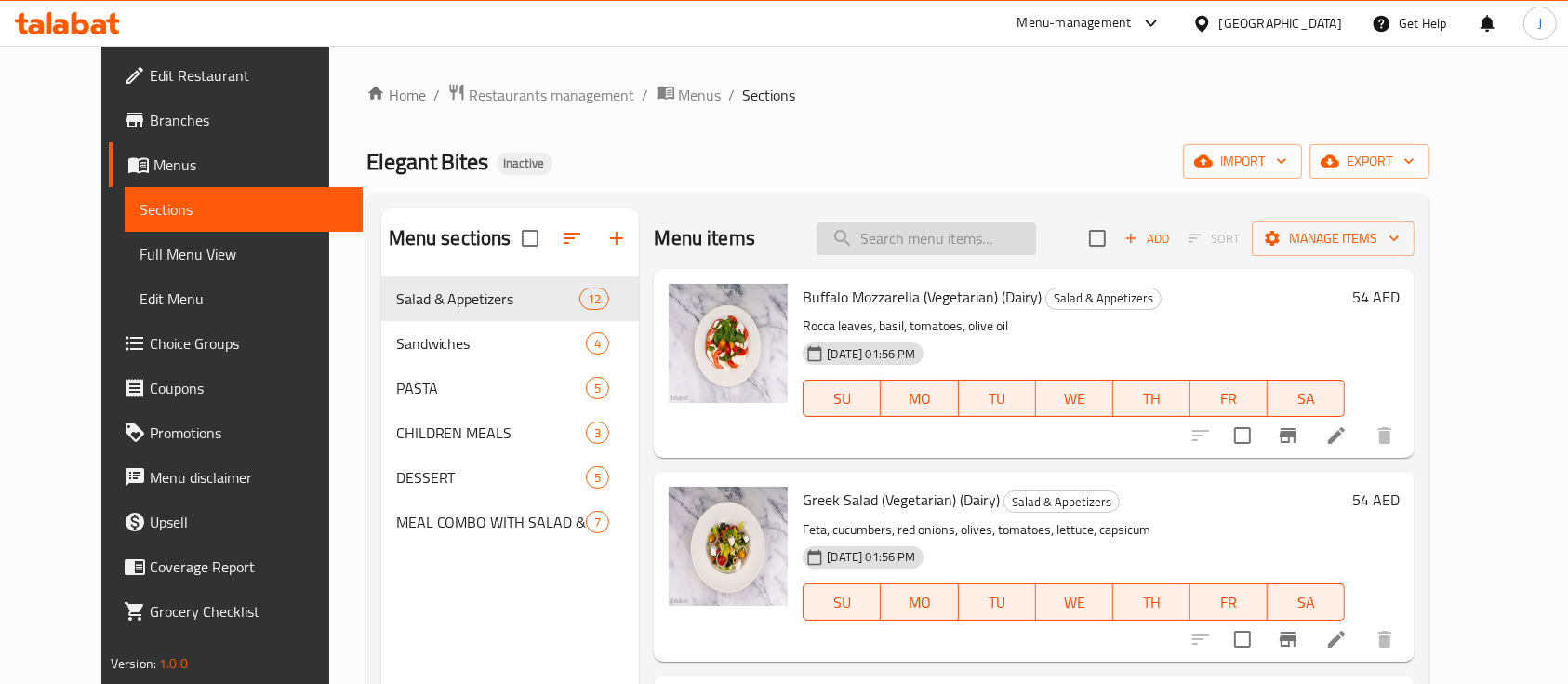
click at [896, 235] on input "search" at bounding box center [926, 239] width 220 height 33
paste input "Caesar Salad"
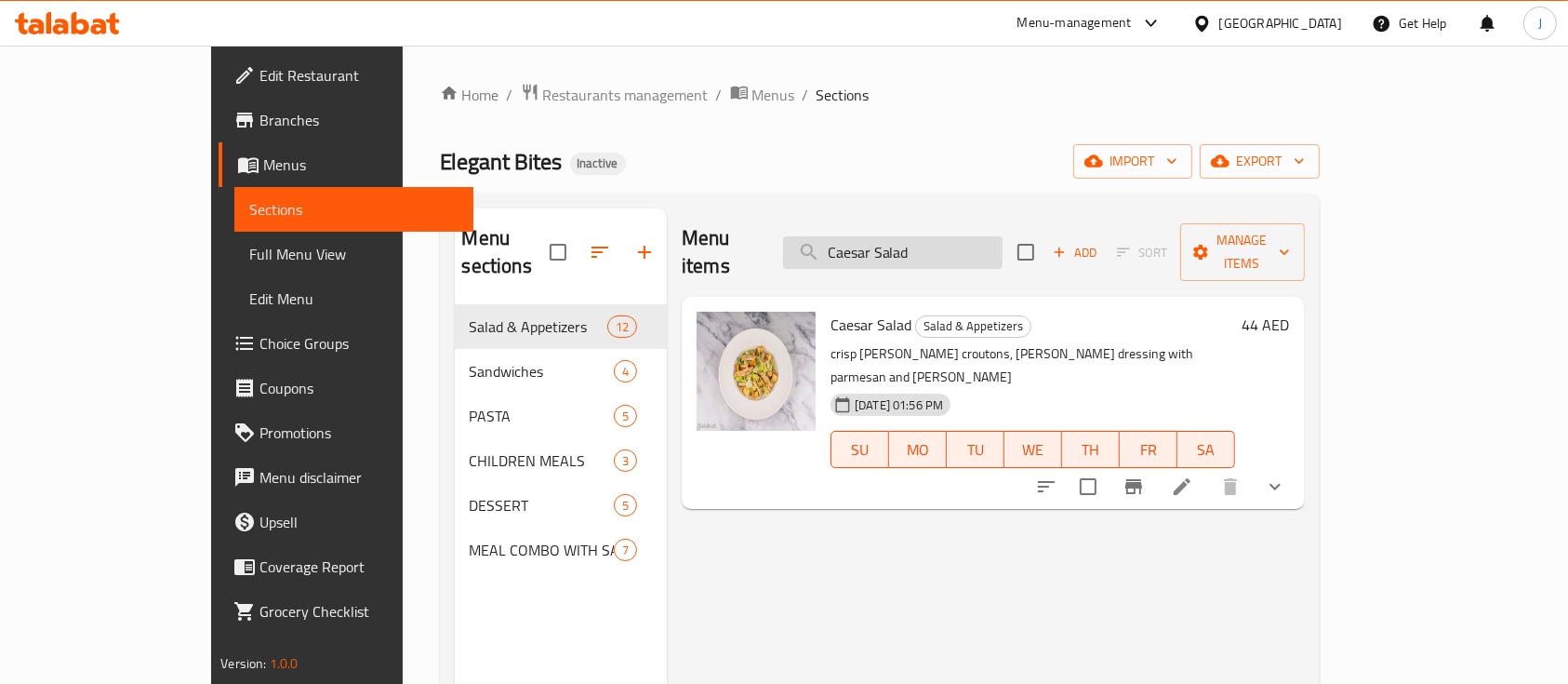
click at [912, 237] on input "Caesar Salad" at bounding box center [892, 252] width 220 height 33
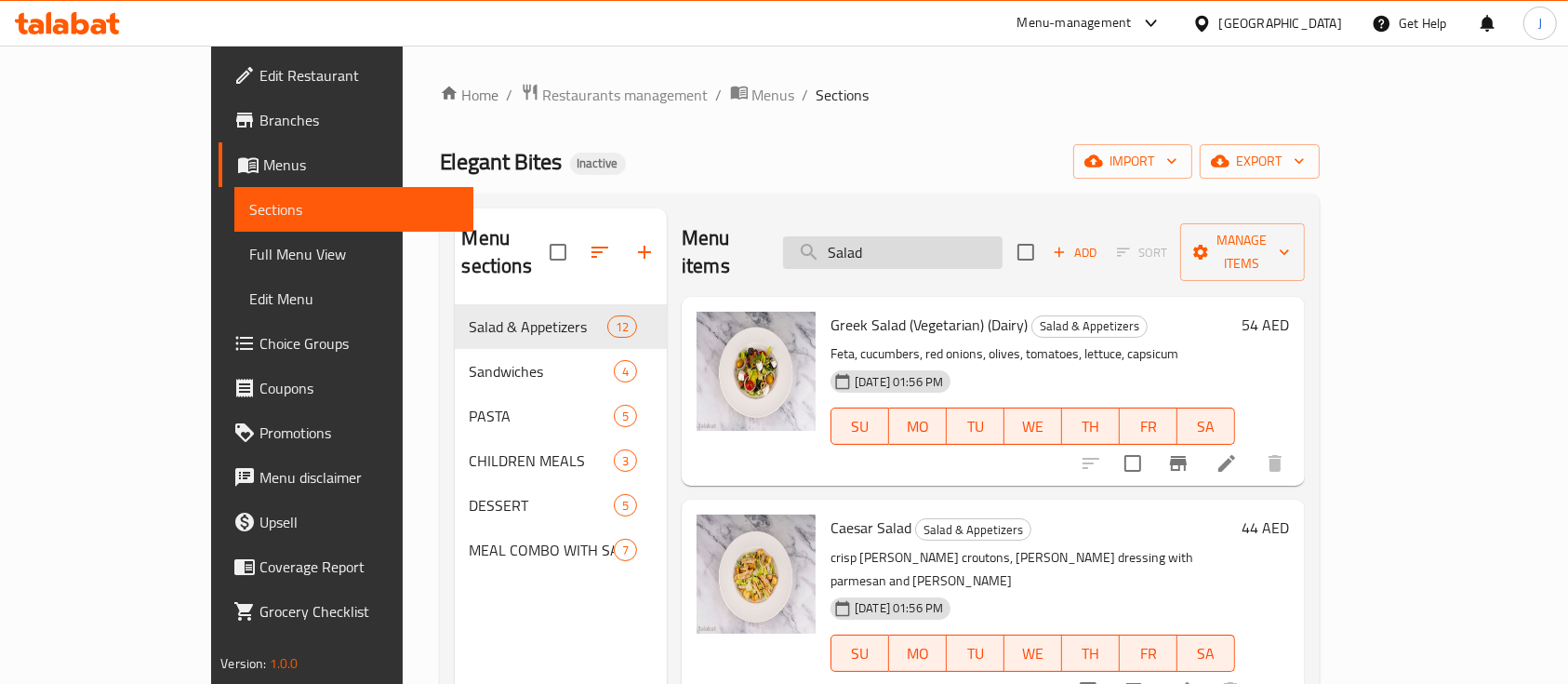
click at [960, 237] on input "Salad" at bounding box center [892, 252] width 220 height 33
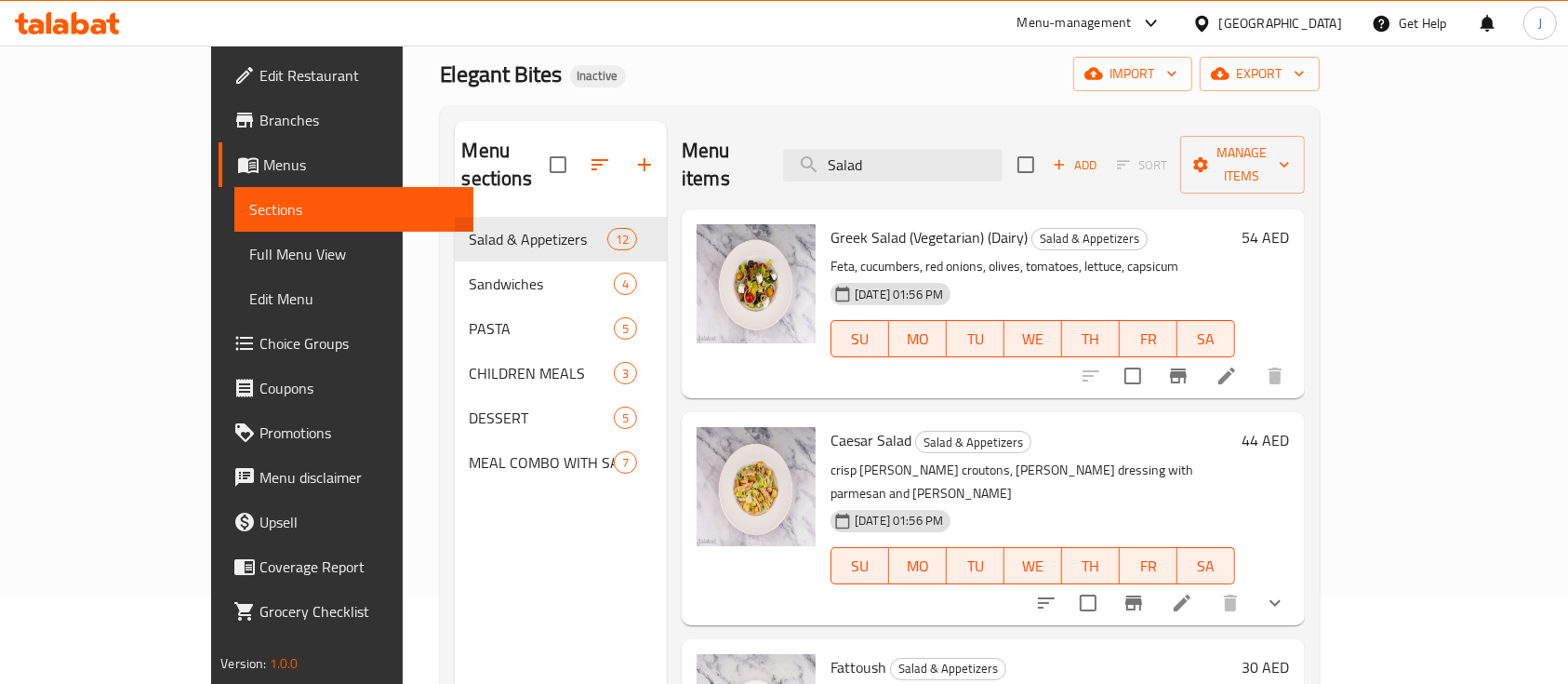
scroll to position [124, 0]
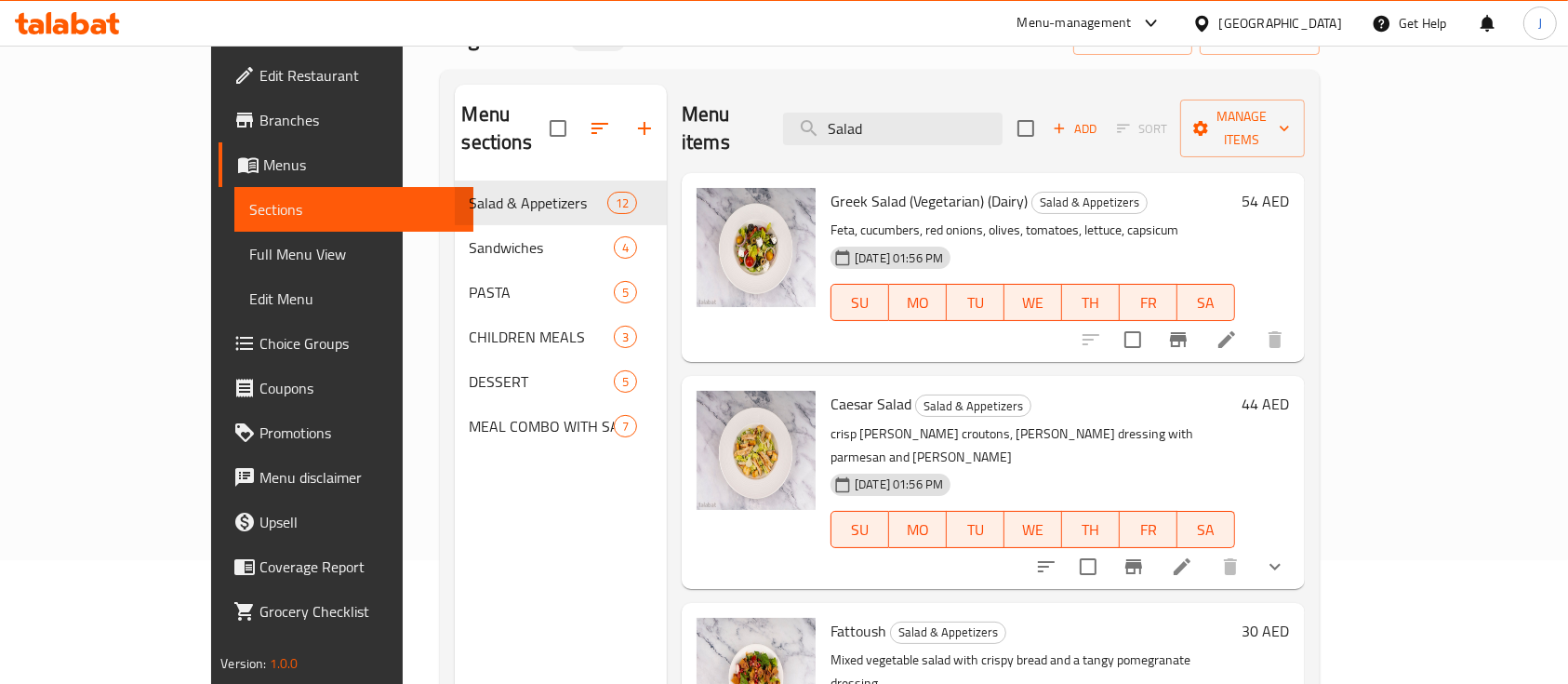
type input "Salad"
click at [830, 390] on span "Caesar Salad" at bounding box center [871, 404] width 81 height 28
copy span "Caesar"
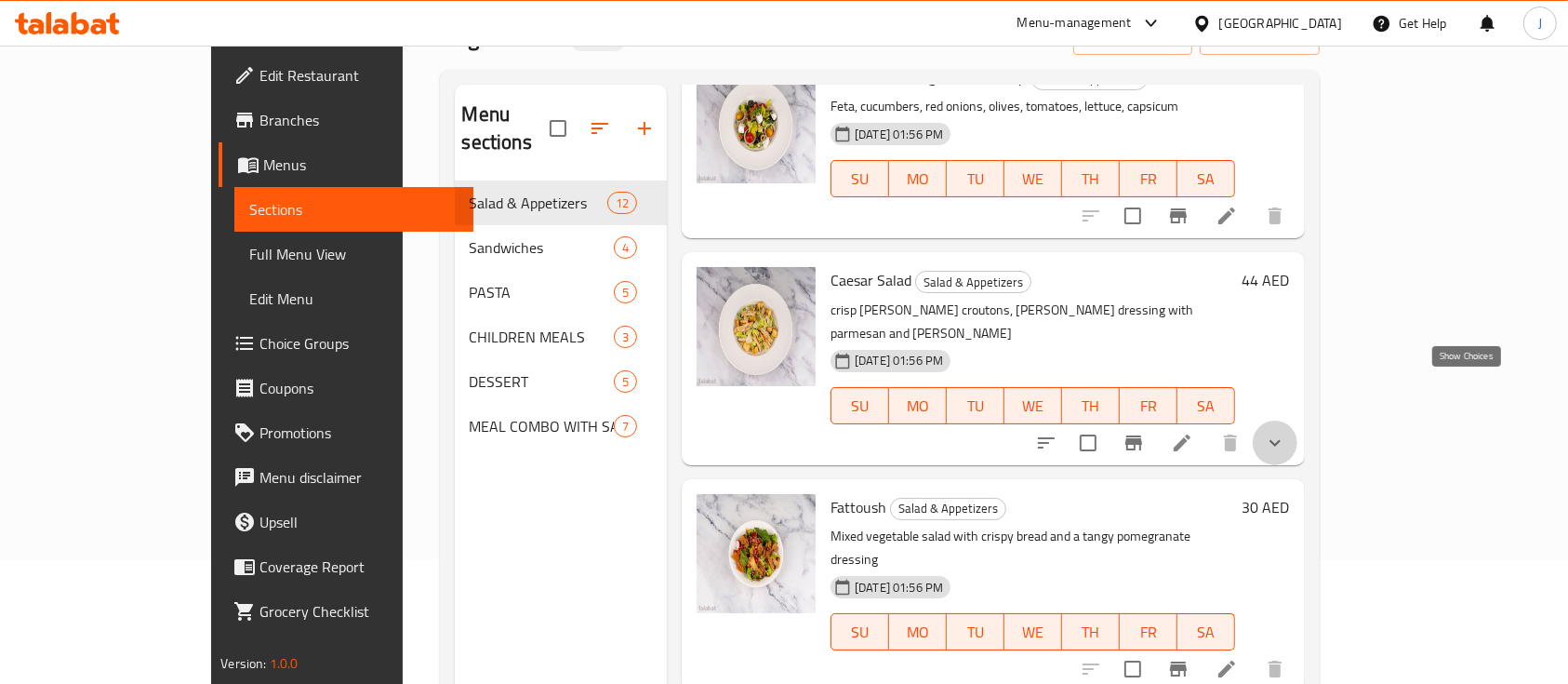
click at [1286, 432] on icon "show more" at bounding box center [1274, 443] width 23 height 23
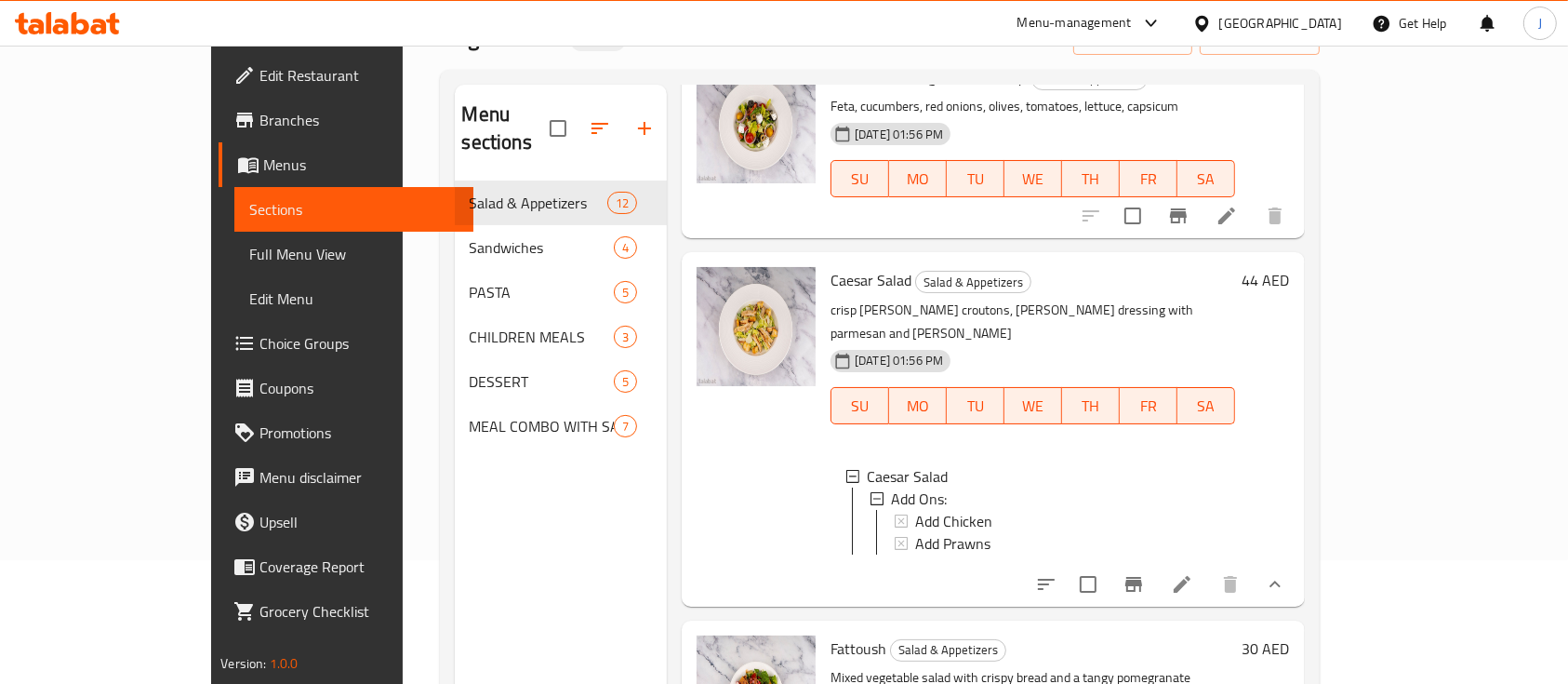
click at [1055, 299] on p "crisp [PERSON_NAME] croutons, [PERSON_NAME] dressing with parmesan and [PERSON_…" at bounding box center [1032, 321] width 405 height 46
drag, startPoint x: 1022, startPoint y: 284, endPoint x: 1150, endPoint y: 277, distance: 128.2
click at [1148, 299] on p "crisp [PERSON_NAME] croutons, [PERSON_NAME] dressing with parmesan and [PERSON_…" at bounding box center [1032, 321] width 405 height 46
